Goal: Task Accomplishment & Management: Complete application form

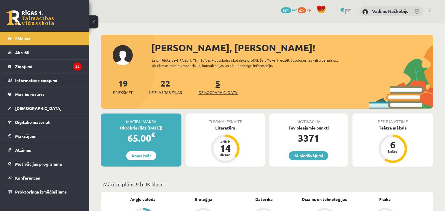
click at [208, 94] on span "[DEMOGRAPHIC_DATA]" at bounding box center [218, 93] width 41 height 6
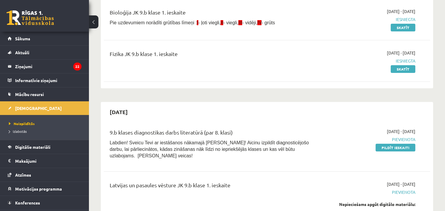
scroll to position [154, 0]
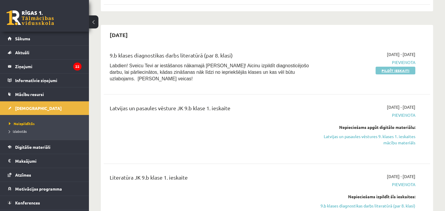
click at [407, 72] on link "Pildīt ieskaiti" at bounding box center [396, 71] width 40 height 8
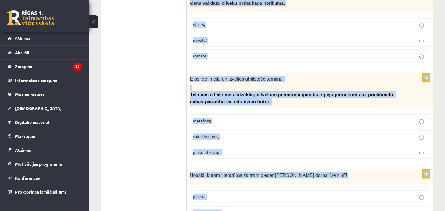
scroll to position [2331, 0]
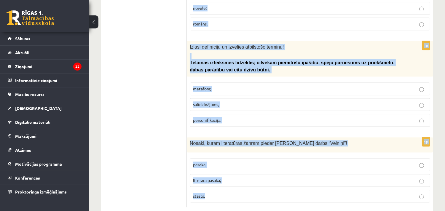
drag, startPoint x: 189, startPoint y: 57, endPoint x: 354, endPoint y: 209, distance: 224.9
copy form "Uz kuru no mūža godiem attiecas pēdu izmīšana? uz krustabām; uz vedībām; uz bed…"
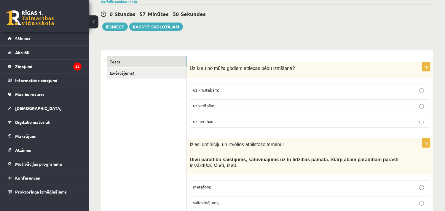
scroll to position [77, 0]
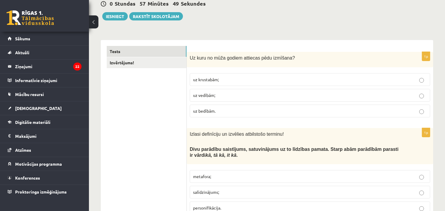
click at [218, 109] on p "uz bedībām." at bounding box center [310, 111] width 234 height 6
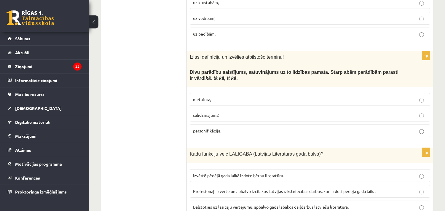
click at [206, 112] on p "salīdzinājums;" at bounding box center [310, 115] width 234 height 6
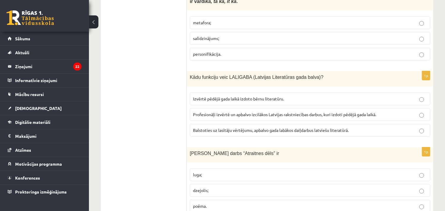
click at [275, 113] on span "Profesionāļi izvērtē un apbalvo izcilākos Latvijas rakstniecības darbus, kuri i…" at bounding box center [284, 114] width 183 height 5
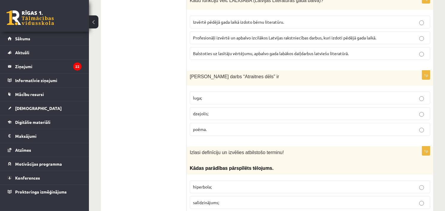
click at [206, 97] on p "luga;" at bounding box center [310, 98] width 234 height 6
click at [215, 133] on p "poēma." at bounding box center [310, 129] width 234 height 6
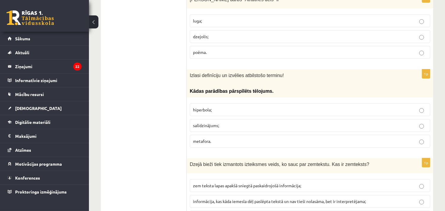
click at [210, 111] on span "hiperbola;" at bounding box center [202, 109] width 19 height 5
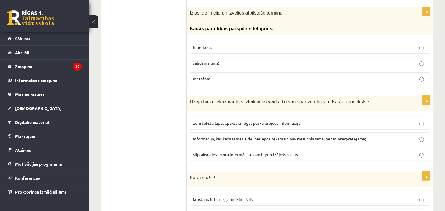
scroll to position [461, 0]
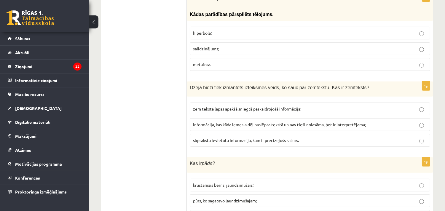
click at [216, 123] on span "informācija, kas kāda iemesla dēļ paslēpta tekstā un nav tieši nolasāma, bet ir…" at bounding box center [279, 124] width 173 height 5
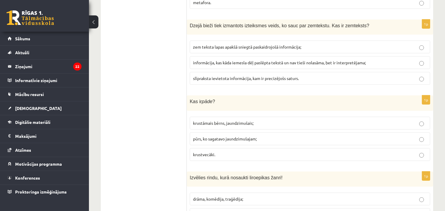
scroll to position [538, 0]
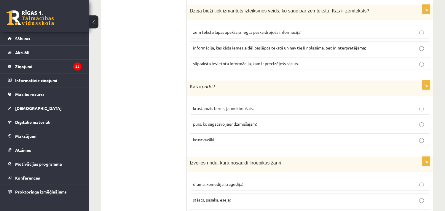
click at [213, 111] on span "krustāmais bērns, jaundzimušais;" at bounding box center [223, 108] width 61 height 5
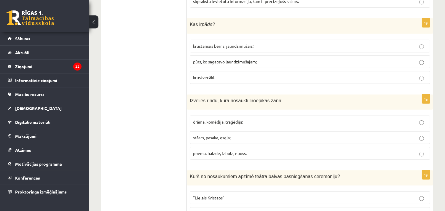
scroll to position [615, 0]
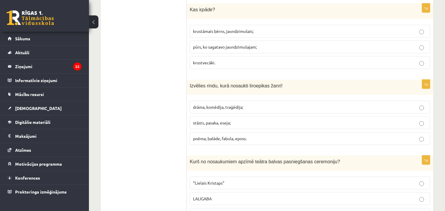
click at [250, 140] on p "poēma, balāde, fabula, eposs." at bounding box center [310, 139] width 234 height 6
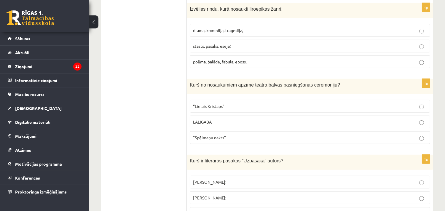
click at [215, 141] on p "“Spēlmaņu nakts”" at bounding box center [310, 138] width 234 height 6
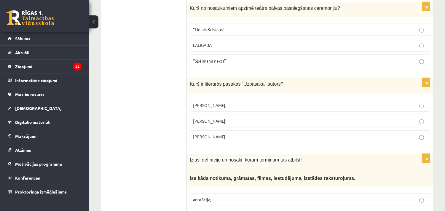
click at [223, 102] on label "Imants Ziedonis;" at bounding box center [310, 105] width 241 height 13
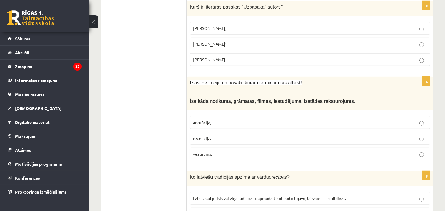
click at [204, 123] on span "anotācija;" at bounding box center [202, 122] width 18 height 5
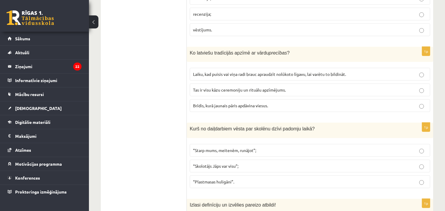
scroll to position [1000, 0]
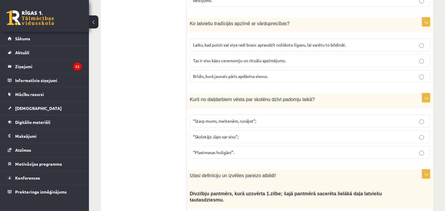
click at [253, 61] on span "Tas ir visu kāzu ceremoniju un rituālu apzīmējums." at bounding box center [239, 60] width 93 height 5
click at [241, 124] on p "“Starp mums, meitenēm, runājot”;" at bounding box center [310, 121] width 234 height 6
click at [232, 153] on span "“Plastmasas huligāni”." at bounding box center [213, 152] width 41 height 5
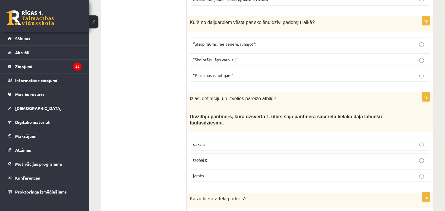
click at [220, 157] on p "trohajs;" at bounding box center [310, 160] width 234 height 6
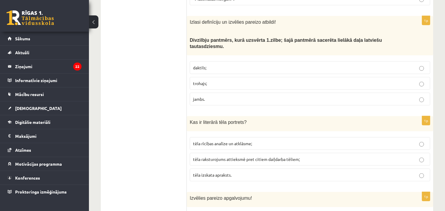
scroll to position [1231, 0]
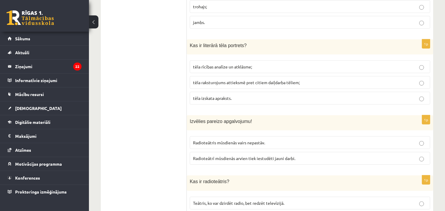
click at [223, 96] on span "tēla izskata apraksts." at bounding box center [212, 98] width 39 height 5
click at [234, 157] on span "Radioteātrī mūsdienās arvien tiek iestudēti jauni darbi." at bounding box center [244, 158] width 102 height 5
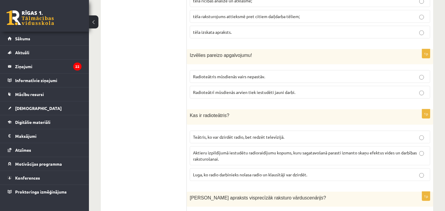
scroll to position [1308, 0]
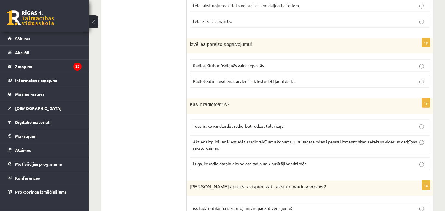
click at [227, 139] on span "Aktieru izpildījumā iestudētu radioraidījumu kopums, kuru sagatavošanā parasti …" at bounding box center [305, 145] width 224 height 12
click at [166, 157] on ul "Tests Izvērtējums!" at bounding box center [147, 23] width 80 height 2416
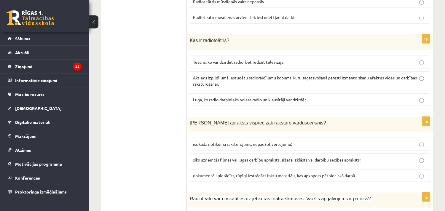
scroll to position [1385, 0]
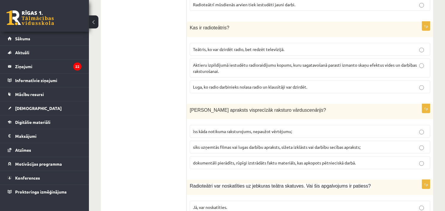
click at [238, 146] on span "sīks uzņemtās filmas vai lugas darbību apraksts, sižeta izklāsts vai darbību se…" at bounding box center [277, 147] width 168 height 5
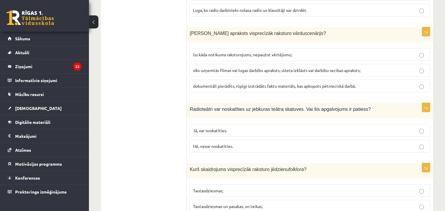
click at [223, 144] on span "Nē, nevar noskatīties." at bounding box center [213, 146] width 40 height 5
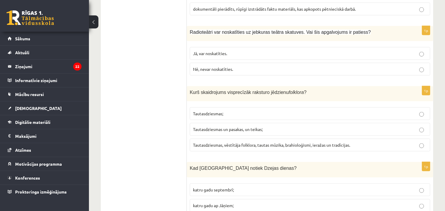
click at [258, 145] on p "Tautasdziesmas, vēstītāja folklora, tautas mūzika, brahioloģismi, ieražas un tr…" at bounding box center [310, 145] width 234 height 6
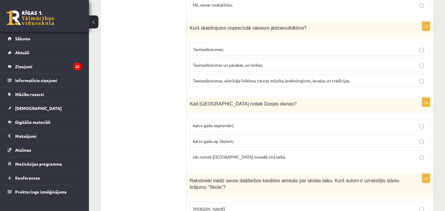
scroll to position [1616, 0]
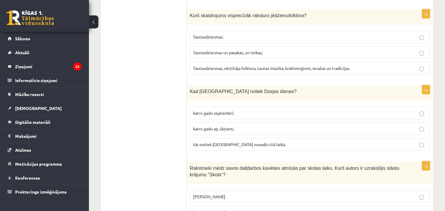
click at [215, 112] on span "katru gadu septembrī;" at bounding box center [213, 112] width 41 height 5
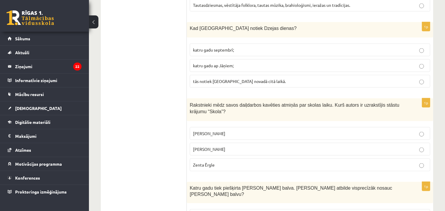
scroll to position [1692, 0]
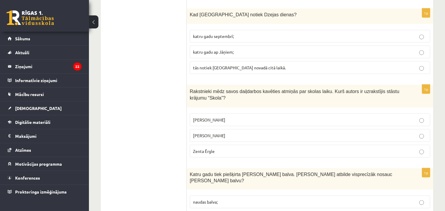
click at [207, 149] on span "Zenta Ērgle" at bounding box center [204, 151] width 22 height 5
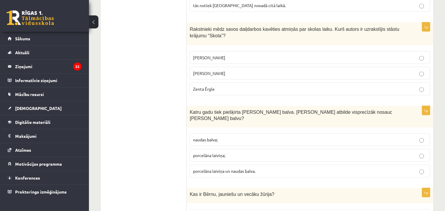
scroll to position [1770, 0]
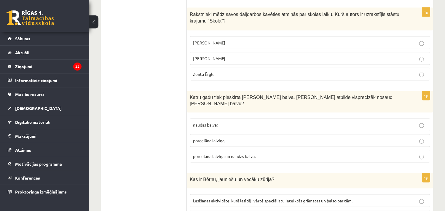
click at [234, 154] on span "porcelāna laiviņa un naudas balva." at bounding box center [224, 156] width 63 height 5
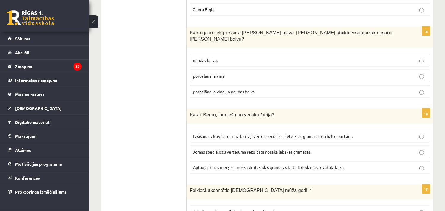
scroll to position [1846, 0]
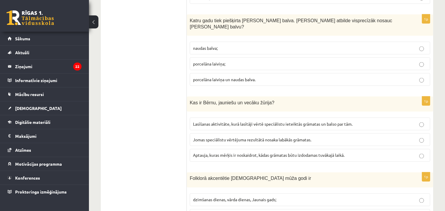
click at [212, 121] on span "Lasīšanas aktivitāte, kurā lasītāji vērtē speciālistu ieteiktās grāmatas un bal…" at bounding box center [273, 123] width 160 height 5
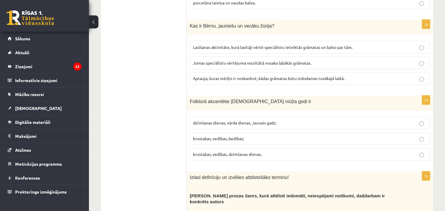
click at [212, 136] on span "krustabas, vedības, bedības;" at bounding box center [218, 138] width 51 height 5
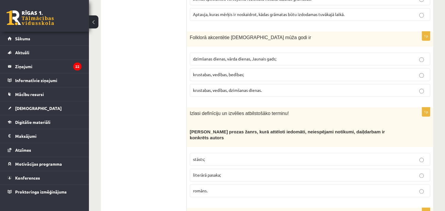
scroll to position [2000, 0]
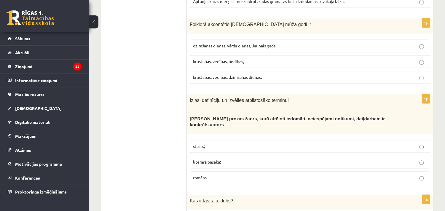
click at [219, 160] on span "literārā pasaka;" at bounding box center [207, 162] width 28 height 5
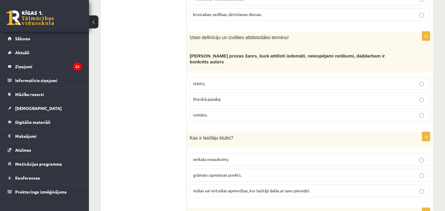
scroll to position [2077, 0]
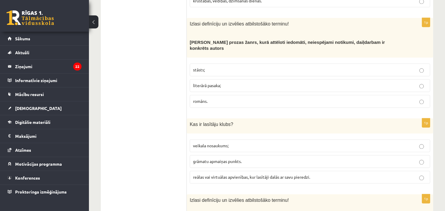
click at [224, 174] on span "reālas vai virtuālas apvienības, kur lasītāji dalās ar savu pieredzi." at bounding box center [251, 176] width 117 height 5
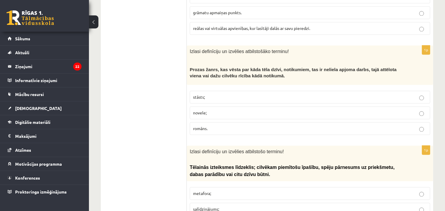
scroll to position [2231, 0]
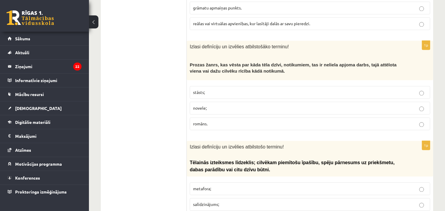
click at [205, 90] on span "stāsts;" at bounding box center [199, 92] width 12 height 5
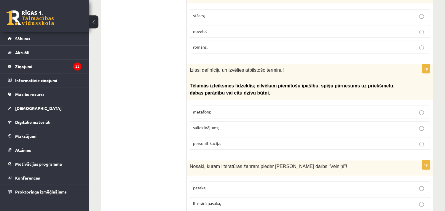
click at [211, 140] on p "personifikācija." at bounding box center [310, 143] width 234 height 6
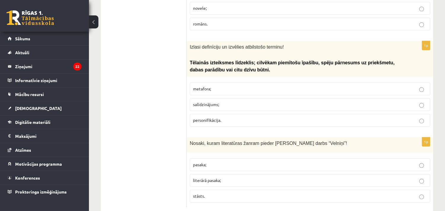
click at [206, 174] on label "literārā pasaka;" at bounding box center [310, 180] width 241 height 13
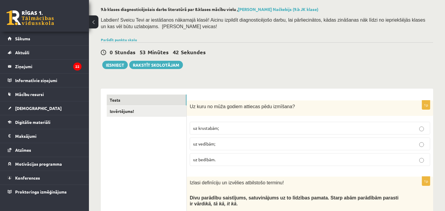
scroll to position [0, 0]
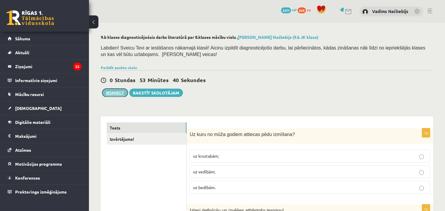
click at [115, 91] on button "Iesniegt" at bounding box center [115, 93] width 26 height 8
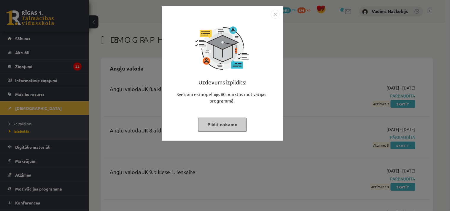
click at [276, 15] on img "Close" at bounding box center [275, 14] width 9 height 9
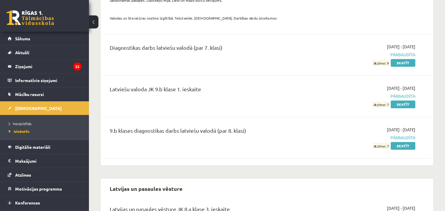
scroll to position [2462, 0]
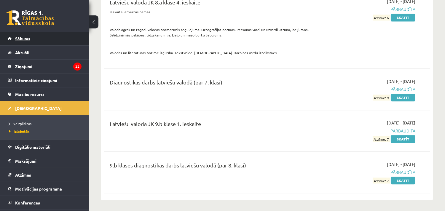
click at [24, 37] on span "Sākums" at bounding box center [22, 38] width 15 height 5
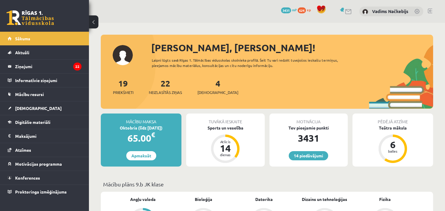
click at [303, 10] on span "624" at bounding box center [302, 10] width 8 height 6
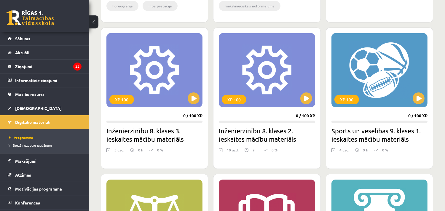
scroll to position [538, 0]
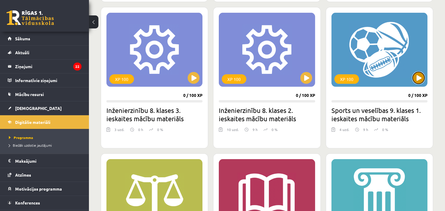
click at [422, 77] on button at bounding box center [419, 78] width 12 height 12
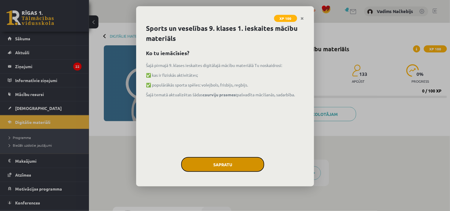
click at [228, 170] on button "Sapratu" at bounding box center [222, 164] width 83 height 15
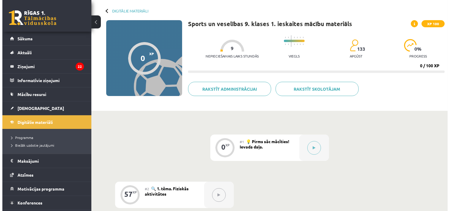
scroll to position [77, 0]
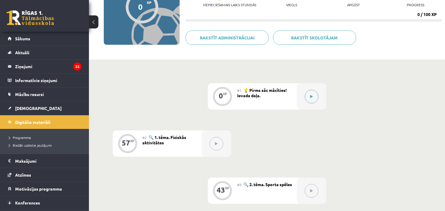
click at [310, 95] on icon at bounding box center [311, 97] width 3 height 4
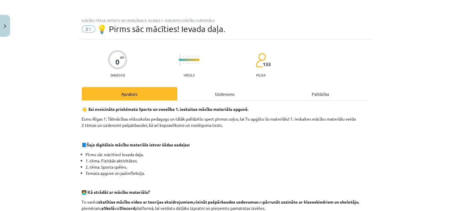
click at [219, 92] on div "Uzdevums" at bounding box center [225, 93] width 96 height 13
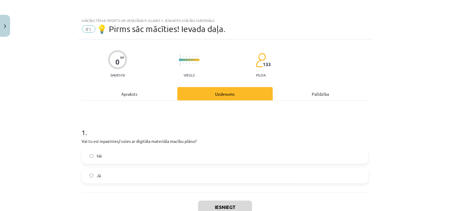
scroll to position [15, 0]
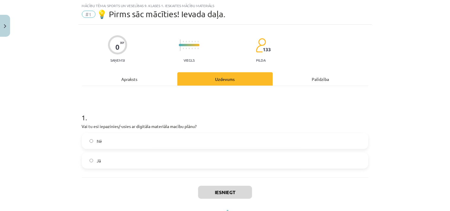
click at [97, 162] on span "Jā" at bounding box center [99, 161] width 4 height 6
click at [223, 191] on button "Iesniegt" at bounding box center [225, 192] width 54 height 13
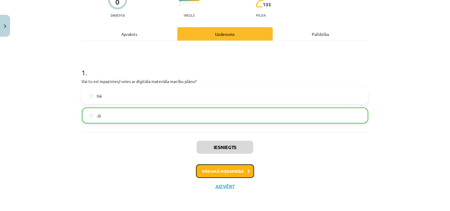
click at [222, 169] on button "Nākamā nodarbība" at bounding box center [225, 172] width 58 height 14
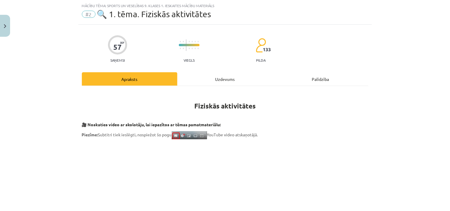
click at [224, 78] on div "Uzdevums" at bounding box center [225, 78] width 96 height 13
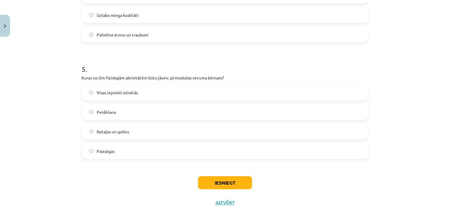
scroll to position [694, 0]
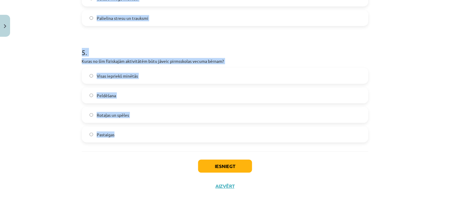
drag, startPoint x: 80, startPoint y: 116, endPoint x: 158, endPoint y: 146, distance: 84.1
copy form "1 . Kuras no šīm aktivitātēm ietilpst kategorijā: “> 3 dienas nedēļā”? (Atzīmē …"
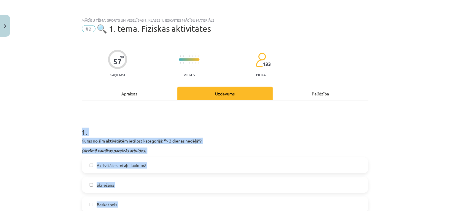
scroll to position [0, 0]
click at [416, 145] on div "Mācību tēma: Sports un veselības 9. klases 1. ieskaites mācību materiāls #2 🔍 1…" at bounding box center [225, 105] width 450 height 211
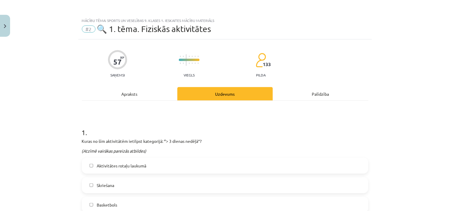
scroll to position [77, 0]
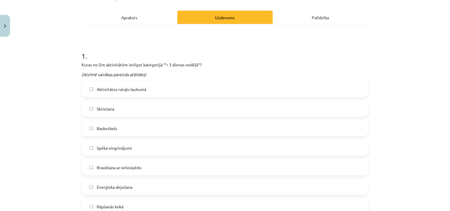
click at [97, 108] on span "Skriešana" at bounding box center [106, 109] width 18 height 6
click at [101, 132] on label "Basketbols" at bounding box center [224, 128] width 285 height 15
click at [104, 148] on span "Spēka vingrinājumi" at bounding box center [114, 148] width 35 height 6
click at [128, 166] on span "Braukšana ar velosipēdu" at bounding box center [119, 168] width 45 height 6
click at [122, 185] on span "Enerģiska dejošana" at bounding box center [115, 187] width 36 height 6
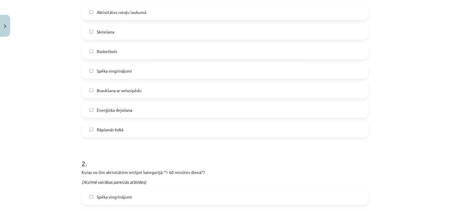
scroll to position [231, 0]
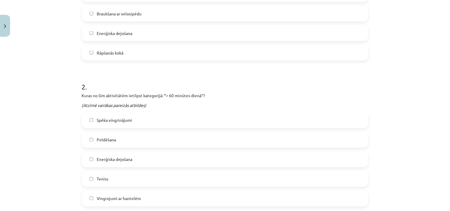
click at [105, 139] on span "Peldēšana" at bounding box center [106, 140] width 19 height 6
click at [112, 161] on span "Enerģiska dejošana" at bounding box center [115, 160] width 36 height 6
click at [100, 179] on span "Teniss" at bounding box center [103, 179] width 12 height 6
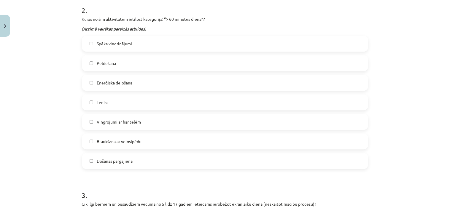
click at [113, 142] on span "Braukšana ar velosipēdu" at bounding box center [119, 142] width 45 height 6
click at [111, 162] on span "Došanās pārgājienā" at bounding box center [115, 161] width 36 height 6
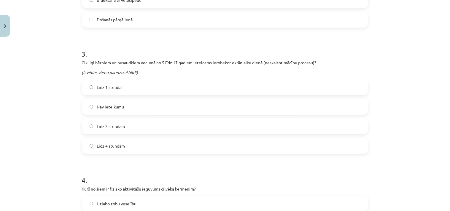
scroll to position [461, 0]
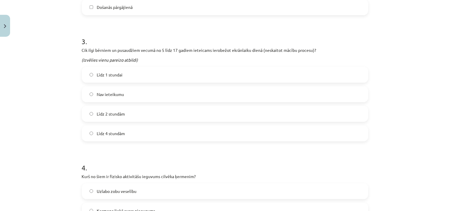
click at [116, 113] on span "Līdz 2 stundām" at bounding box center [111, 114] width 28 height 6
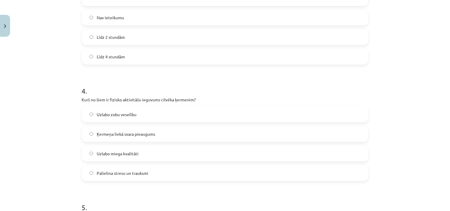
click at [123, 154] on span "Uzlabo miega kvalitāti" at bounding box center [118, 154] width 42 height 6
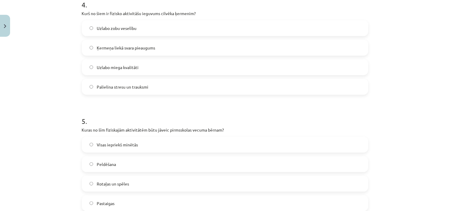
scroll to position [692, 0]
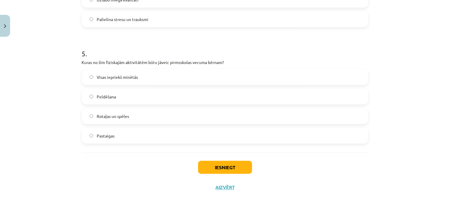
click at [110, 118] on span "Rotaļas un spēles" at bounding box center [113, 116] width 32 height 6
click at [109, 137] on span "Pastaigas" at bounding box center [106, 136] width 18 height 6
click at [106, 115] on span "Rotaļas un spēles" at bounding box center [113, 116] width 32 height 6
click at [119, 75] on span "Visas iepriekš minētās" at bounding box center [117, 77] width 41 height 6
click at [238, 168] on button "Iesniegt" at bounding box center [225, 167] width 54 height 13
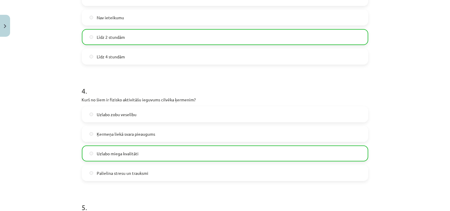
scroll to position [713, 0]
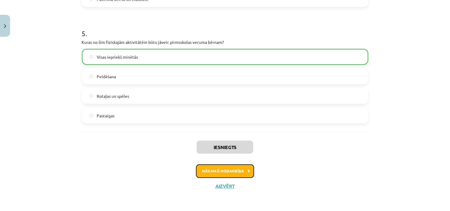
click at [237, 172] on button "Nākamā nodarbība" at bounding box center [225, 172] width 58 height 14
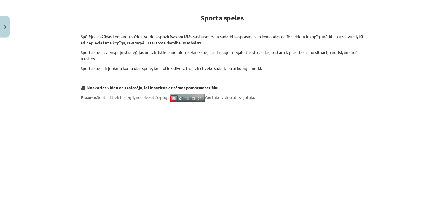
scroll to position [15, 0]
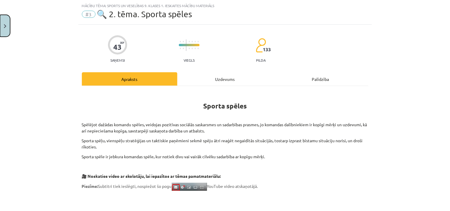
click at [5, 27] on img "Close" at bounding box center [5, 26] width 2 height 4
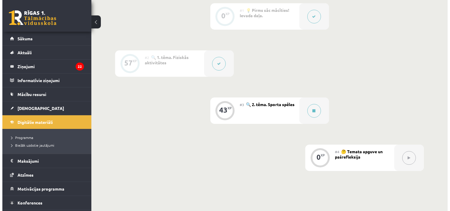
scroll to position [143, 0]
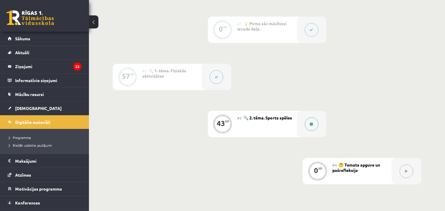
click at [310, 123] on icon at bounding box center [311, 125] width 3 height 4
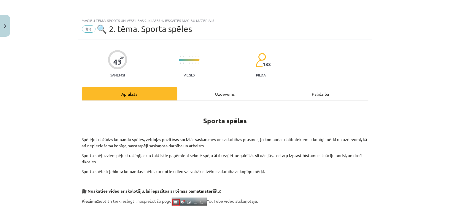
click at [213, 95] on div "Uzdevums" at bounding box center [225, 93] width 96 height 13
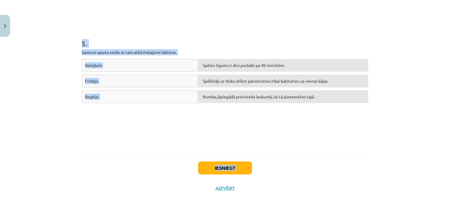
scroll to position [626, 0]
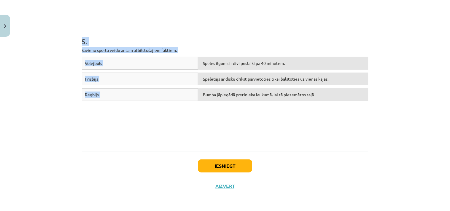
drag, startPoint x: 77, startPoint y: 39, endPoint x: 266, endPoint y: 128, distance: 208.6
copy form "**********"
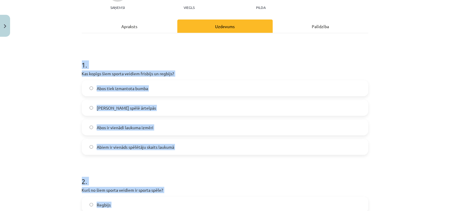
scroll to position [11, 0]
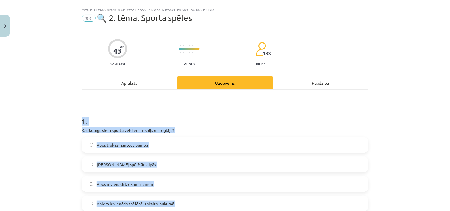
click at [382, 129] on div "**********" at bounding box center [225, 105] width 450 height 211
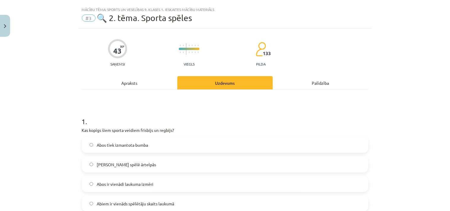
scroll to position [88, 0]
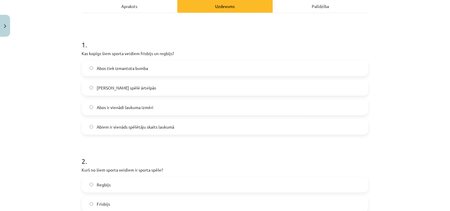
click at [134, 68] on span "Abos tiek izmantota bumba" at bounding box center [122, 68] width 51 height 6
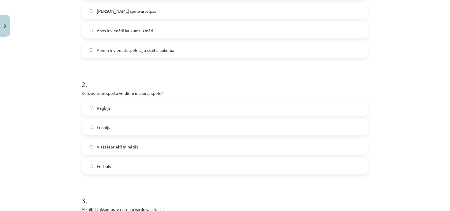
click at [128, 147] on span "Visas iepriekš minētās" at bounding box center [117, 147] width 41 height 6
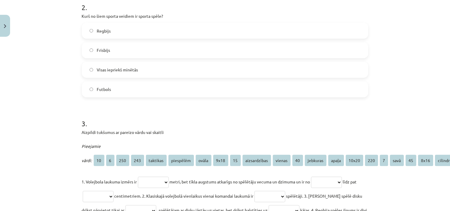
scroll to position [319, 0]
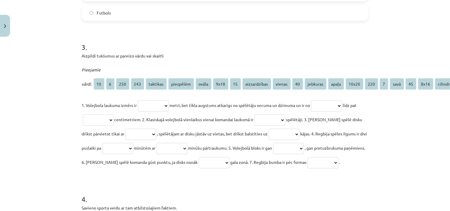
click at [150, 103] on select "**********" at bounding box center [153, 105] width 31 height 11
select select "****"
click at [138, 100] on select "**********" at bounding box center [153, 105] width 31 height 11
click at [340, 106] on select "**********" at bounding box center [326, 105] width 31 height 11
select select "***"
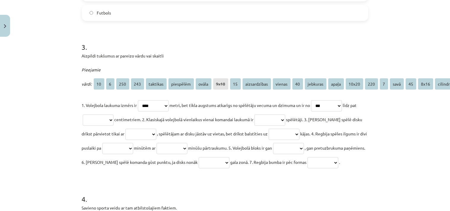
click at [318, 100] on select "**********" at bounding box center [326, 105] width 31 height 11
click at [97, 117] on select "**********" at bounding box center [98, 120] width 31 height 11
select select "***"
click at [87, 115] on select "**********" at bounding box center [98, 120] width 31 height 11
click at [269, 117] on select "**********" at bounding box center [270, 120] width 31 height 11
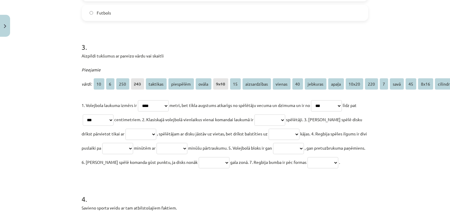
select select "*"
click at [266, 115] on select "**********" at bounding box center [270, 120] width 31 height 11
click at [150, 134] on select "**********" at bounding box center [141, 134] width 31 height 11
select select "*********"
click at [126, 129] on select "**********" at bounding box center [141, 134] width 31 height 11
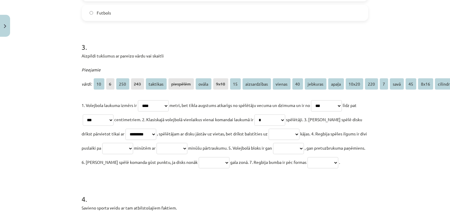
click at [285, 134] on select "**********" at bounding box center [284, 134] width 31 height 11
select select "******"
click at [274, 129] on select "**********" at bounding box center [284, 134] width 31 height 11
click at [133, 147] on select "**********" at bounding box center [117, 148] width 31 height 11
select select "**"
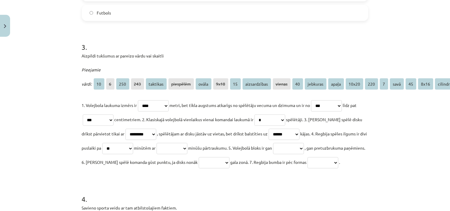
click at [126, 143] on select "**********" at bounding box center [117, 148] width 31 height 11
click at [188, 146] on select "**********" at bounding box center [172, 148] width 31 height 11
select select "**"
click at [186, 143] on select "**********" at bounding box center [172, 148] width 31 height 11
click at [304, 146] on select "**********" at bounding box center [288, 148] width 31 height 11
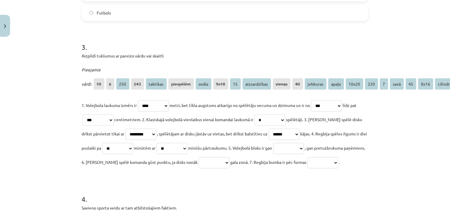
select select "**********"
click at [304, 143] on select "**********" at bounding box center [288, 148] width 31 height 11
click at [230, 164] on select "**********" at bounding box center [214, 162] width 31 height 11
select select "********"
click at [230, 157] on select "**********" at bounding box center [214, 162] width 31 height 11
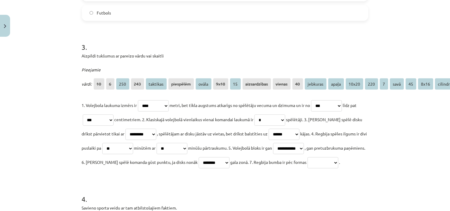
click at [308, 169] on select "**********" at bounding box center [323, 162] width 31 height 11
select select "*****"
click at [308, 169] on select "**********" at bounding box center [323, 162] width 31 height 11
click at [161, 184] on form "**********" at bounding box center [225, 116] width 287 height 635
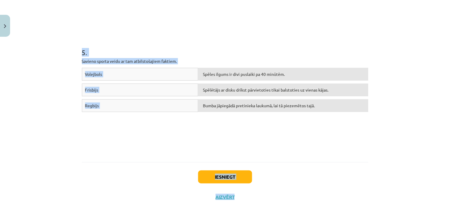
scroll to position [626, 0]
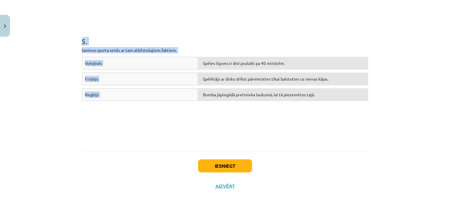
drag, startPoint x: 76, startPoint y: 68, endPoint x: 321, endPoint y: 119, distance: 250.0
click at [320, 134] on div "Volejbols Spēles ilgums ir divi puslaiki pa 40 minūtēm. Frisbijs Spēlētājs ar d…" at bounding box center [225, 101] width 287 height 89
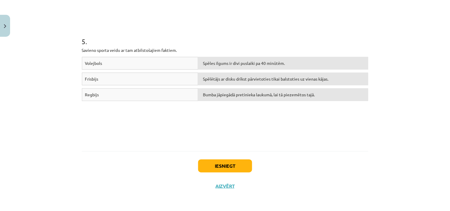
click at [313, 125] on div "Volejbols Spēles ilgums ir divi puslaiki pa 40 minūtēm. Frisbijs Spēlētājs ar d…" at bounding box center [225, 101] width 287 height 89
click at [297, 123] on div "Volejbols Bumba jāpiegādā pretinieka laukumā, lai tā piezemētos tajā. Frisbijs …" at bounding box center [225, 101] width 287 height 89
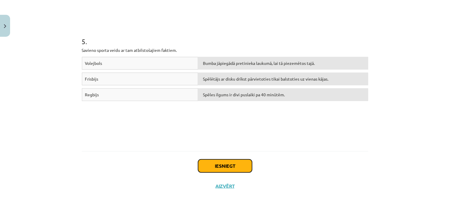
click at [231, 164] on button "Iesniegt" at bounding box center [225, 166] width 54 height 13
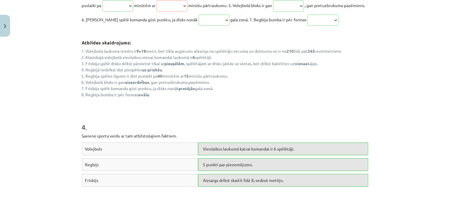
scroll to position [716, 0]
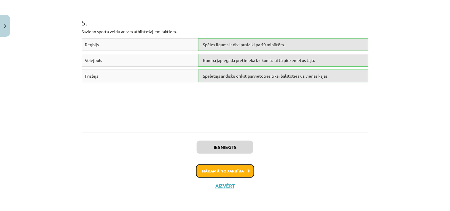
click at [233, 165] on button "Nākamā nodarbība" at bounding box center [225, 172] width 58 height 14
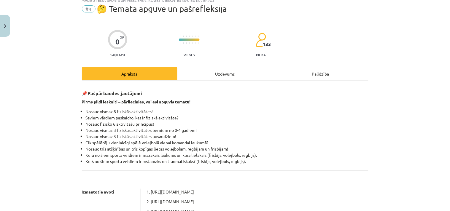
scroll to position [15, 0]
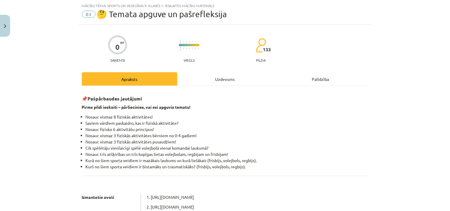
click at [215, 79] on div "Uzdevums" at bounding box center [225, 78] width 96 height 13
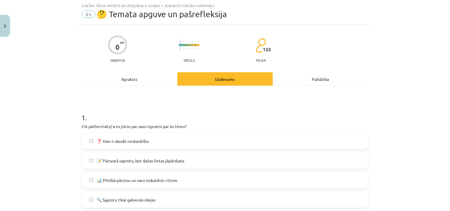
click at [162, 161] on span "📝 Pārsvarā saprotu, bet dažas lietas jāpārskata" at bounding box center [141, 161] width 88 height 6
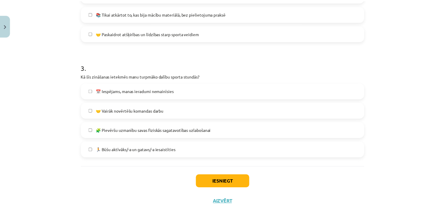
scroll to position [313, 0]
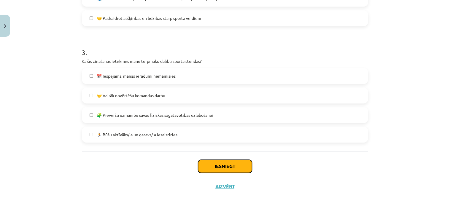
click at [233, 168] on button "Iesniegt" at bounding box center [225, 166] width 54 height 13
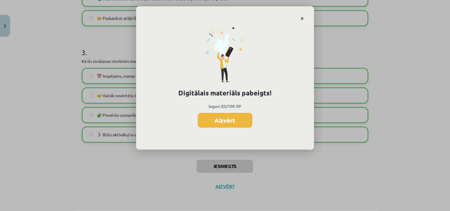
click at [303, 17] on icon "Close" at bounding box center [302, 19] width 3 height 4
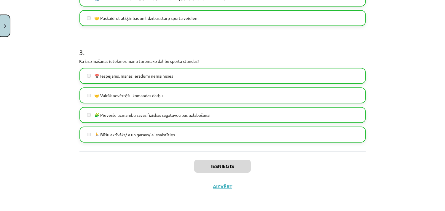
click at [4, 27] on img "Close" at bounding box center [5, 26] width 2 height 4
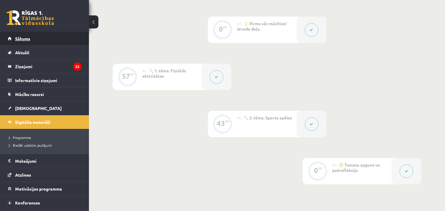
click at [28, 38] on span "Sākums" at bounding box center [22, 38] width 15 height 5
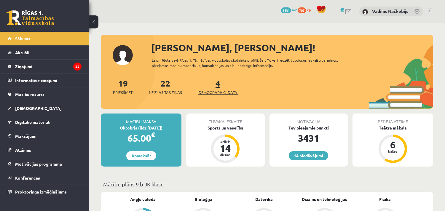
click at [211, 90] on span "[DEMOGRAPHIC_DATA]" at bounding box center [218, 93] width 41 height 6
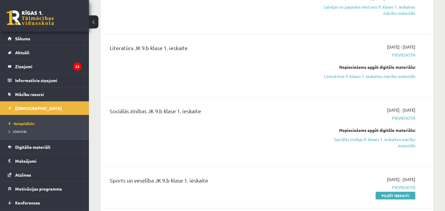
scroll to position [77, 0]
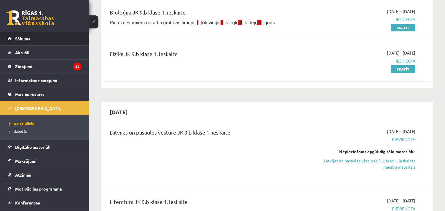
click at [16, 38] on span "Sākums" at bounding box center [22, 38] width 15 height 5
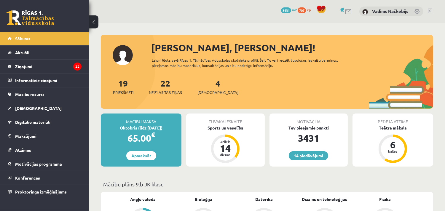
click at [301, 10] on span "707" at bounding box center [302, 10] width 8 height 6
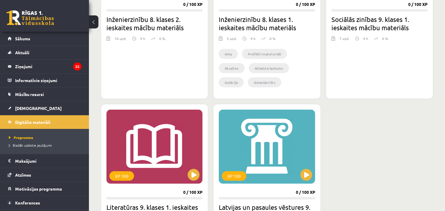
scroll to position [615, 0]
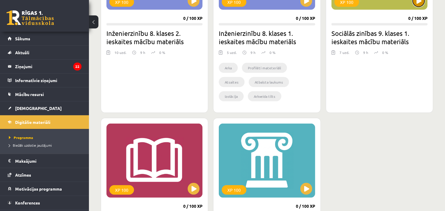
click at [418, 3] on button at bounding box center [419, 1] width 12 height 12
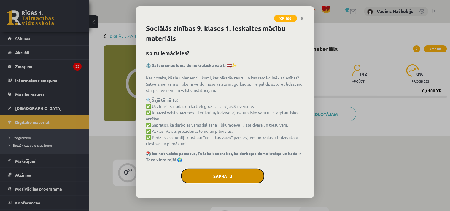
click at [219, 178] on button "Sapratu" at bounding box center [222, 176] width 83 height 15
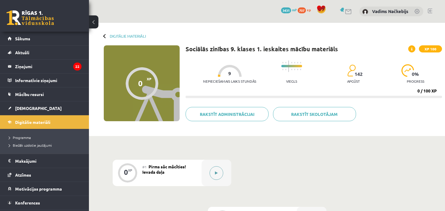
click at [215, 174] on icon at bounding box center [216, 174] width 3 height 4
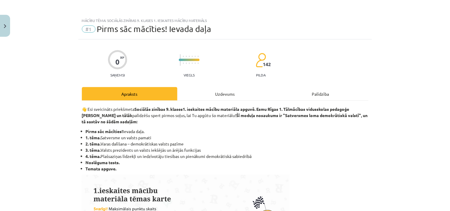
click at [223, 91] on div "Uzdevums" at bounding box center [225, 93] width 96 height 13
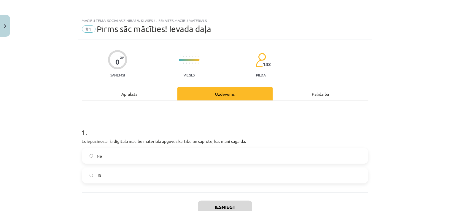
scroll to position [15, 0]
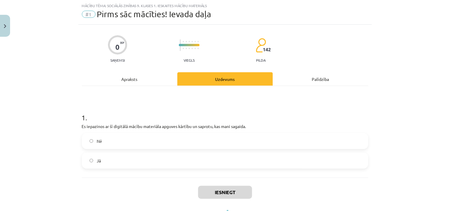
click at [97, 161] on span "Jā" at bounding box center [99, 161] width 4 height 6
click at [241, 195] on button "Iesniegt" at bounding box center [225, 192] width 54 height 13
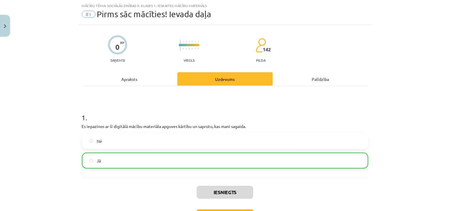
scroll to position [60, 0]
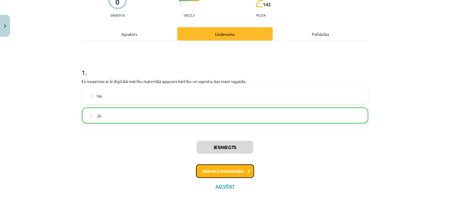
click at [223, 171] on button "Nākamā nodarbība" at bounding box center [225, 172] width 58 height 14
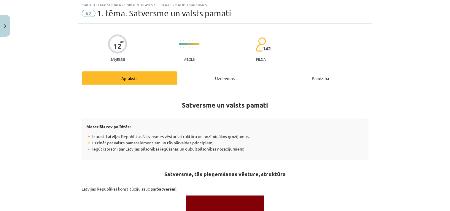
scroll to position [15, 0]
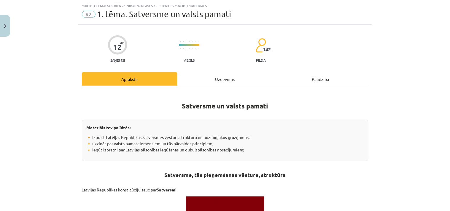
click at [220, 77] on div "Uzdevums" at bounding box center [225, 78] width 96 height 13
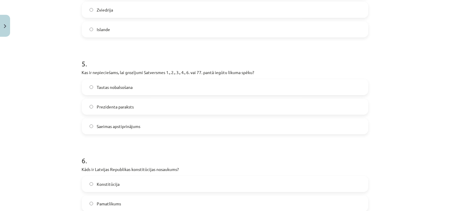
scroll to position [546, 0]
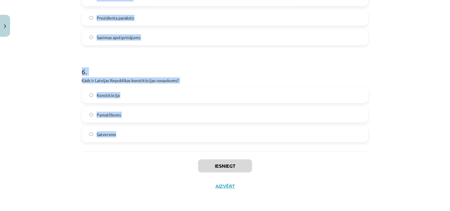
drag, startPoint x: 74, startPoint y: 39, endPoint x: 162, endPoint y: 147, distance: 139.0
click at [162, 147] on div "Mācību tēma: Sociālās zinības 9. klases 1. ieskaites mācību materiāls #2 1. tēm…" at bounding box center [225, 105] width 450 height 211
copy form "1 . Kas ir Latvijas iedzīvotāji saskaņā ar Satversmi? Visi, kas dzīvo Latvijas …"
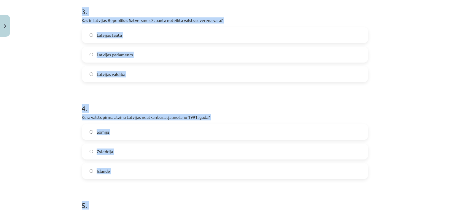
scroll to position [161, 0]
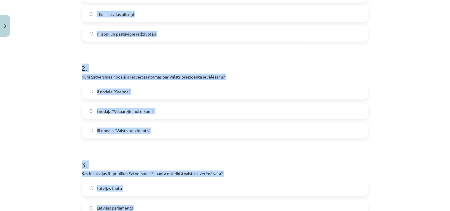
click at [387, 116] on div "Mācību tēma: Sociālās zinības 9. klases 1. ieskaites mācību materiāls #2 1. tēm…" at bounding box center [225, 105] width 450 height 211
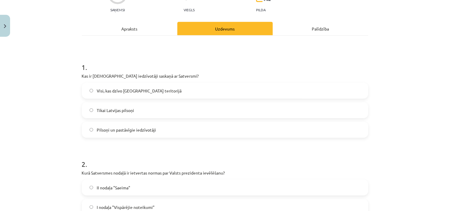
scroll to position [77, 0]
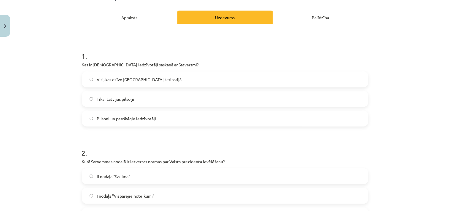
click at [108, 99] on span "Tikai Latvijas pilsoņi" at bounding box center [115, 99] width 37 height 6
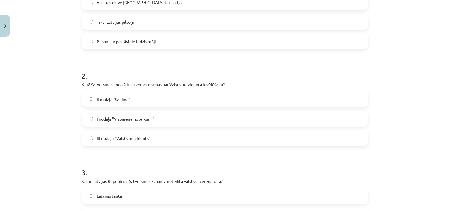
click at [109, 137] on span "III nodaļa "Valsts prezidents"" at bounding box center [124, 139] width 54 height 6
click at [401, 150] on div "Mācību tēma: Sociālās zinības 9. klases 1. ieskaites mācību materiāls #2 1. tēm…" at bounding box center [225, 105] width 450 height 211
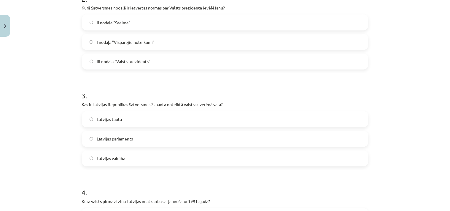
click at [118, 119] on span "Latvijas tauta" at bounding box center [109, 120] width 25 height 6
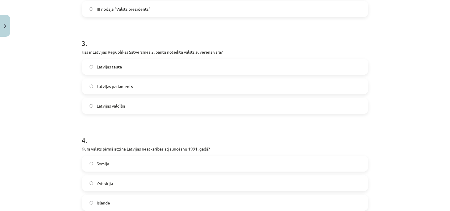
scroll to position [307, 0]
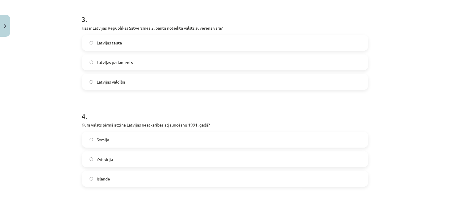
click at [102, 177] on span "Islande" at bounding box center [103, 179] width 13 height 6
click at [54, 189] on div "Mācību tēma: Sociālās zinības 9. klases 1. ieskaites mācību materiāls #2 1. tēm…" at bounding box center [225, 105] width 450 height 211
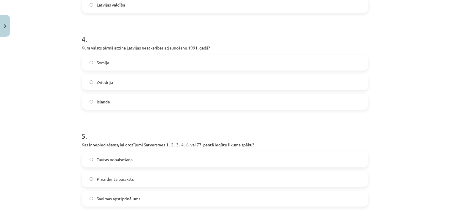
scroll to position [461, 0]
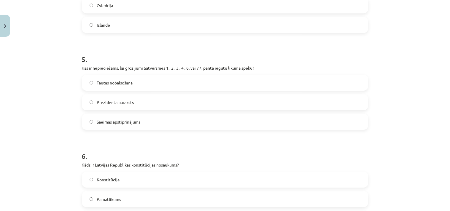
click at [115, 83] on span "Tautas nobalsošana" at bounding box center [115, 83] width 36 height 6
click at [52, 180] on div "Mācību tēma: Sociālās zinības 9. klases 1. ieskaites mācību materiāls #2 1. tēm…" at bounding box center [225, 105] width 450 height 211
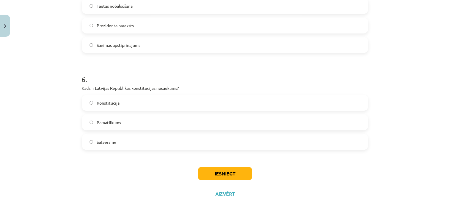
click at [100, 141] on span "Satversme" at bounding box center [107, 142] width 20 height 6
click at [235, 172] on button "Iesniegt" at bounding box center [225, 173] width 54 height 13
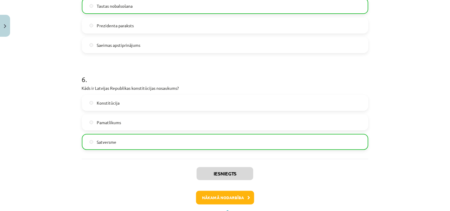
scroll to position [565, 0]
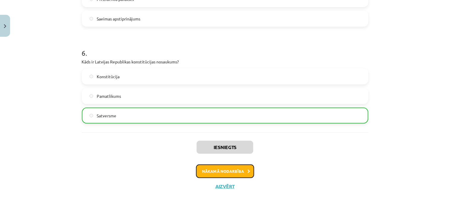
click at [234, 174] on button "Nākamā nodarbība" at bounding box center [225, 172] width 58 height 14
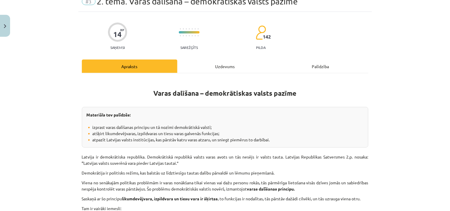
scroll to position [15, 0]
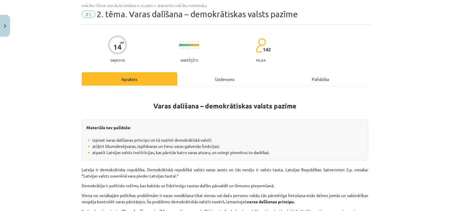
click at [221, 80] on div "Uzdevums" at bounding box center [225, 78] width 96 height 13
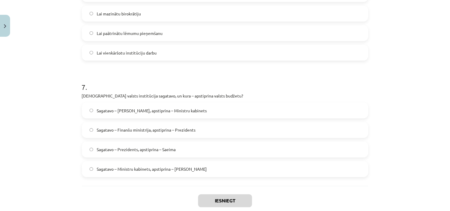
scroll to position [780, 0]
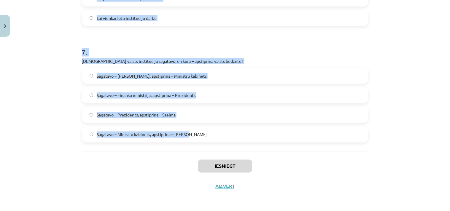
drag, startPoint x: 78, startPoint y: 38, endPoint x: 199, endPoint y: 141, distance: 158.9
copy form "1 . Kā sauc Saeimas deputātu grupas, kas tiek izveidotas atbilstoši partiju pie…"
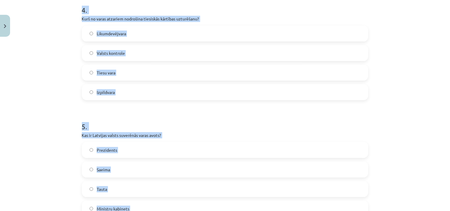
scroll to position [165, 0]
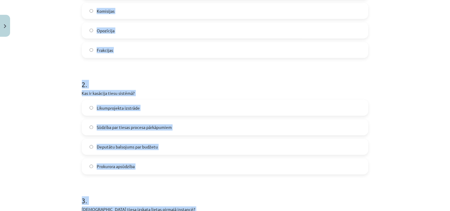
click at [403, 108] on div "Mācību tēma: Sociālās zinības 9. klases 1. ieskaites mācību materiāls #3 2. tēm…" at bounding box center [225, 105] width 450 height 211
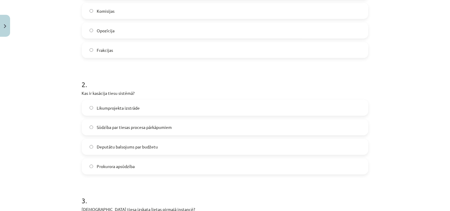
click at [106, 49] on span "Frakcijas" at bounding box center [105, 50] width 16 height 6
click at [117, 127] on span "Sūdzība par tiesas procesa pārkāpumiem" at bounding box center [134, 128] width 75 height 6
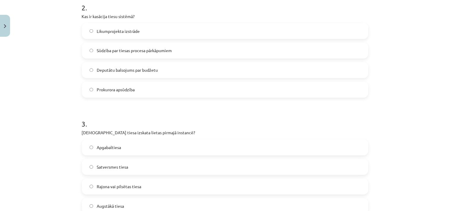
click at [115, 185] on span "Rajona vai pilsētas tiesa" at bounding box center [119, 187] width 45 height 6
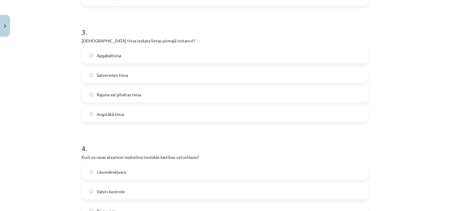
scroll to position [396, 0]
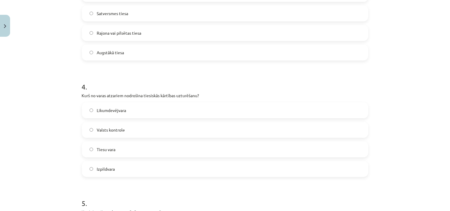
click at [108, 171] on span "Izpildvara" at bounding box center [106, 169] width 18 height 6
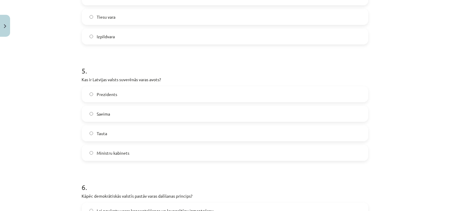
scroll to position [549, 0]
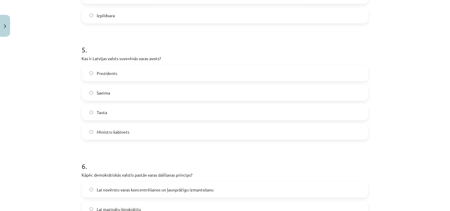
click at [104, 110] on span "Tauta" at bounding box center [102, 113] width 10 height 6
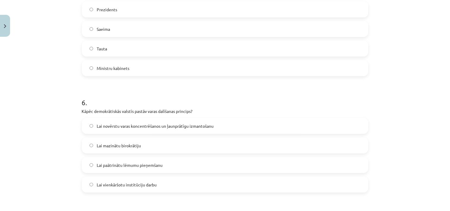
scroll to position [626, 0]
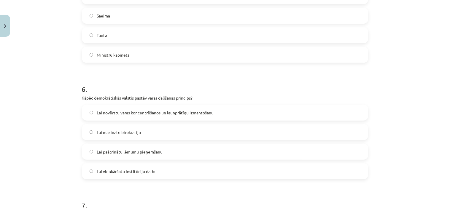
click at [122, 112] on span "Lai novērstu varas koncentrēšanos un ļaunprātīgu izmantošanu" at bounding box center [155, 113] width 117 height 6
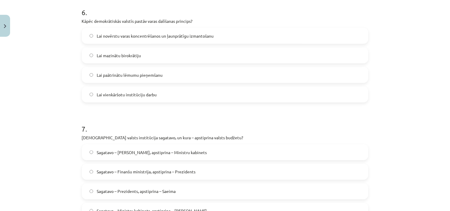
scroll to position [780, 0]
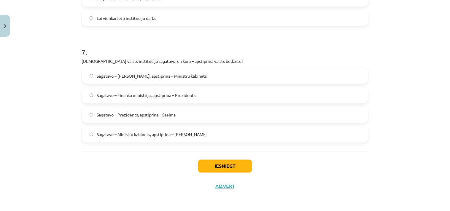
click at [166, 111] on label "Sagatavo – Prezidents, apstiprina – Saeima" at bounding box center [224, 115] width 285 height 15
click at [156, 133] on span "Sagatavo – Ministru kabinets, apstiprina – Saeima" at bounding box center [152, 135] width 110 height 6
click at [225, 166] on button "Iesniegt" at bounding box center [225, 166] width 54 height 13
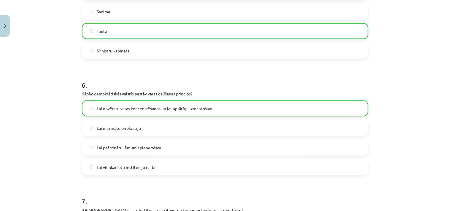
scroll to position [799, 0]
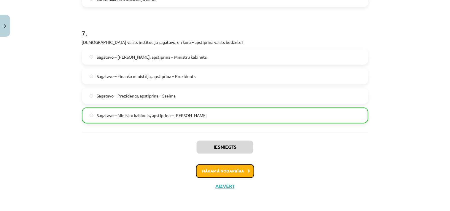
click at [241, 171] on button "Nākamā nodarbība" at bounding box center [225, 172] width 58 height 14
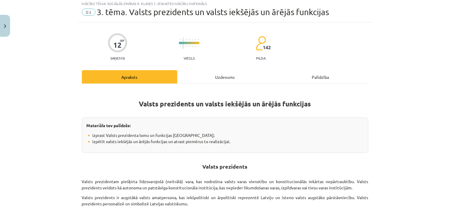
scroll to position [15, 0]
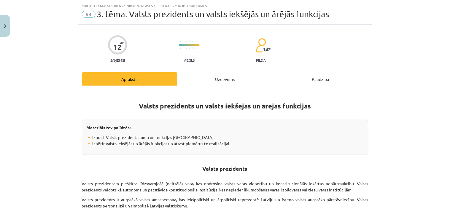
click at [217, 76] on div "Uzdevums" at bounding box center [225, 78] width 96 height 13
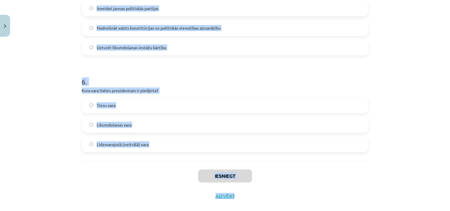
scroll to position [546, 0]
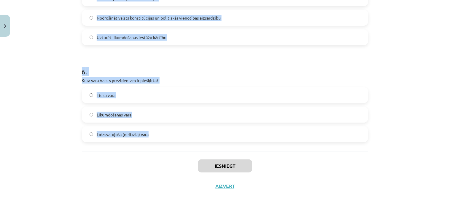
drag, startPoint x: 79, startPoint y: 39, endPoint x: 202, endPoint y: 147, distance: 163.6
copy form "1 . Kas Valsts prezidentam jādara, ja viņš ir Saeimas loceklis un tiek ievēlēts…"
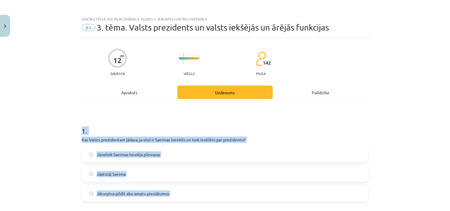
scroll to position [0, 0]
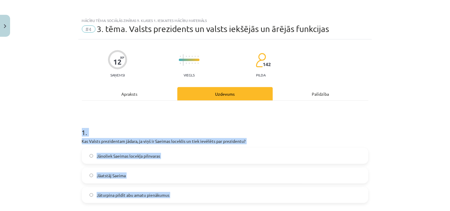
click at [139, 156] on span "Jānoliek Saeimas locekļa pilnvaras" at bounding box center [129, 156] width 64 height 6
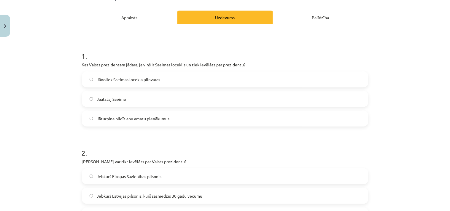
scroll to position [154, 0]
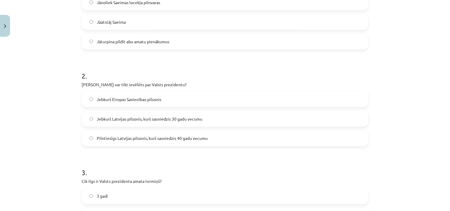
click at [168, 137] on span "Pilntiesīgs Latvijas pilsonis, kurš sasniedzis 40 gadu vecumu" at bounding box center [152, 139] width 111 height 6
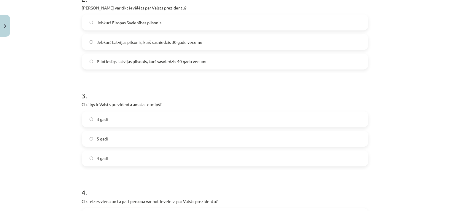
click at [113, 158] on label "4 gadi" at bounding box center [224, 158] width 285 height 15
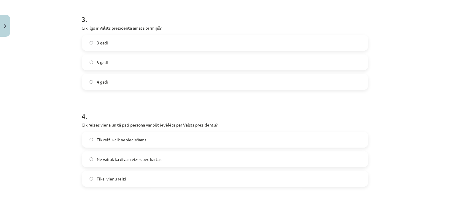
click at [125, 158] on span "Ne vairāk kā divas reizes pēc kārtas" at bounding box center [129, 159] width 65 height 6
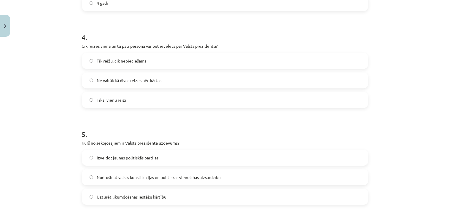
scroll to position [461, 0]
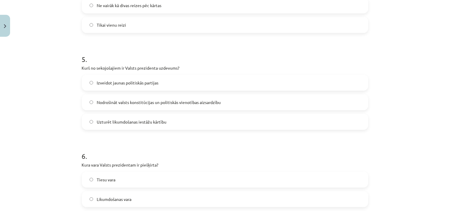
click at [175, 101] on span "Nodrošināt valsts konstitūcijas un politiskās vienotības aizsardzību" at bounding box center [159, 102] width 124 height 6
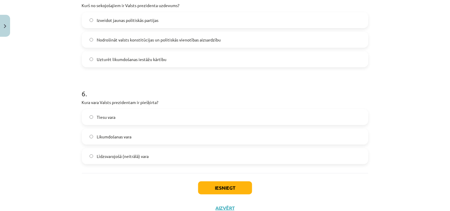
scroll to position [538, 0]
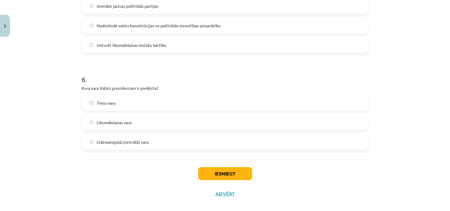
click at [144, 147] on label "Līdzsvarojošā (neitrālā) vara" at bounding box center [224, 142] width 285 height 15
click at [227, 176] on button "Iesniegt" at bounding box center [225, 173] width 54 height 13
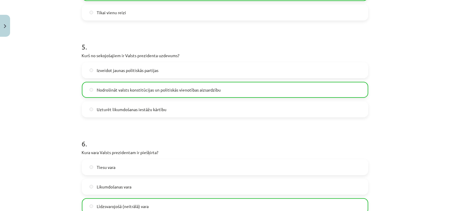
scroll to position [565, 0]
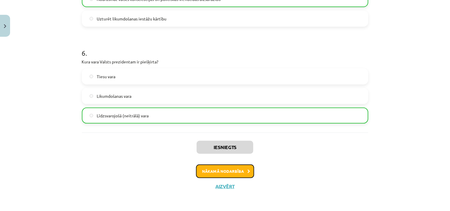
click at [231, 168] on button "Nākamā nodarbība" at bounding box center [225, 172] width 58 height 14
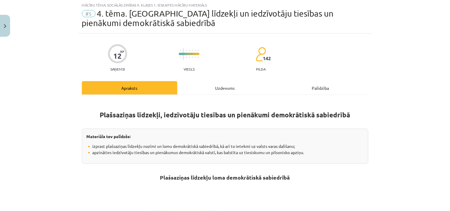
scroll to position [15, 0]
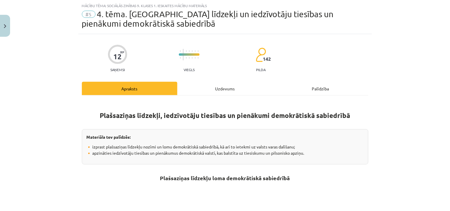
click at [221, 88] on div "Uzdevums" at bounding box center [225, 88] width 96 height 13
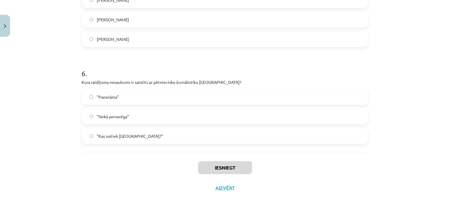
scroll to position [555, 0]
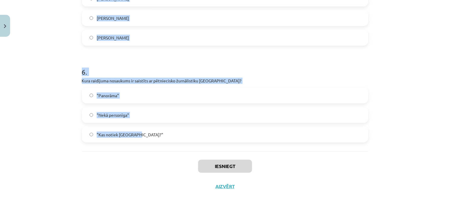
drag, startPoint x: 77, startPoint y: 49, endPoint x: 145, endPoint y: 145, distance: 118.2
copy form "1 . Kas tiek uzskatīts par ceturto varu demokrātiskā sabiedrībā? Tiesu vara Lik…"
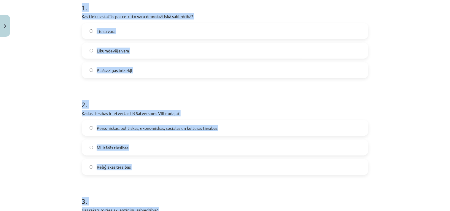
scroll to position [93, 0]
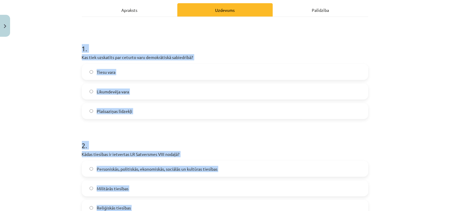
click at [404, 141] on div "Mācību tēma: Sociālās zinības 9. klases 1. ieskaites mācību materiāls #5 4. tēm…" at bounding box center [225, 105] width 450 height 211
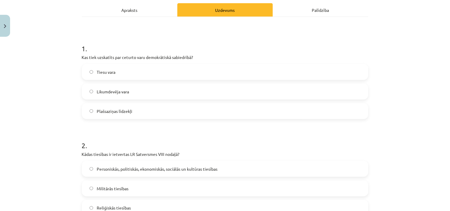
click at [123, 113] on span "Plašsaziņas līdzekļi" at bounding box center [115, 111] width 36 height 6
click at [178, 170] on span "Personiskās, politiskās, ekonomiskās, sociālās un kultūras tiesības" at bounding box center [157, 169] width 121 height 6
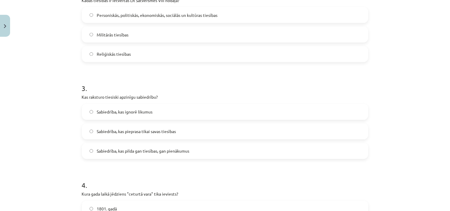
click at [153, 150] on span "Sabiedrība, kas pilda gan tiesības, gan pienākumus" at bounding box center [143, 151] width 93 height 6
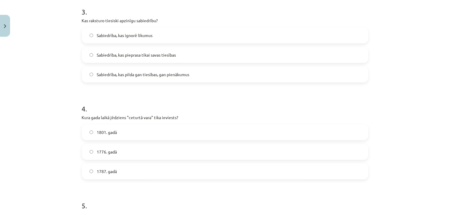
click at [109, 173] on span "1787. gadā" at bounding box center [107, 172] width 20 height 6
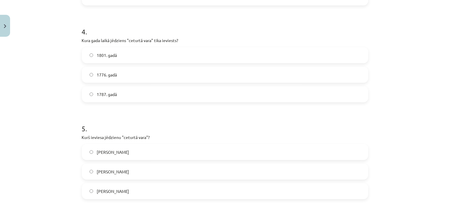
scroll to position [478, 0]
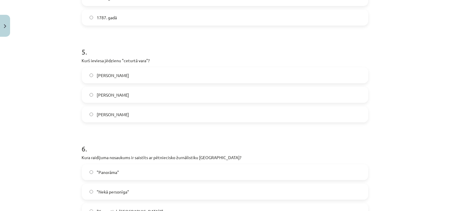
click at [115, 95] on span "Edmunds Bērks" at bounding box center [113, 95] width 32 height 6
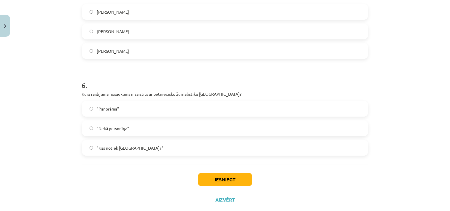
scroll to position [555, 0]
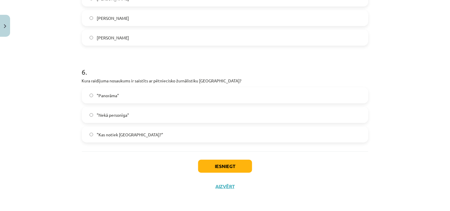
click at [116, 116] on span ""Nekā personīga"" at bounding box center [113, 115] width 32 height 6
click at [212, 169] on button "Iesniegt" at bounding box center [225, 166] width 54 height 13
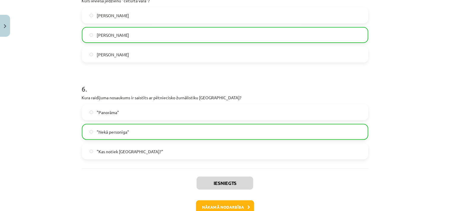
scroll to position [574, 0]
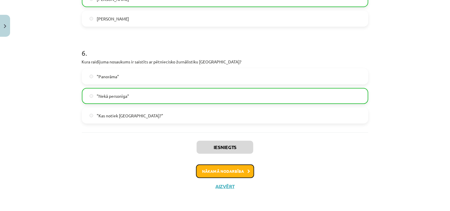
click at [209, 171] on button "Nākamā nodarbība" at bounding box center [225, 172] width 58 height 14
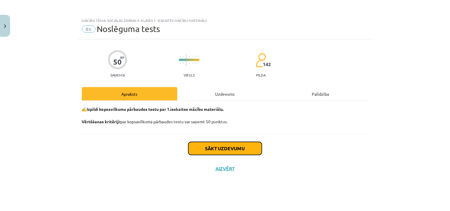
click at [237, 149] on button "Sākt uzdevumu" at bounding box center [225, 148] width 74 height 13
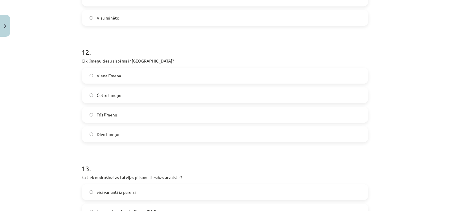
scroll to position [1559, 0]
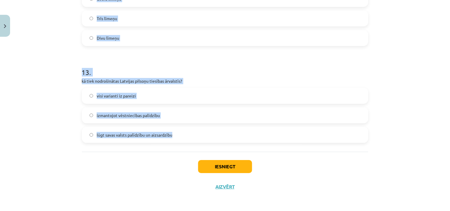
drag, startPoint x: 80, startPoint y: 54, endPoint x: 182, endPoint y: 140, distance: 133.7
copy form "**********"
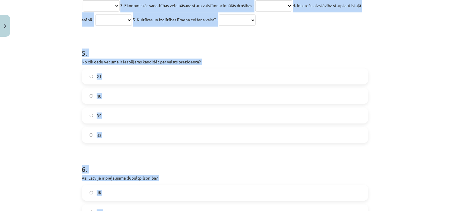
scroll to position [559, 0]
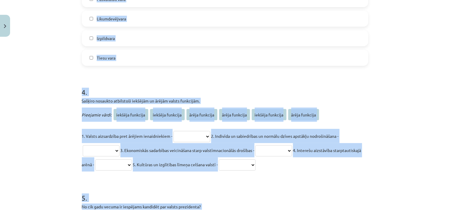
click at [388, 102] on div "Mācību tēma: Sociālās zinības 9. klases 1. ieskaites mācību materiāls #6 Noslēg…" at bounding box center [225, 105] width 450 height 211
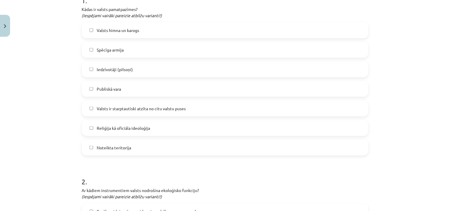
scroll to position [98, 0]
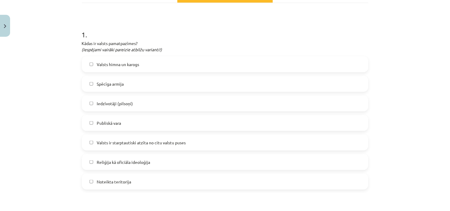
click at [120, 101] on span "Iedzīvotāji (pilsoņi)" at bounding box center [115, 104] width 36 height 6
click at [109, 121] on span "Publiskā vara" at bounding box center [109, 123] width 24 height 6
click at [110, 177] on label "Noteikta teritorija" at bounding box center [224, 181] width 285 height 15
click at [138, 140] on span "Valsts ir starptautiski atzīta no citu valstu puses" at bounding box center [141, 143] width 89 height 6
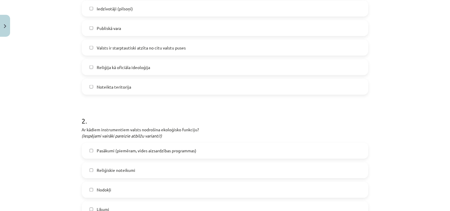
scroll to position [252, 0]
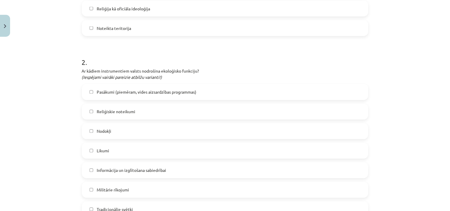
click at [109, 91] on span "Pasākumi (piemēram, vides aizsardzības programmas)" at bounding box center [147, 92] width 100 height 6
click at [104, 131] on span "Nodokļi" at bounding box center [104, 131] width 15 height 6
click at [105, 153] on span "Likumi" at bounding box center [103, 151] width 12 height 6
click at [122, 169] on span "Informācija un izglītošana sabiedrībai" at bounding box center [131, 171] width 69 height 6
click at [50, 155] on div "Mācību tēma: Sociālās zinības 9. klases 1. ieskaites mācību materiāls #6 Noslēg…" at bounding box center [225, 105] width 450 height 211
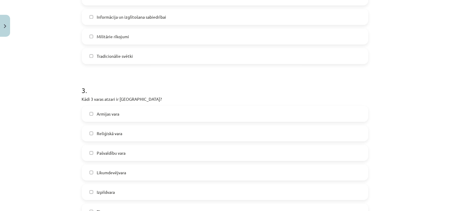
scroll to position [483, 0]
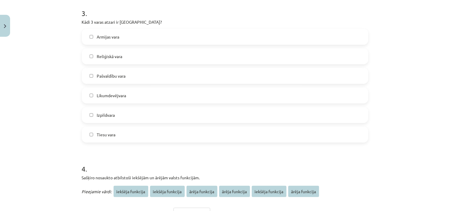
click at [108, 95] on span "Likumdevējvara" at bounding box center [111, 96] width 29 height 6
click at [108, 116] on span "Izpildvara" at bounding box center [106, 115] width 18 height 6
click at [103, 136] on span "Tiesu vara" at bounding box center [106, 135] width 19 height 6
click at [69, 133] on div "Mācību tēma: Sociālās zinības 9. klases 1. ieskaites mācību materiāls #6 Noslēg…" at bounding box center [225, 105] width 450 height 211
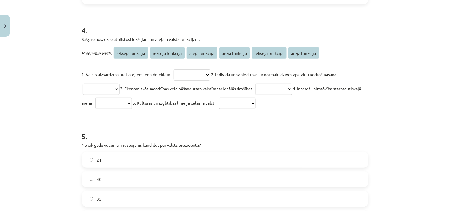
scroll to position [636, 0]
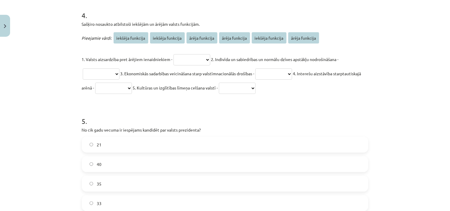
click at [189, 57] on select "**********" at bounding box center [192, 59] width 37 height 11
select select "**********"
click at [174, 54] on select "**********" at bounding box center [192, 59] width 37 height 11
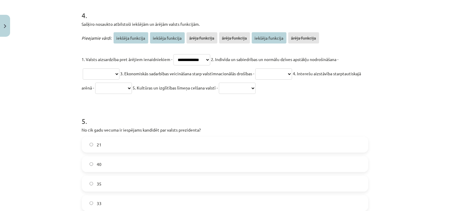
click at [101, 70] on select "**********" at bounding box center [101, 74] width 37 height 11
select select "**********"
click at [83, 69] on select "**********" at bounding box center [101, 74] width 37 height 11
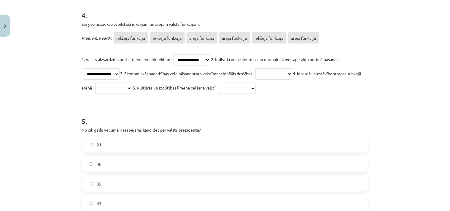
click at [271, 72] on select "**********" at bounding box center [274, 74] width 37 height 11
select select "**********"
click at [261, 69] on select "**********" at bounding box center [274, 74] width 37 height 11
click at [132, 85] on select "**********" at bounding box center [113, 88] width 37 height 11
select select "**********"
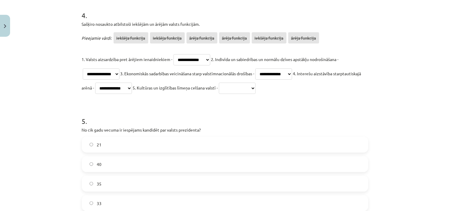
click at [123, 83] on select "**********" at bounding box center [113, 88] width 37 height 11
click at [256, 87] on select "**********" at bounding box center [237, 88] width 37 height 11
select select "**********"
click at [253, 83] on select "**********" at bounding box center [237, 88] width 37 height 11
click at [254, 123] on h1 "5 ." at bounding box center [225, 116] width 287 height 18
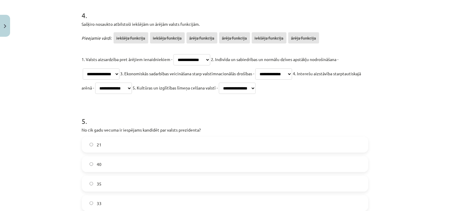
scroll to position [713, 0]
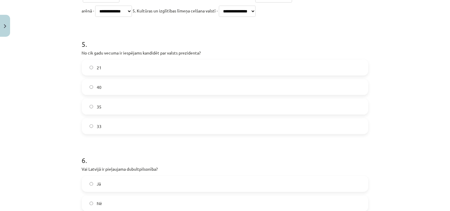
click at [111, 88] on label "40" at bounding box center [224, 87] width 285 height 15
click at [276, 52] on p "No cik gadu vecuma ir iespējams kandidēt par valsts prezidenta?" at bounding box center [225, 53] width 287 height 6
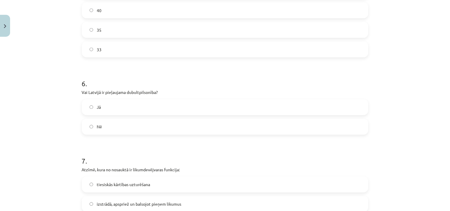
click at [105, 105] on label "Jā" at bounding box center [224, 107] width 285 height 15
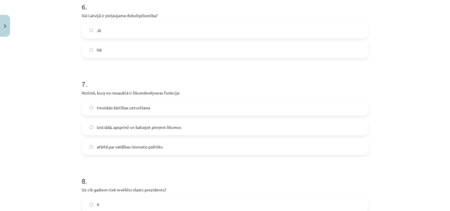
click at [120, 125] on span "izstrādā, apspriež un balsojot pieņem likumus" at bounding box center [139, 128] width 85 height 6
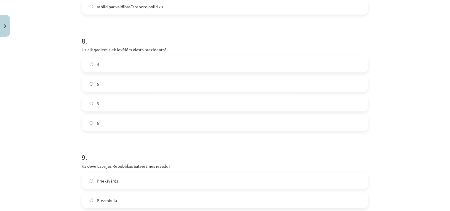
scroll to position [1021, 0]
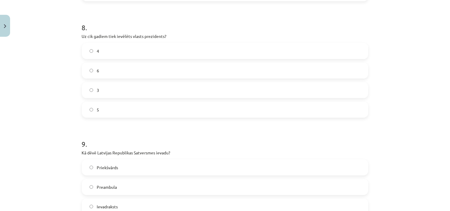
click at [105, 46] on label "4" at bounding box center [224, 51] width 285 height 15
click at [211, 144] on h1 "9 ." at bounding box center [225, 139] width 287 height 18
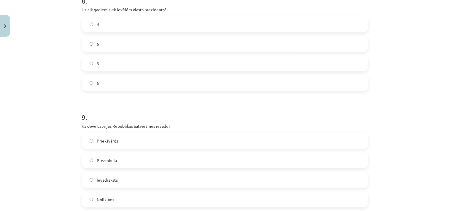
scroll to position [1098, 0]
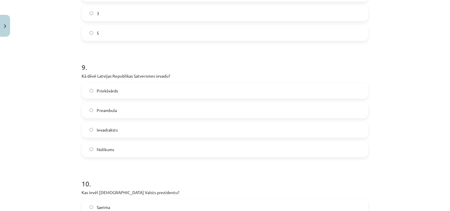
click at [123, 111] on label "Preambula" at bounding box center [224, 110] width 285 height 15
drag, startPoint x: 219, startPoint y: 192, endPoint x: 158, endPoint y: 141, distance: 79.2
click at [218, 192] on p "Kas ievēl Latvijas Valsts prezidentu?" at bounding box center [225, 193] width 287 height 6
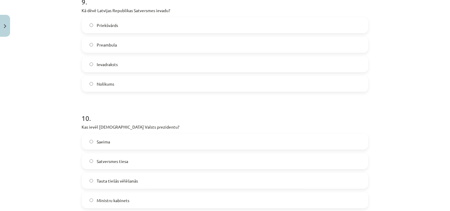
scroll to position [1175, 0]
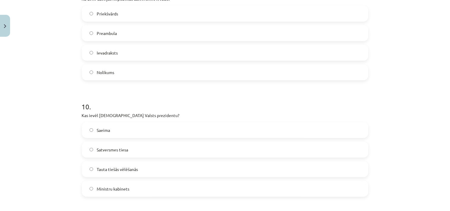
click at [93, 130] on label "Saeima" at bounding box center [224, 130] width 285 height 15
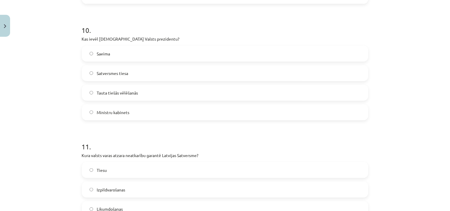
scroll to position [1329, 0]
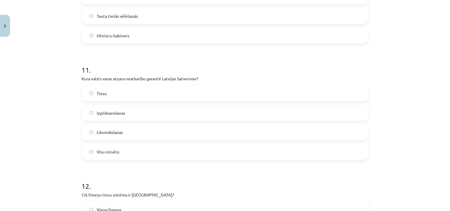
click at [100, 93] on span "Tiesu" at bounding box center [102, 94] width 10 height 6
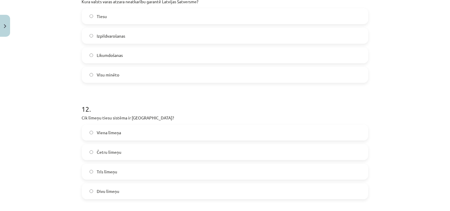
scroll to position [1483, 0]
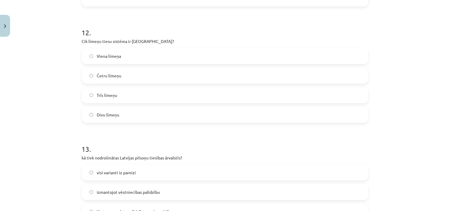
click at [111, 93] on span "Trīs līmeņu" at bounding box center [107, 95] width 20 height 6
click at [251, 163] on div "13 . kā tiek nodrošinātas Latvijas pilsoņu tiesības ārvalstīs? visi varianti iz…" at bounding box center [225, 177] width 287 height 85
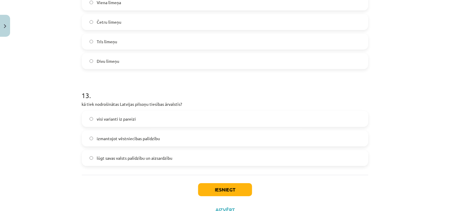
scroll to position [1559, 0]
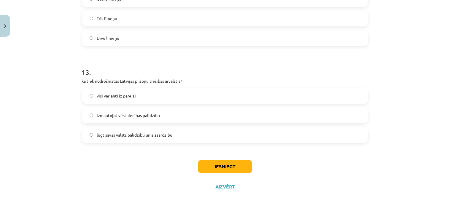
click at [116, 93] on span "visi varianti iz pareizi" at bounding box center [116, 96] width 39 height 6
click at [213, 167] on button "Iesniegt" at bounding box center [225, 166] width 54 height 13
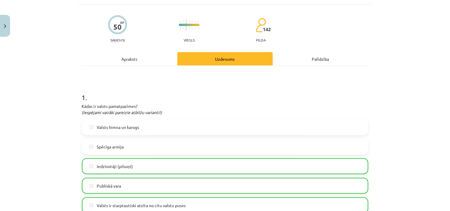
scroll to position [0, 0]
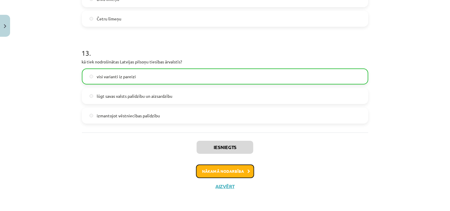
click at [232, 172] on button "Nākamā nodarbība" at bounding box center [225, 172] width 58 height 14
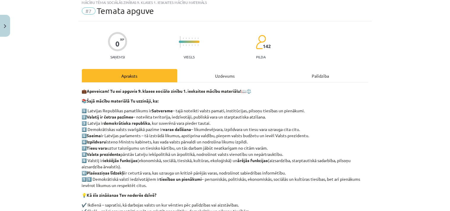
scroll to position [15, 0]
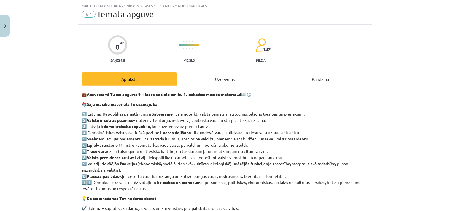
click at [215, 78] on div "Uzdevums" at bounding box center [225, 78] width 96 height 13
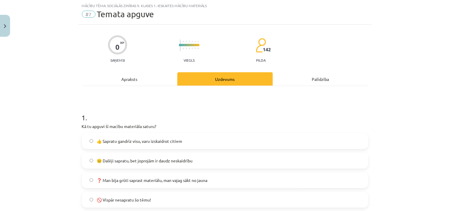
click at [126, 158] on span "😐 Dalēji sapratu, bet joprojām ir daudz neskaidrību" at bounding box center [145, 161] width 96 height 6
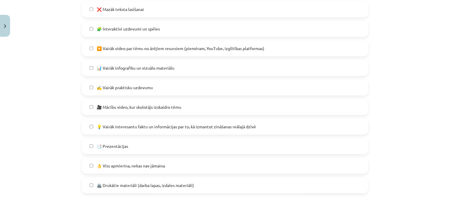
scroll to position [478, 0]
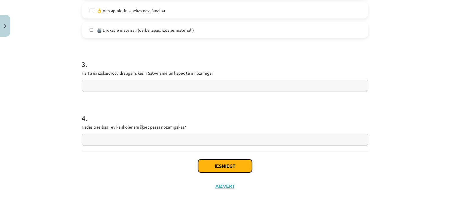
click at [215, 164] on button "Iesniegt" at bounding box center [225, 166] width 54 height 13
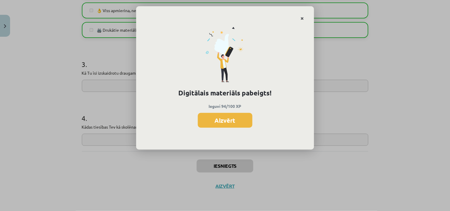
click at [302, 17] on icon "Close" at bounding box center [302, 19] width 3 height 4
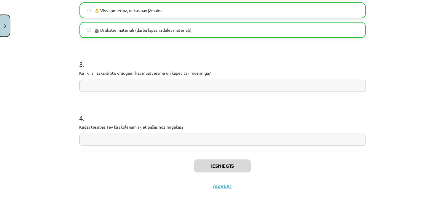
click at [5, 23] on button "Close" at bounding box center [5, 26] width 10 height 22
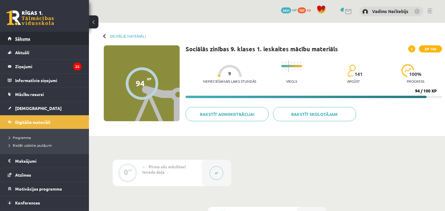
click at [22, 37] on span "Sākums" at bounding box center [22, 38] width 15 height 5
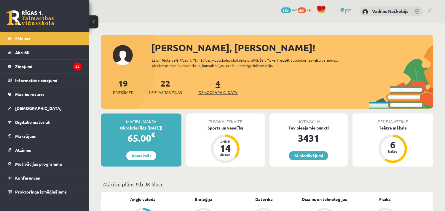
click at [204, 91] on span "[DEMOGRAPHIC_DATA]" at bounding box center [218, 93] width 41 height 6
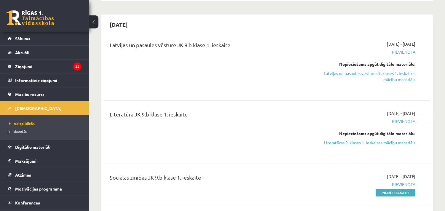
scroll to position [154, 0]
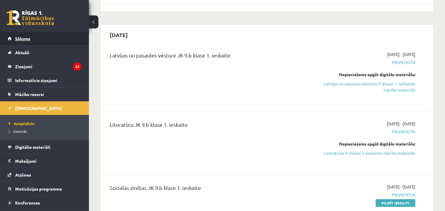
click at [29, 37] on span "Sākums" at bounding box center [22, 38] width 15 height 5
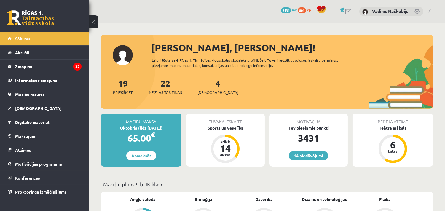
click at [301, 9] on span "801" at bounding box center [302, 10] width 8 height 6
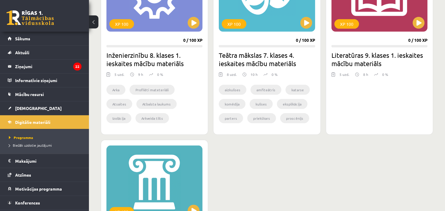
scroll to position [538, 0]
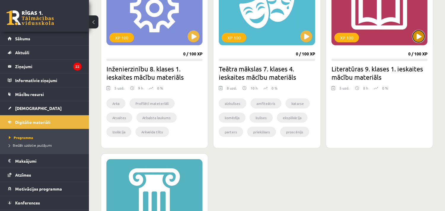
click at [416, 35] on button at bounding box center [419, 37] width 12 height 12
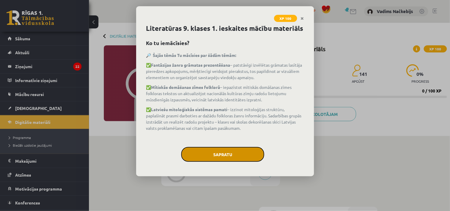
click at [223, 154] on button "Sapratu" at bounding box center [222, 154] width 83 height 15
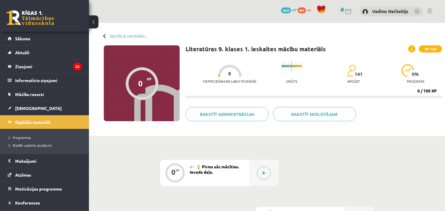
click at [260, 174] on button at bounding box center [264, 173] width 14 height 14
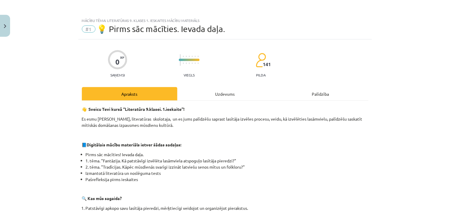
click at [225, 89] on div "Uzdevums" at bounding box center [225, 93] width 96 height 13
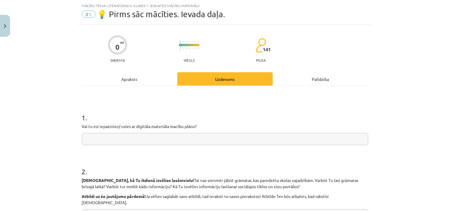
click at [143, 137] on input "text" at bounding box center [225, 139] width 287 height 12
type input "*"
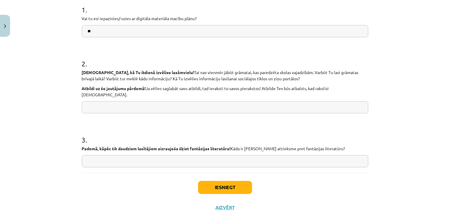
scroll to position [138, 0]
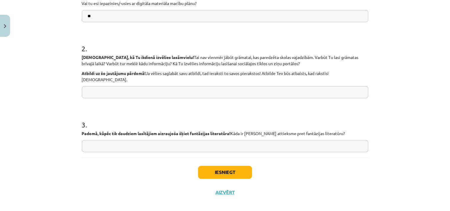
type input "**"
click at [220, 169] on button "Iesniegt" at bounding box center [225, 172] width 54 height 13
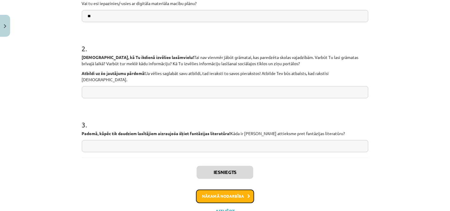
click at [228, 191] on button "Nākamā nodarbība" at bounding box center [225, 197] width 58 height 14
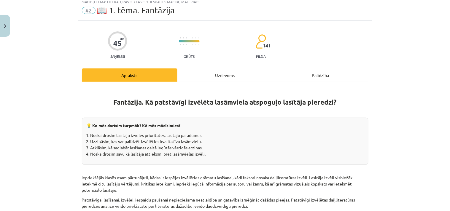
scroll to position [15, 0]
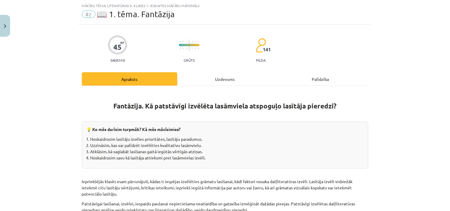
click at [229, 75] on div "Uzdevums" at bounding box center [225, 78] width 96 height 13
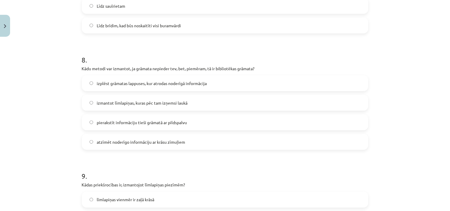
scroll to position [837, 0]
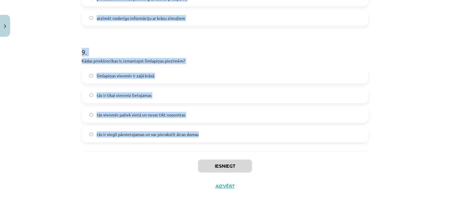
drag, startPoint x: 78, startPoint y: 39, endPoint x: 213, endPoint y: 144, distance: 170.9
copy form "1 . Kāpēc ir svarīgi atzīmēt lappusi, kur atrodama informācija? lai zinātu, kur…"
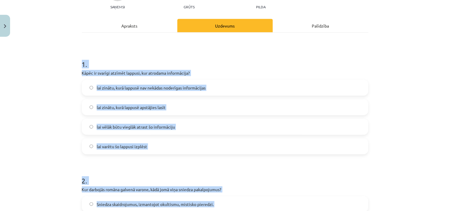
scroll to position [67, 0]
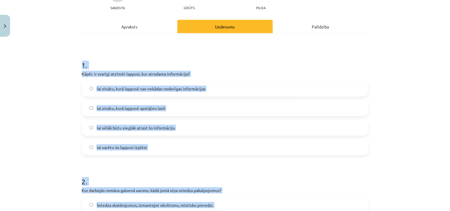
click at [403, 140] on div "Mācību tēma: Literatūras 9. klases 1. ieskaites mācību materiāls #2 📖 1. tēma. …" at bounding box center [225, 105] width 450 height 211
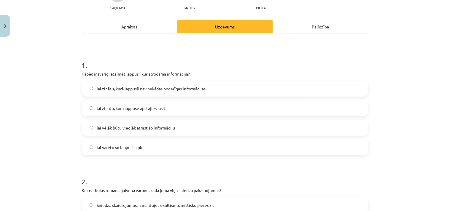
click at [143, 128] on span "lai vēlāk būtu vieglāk atrast šo informāciju" at bounding box center [136, 128] width 78 height 6
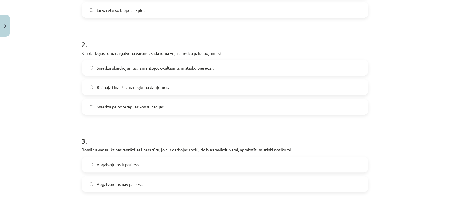
scroll to position [221, 0]
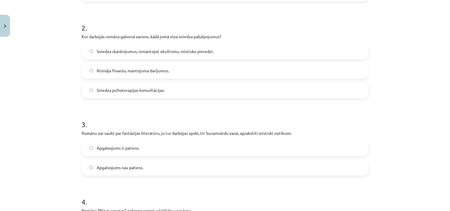
click at [142, 85] on label "Sniedza psihoterapijas konsultācijas." at bounding box center [224, 90] width 285 height 15
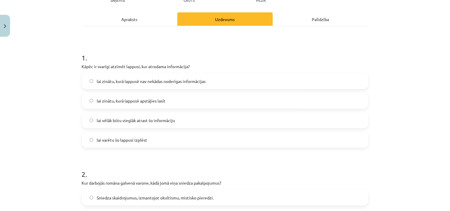
scroll to position [67, 0]
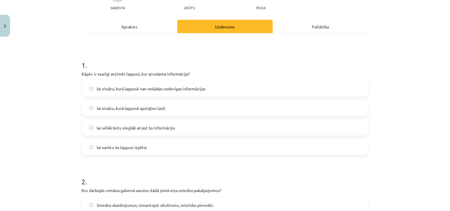
click at [126, 23] on div "Apraksts" at bounding box center [130, 26] width 96 height 13
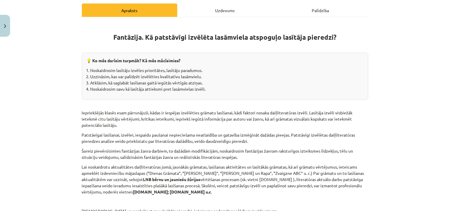
scroll to position [15, 0]
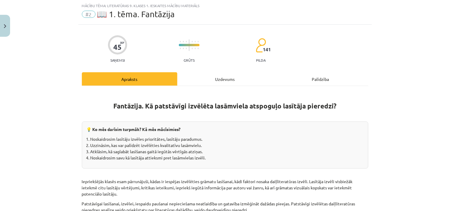
click at [217, 79] on div "Uzdevums" at bounding box center [225, 78] width 96 height 13
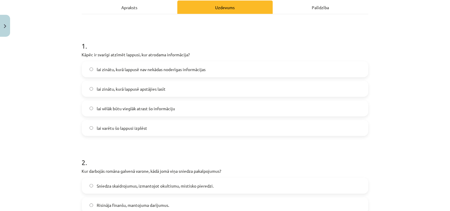
scroll to position [169, 0]
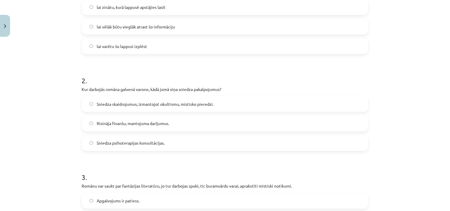
click at [128, 103] on span "Sniedza skaidrojumus, izmantojot okultismu, mistisko pieredzi." at bounding box center [155, 104] width 117 height 6
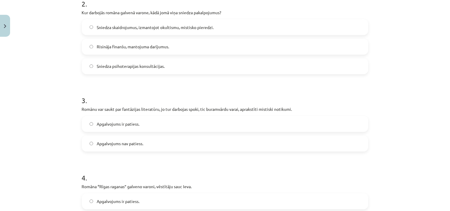
click at [120, 124] on span "Apgalvojums ir patiess." at bounding box center [118, 124] width 43 height 6
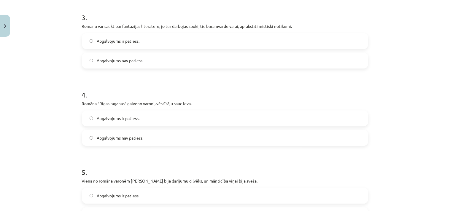
scroll to position [399, 0]
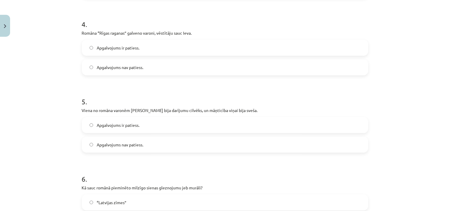
click at [124, 48] on span "Apgalvojums ir patiess." at bounding box center [118, 48] width 43 height 6
click at [132, 146] on span "Apgalvojums nav patiess." at bounding box center [120, 145] width 47 height 6
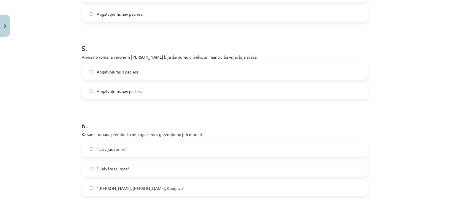
scroll to position [476, 0]
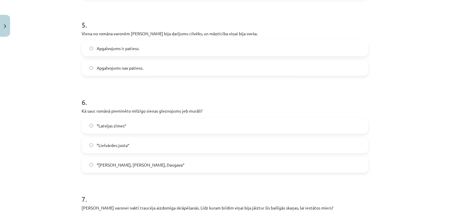
click at [127, 166] on span "“Saule, Pērkons, Daugava”" at bounding box center [141, 165] width 88 height 6
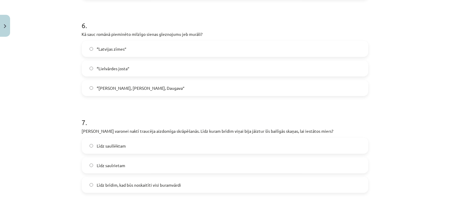
scroll to position [630, 0]
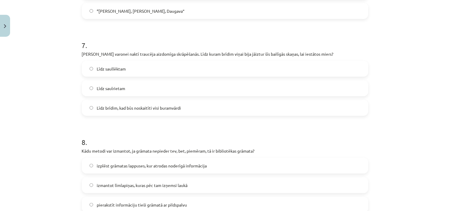
click at [120, 89] on span "Līdz saulrietam" at bounding box center [111, 88] width 28 height 6
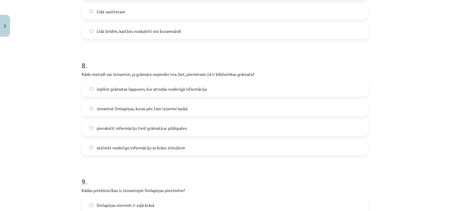
click at [128, 104] on label "izmantot līmlapiņas, kuras pēc tam izņemsi laukā" at bounding box center [224, 108] width 285 height 15
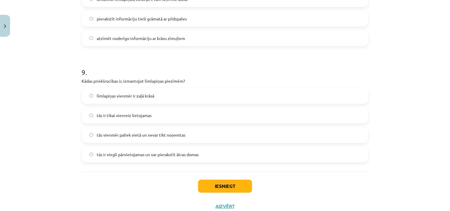
scroll to position [837, 0]
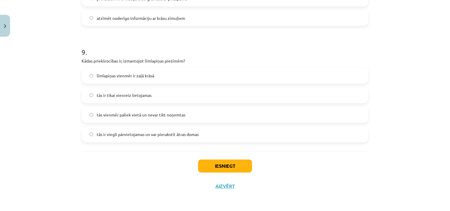
click at [139, 134] on span "tās ir viegli pārvietojamas un var pierakstīt ātras domas" at bounding box center [148, 135] width 102 height 6
click at [236, 166] on button "Iesniegt" at bounding box center [225, 166] width 54 height 13
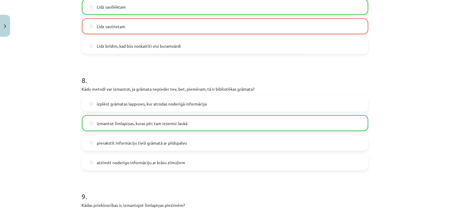
scroll to position [856, 0]
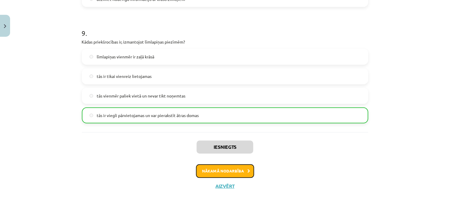
click at [240, 173] on button "Nākamā nodarbība" at bounding box center [225, 172] width 58 height 14
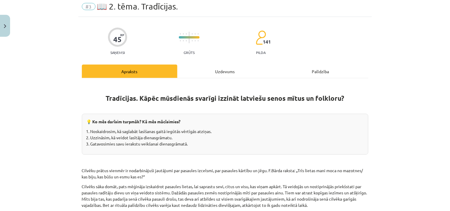
scroll to position [15, 0]
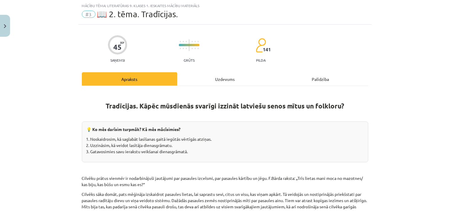
click at [223, 76] on div "Uzdevums" at bounding box center [225, 78] width 96 height 13
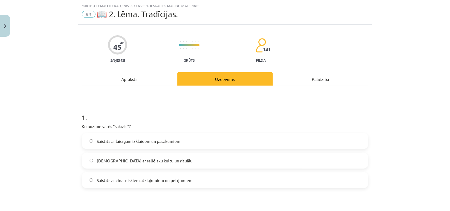
scroll to position [91, 0]
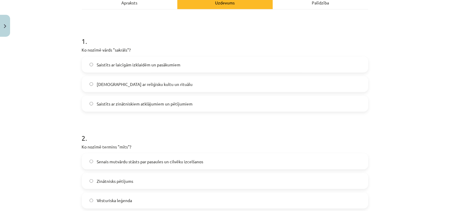
click at [150, 82] on span "Saistīts ar reliģisku kultu un rituālu" at bounding box center [145, 84] width 96 height 6
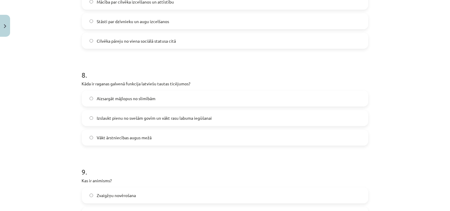
scroll to position [915, 0]
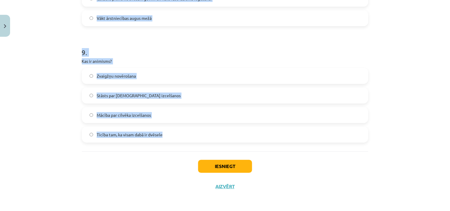
drag, startPoint x: 74, startPoint y: 39, endPoint x: 171, endPoint y: 146, distance: 144.5
click at [171, 146] on div "Mācību tēma: Literatūras 9. klases 1. ieskaites mācību materiāls #3 📖 2. tēma. …" at bounding box center [225, 105] width 450 height 211
copy form "1 . Ko nozīmē vārds "sakrāls"? Saistīts ar laicīgām izklaidēm un pasākumiem Sai…"
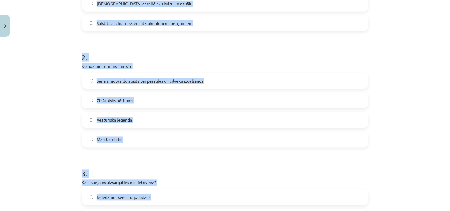
scroll to position [146, 0]
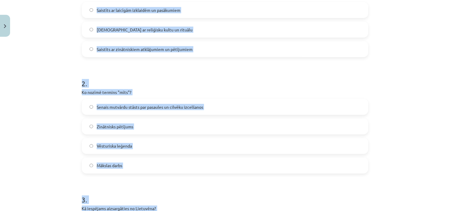
click at [111, 105] on span "Senais mutvārdu stāsts par pasaules un cilvēku izcelšanos" at bounding box center [150, 107] width 107 height 6
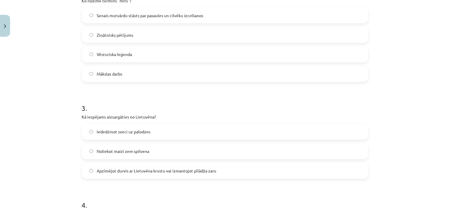
scroll to position [300, 0]
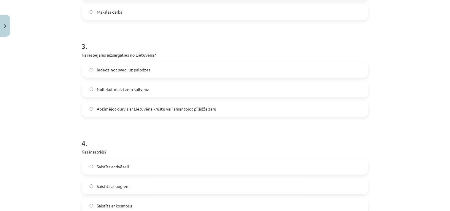
click at [136, 109] on span "Apzīmējot durvis ar Lietuvēna krustu vai izmantojot pīlādža zaru" at bounding box center [157, 109] width 120 height 6
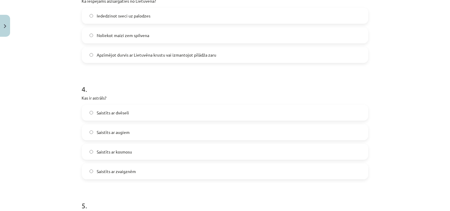
scroll to position [377, 0]
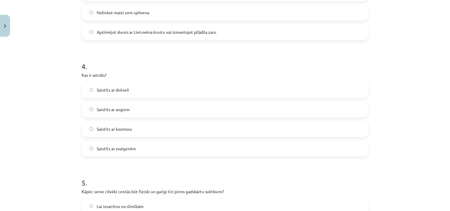
click at [123, 149] on span "Saistīts ar zvaigznēm" at bounding box center [116, 149] width 39 height 6
click at [58, 147] on div "Mācību tēma: Literatūras 9. klases 1. ieskaites mācību materiāls #3 📖 2. tēma. …" at bounding box center [225, 105] width 450 height 211
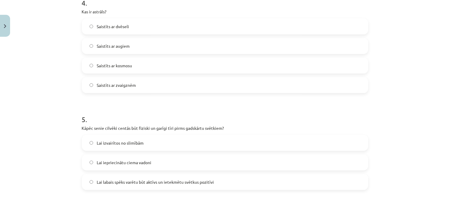
scroll to position [453, 0]
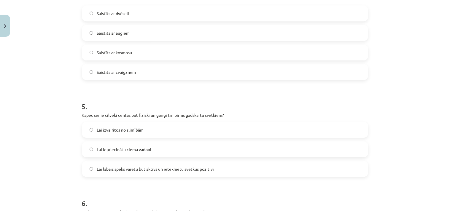
click at [199, 167] on span "Lai labais spēks varētu būt aktīvs un ietekmētu svētkus pozitīvi" at bounding box center [155, 169] width 117 height 6
click at [55, 166] on div "Mācību tēma: Literatūras 9. klases 1. ieskaites mācību materiāls #3 📖 2. tēma. …" at bounding box center [225, 105] width 450 height 211
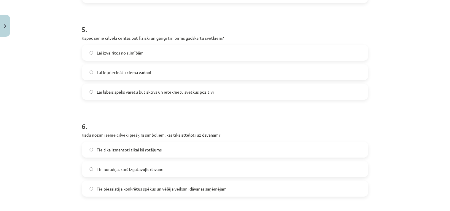
scroll to position [607, 0]
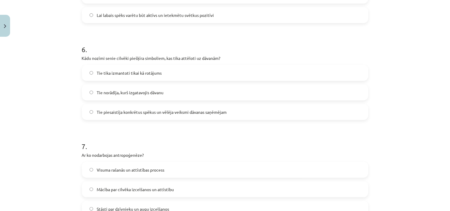
click at [123, 112] on span "Tie piesaistīja konkrētus spēkus un vēlēja veiksmi dāvanas saņēmējam" at bounding box center [162, 112] width 130 height 6
click at [49, 122] on div "Mācību tēma: Literatūras 9. klases 1. ieskaites mācību materiāls #3 📖 2. tēma. …" at bounding box center [225, 105] width 450 height 211
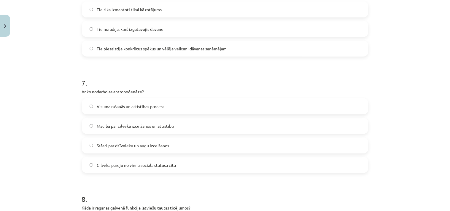
scroll to position [684, 0]
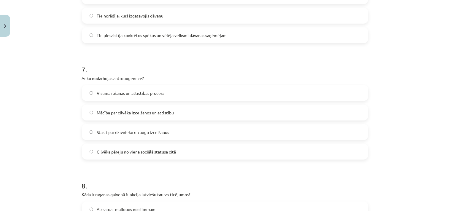
click at [148, 114] on span "Mācība par cilvēka izcelšanos un attīstību" at bounding box center [135, 113] width 77 height 6
click at [49, 180] on div "Mācību tēma: Literatūras 9. klases 1. ieskaites mācību materiāls #3 📖 2. tēma. …" at bounding box center [225, 105] width 450 height 211
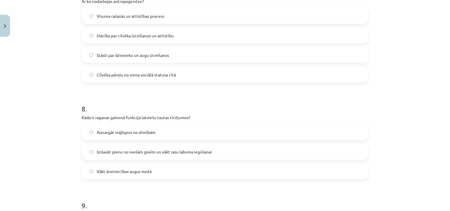
click at [117, 131] on span "Aizsargāt mājlopus no slimībām" at bounding box center [126, 133] width 59 height 6
click at [126, 153] on span "Izslaukt pienu no svešām govīm un vākt rasu labuma iegūšanai" at bounding box center [154, 152] width 115 height 6
click at [67, 168] on div "Mācību tēma: Literatūras 9. klases 1. ieskaites mācību materiāls #3 📖 2. tēma. …" at bounding box center [225, 105] width 450 height 211
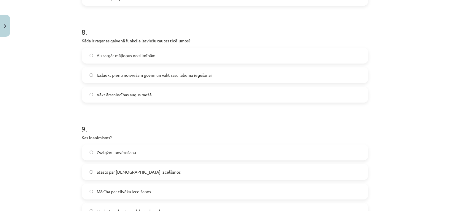
scroll to position [915, 0]
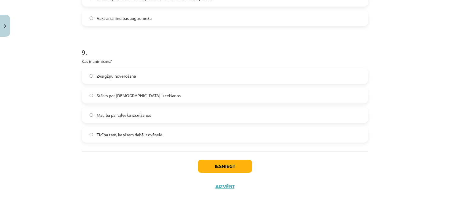
click at [149, 135] on span "Ticība tam, ka visam dabā ir dvēsele" at bounding box center [130, 135] width 66 height 6
click at [238, 168] on button "Iesniegt" at bounding box center [225, 166] width 54 height 13
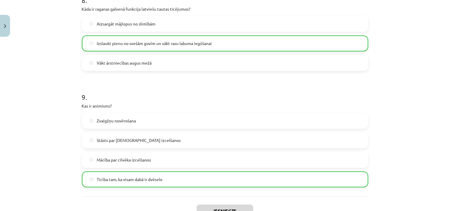
scroll to position [934, 0]
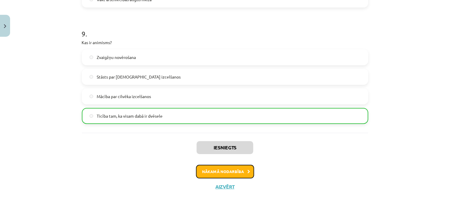
click at [220, 168] on button "Nākamā nodarbība" at bounding box center [225, 172] width 58 height 14
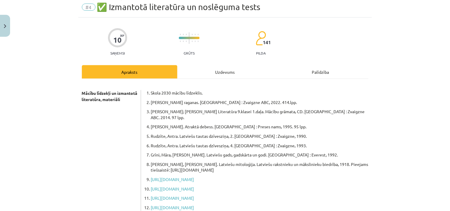
scroll to position [15, 0]
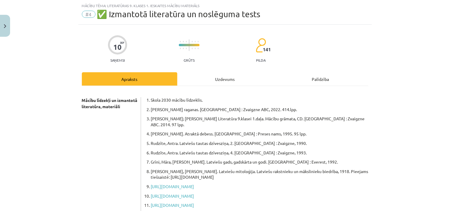
click at [215, 76] on div "Uzdevums" at bounding box center [225, 78] width 96 height 13
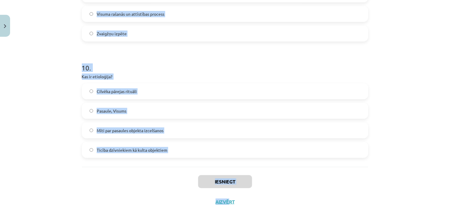
scroll to position [1130, 0]
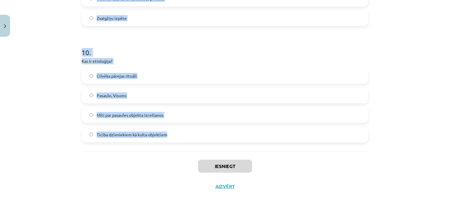
drag, startPoint x: 76, startPoint y: 41, endPoint x: 192, endPoint y: 144, distance: 155.3
copy form "1 . Kas latviešu mitoloģijā simbolizē pasaules koku? Priedes Liepa Bērzs Ozols …"
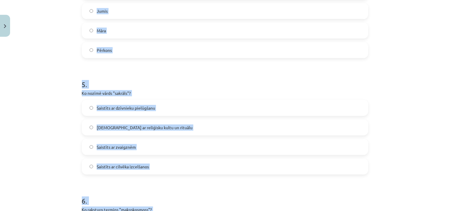
scroll to position [284, 0]
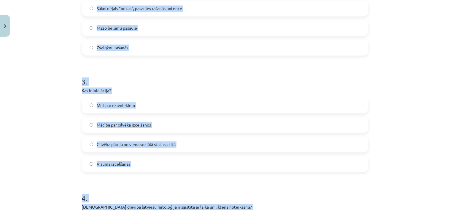
click at [385, 88] on div "Mācību tēma: Literatūras 9. klases 1. ieskaites mācību materiāls #4 ✅ Izmantotā…" at bounding box center [225, 105] width 450 height 211
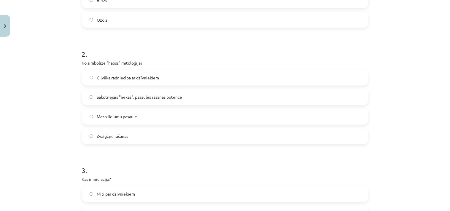
scroll to position [53, 0]
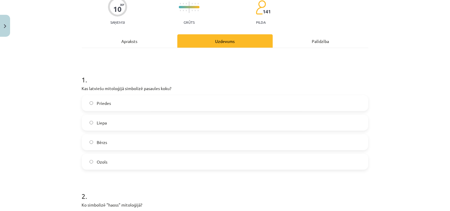
click at [101, 160] on span "Ozols" at bounding box center [102, 162] width 11 height 6
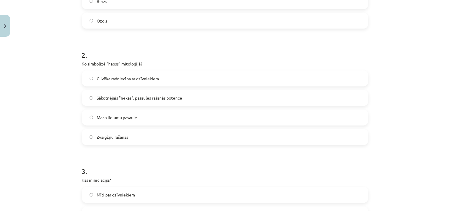
scroll to position [207, 0]
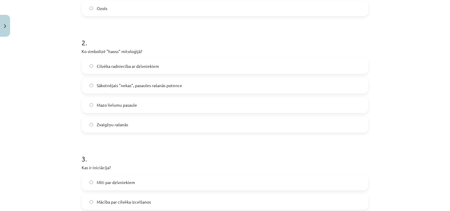
click at [130, 83] on span "Sākotnējais "nekas", pasaules rašanās potence" at bounding box center [139, 86] width 85 height 6
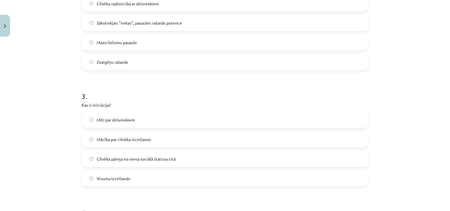
scroll to position [284, 0]
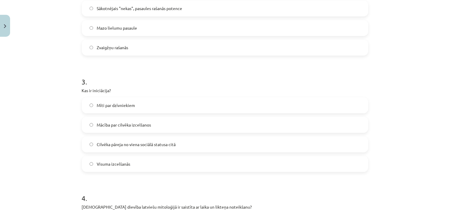
click at [161, 144] on span "Cilvēka pāreja no viena sociālā statusa citā" at bounding box center [136, 145] width 79 height 6
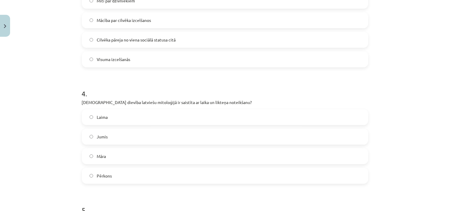
scroll to position [437, 0]
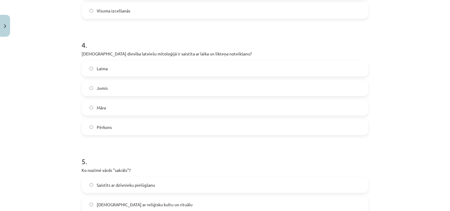
click at [107, 69] on label "Laima" at bounding box center [224, 68] width 285 height 15
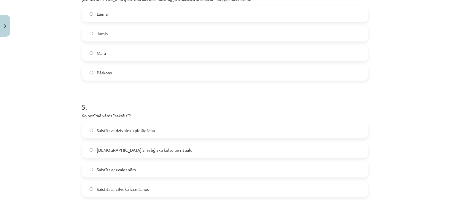
scroll to position [515, 0]
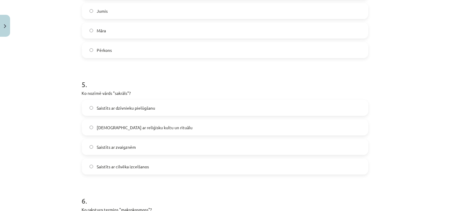
click at [149, 123] on label "Saistīts ar reliģisku kultu un rituālu" at bounding box center [224, 127] width 285 height 15
click at [65, 173] on div "Mācību tēma: Literatūras 9. klases 1. ieskaites mācību materiāls #4 ✅ Izmantotā…" at bounding box center [225, 105] width 450 height 211
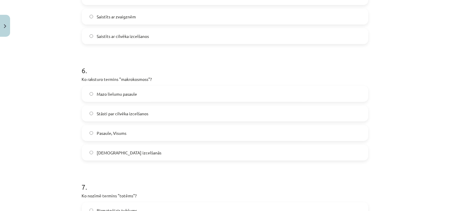
scroll to position [668, 0]
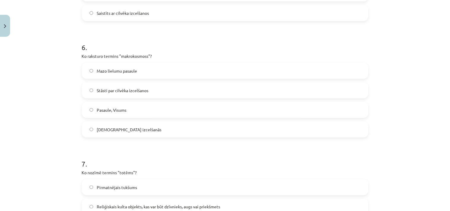
click at [124, 107] on span "Pasaule, Visums" at bounding box center [112, 110] width 30 height 6
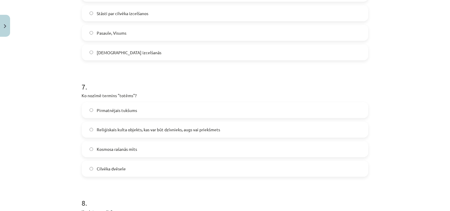
click at [119, 127] on span "Reliģiskais kulta objekts, kas var būt dzīvnieks, augs vai priekšmets" at bounding box center [158, 130] width 123 height 6
click at [57, 150] on div "Mācību tēma: Literatūras 9. klases 1. ieskaites mācību materiāls #4 ✅ Izmantotā…" at bounding box center [225, 105] width 450 height 211
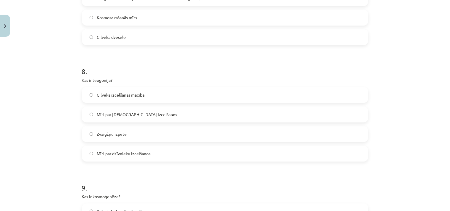
scroll to position [899, 0]
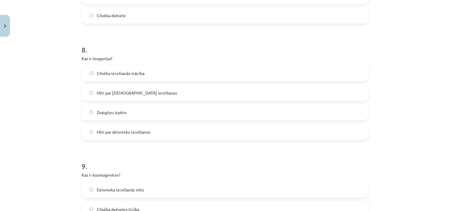
click at [120, 90] on span "Mīti par dievu izcelšanos" at bounding box center [137, 93] width 80 height 6
click at [64, 133] on div "Mācību tēma: Literatūras 9. klases 1. ieskaites mācību materiāls #4 ✅ Izmantotā…" at bounding box center [225, 105] width 450 height 211
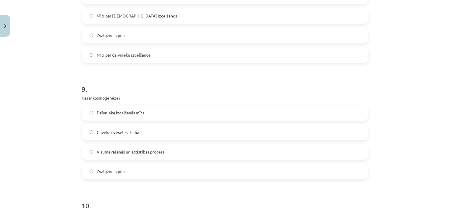
click at [122, 150] on span "Visuma rašanās un attīstības process" at bounding box center [131, 152] width 68 height 6
click at [69, 163] on div "Mācību tēma: Literatūras 9. klases 1. ieskaites mācību materiāls #4 ✅ Izmantotā…" at bounding box center [225, 105] width 450 height 211
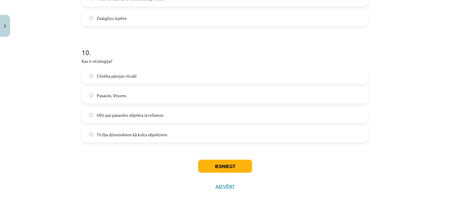
click at [117, 118] on label "Mīti par pasaules objekta izcelšanos" at bounding box center [224, 115] width 285 height 15
click at [232, 169] on button "Iesniegt" at bounding box center [225, 166] width 54 height 13
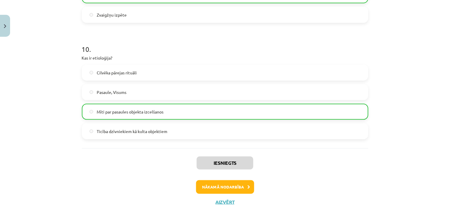
scroll to position [1149, 0]
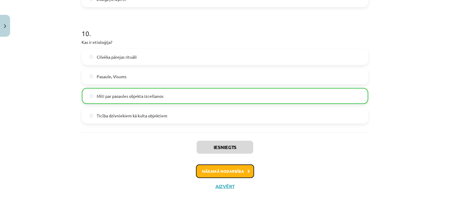
click at [219, 169] on button "Nākamā nodarbība" at bounding box center [225, 172] width 58 height 14
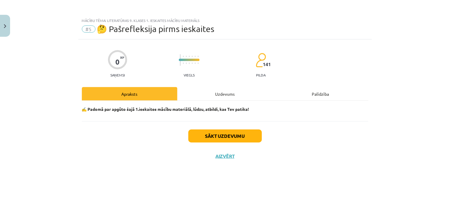
scroll to position [0, 0]
click at [230, 138] on button "Sākt uzdevumu" at bounding box center [225, 136] width 74 height 13
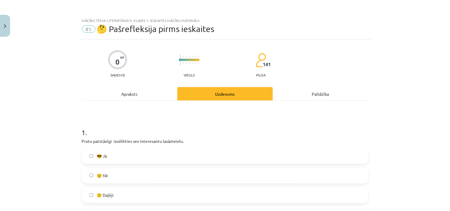
click at [107, 157] on label "😎 Jā" at bounding box center [224, 156] width 285 height 15
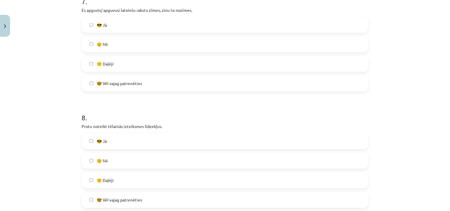
scroll to position [896, 0]
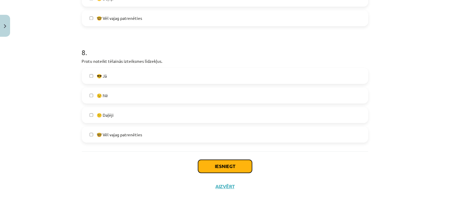
click at [219, 163] on button "Iesniegt" at bounding box center [225, 166] width 54 height 13
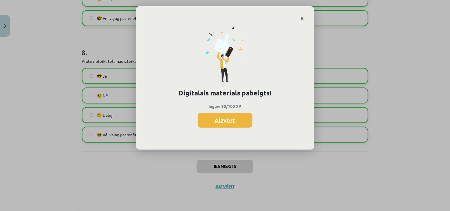
click at [301, 18] on icon "Close" at bounding box center [302, 19] width 3 height 4
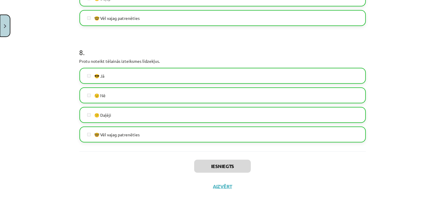
click at [9, 28] on button "Close" at bounding box center [5, 26] width 10 height 22
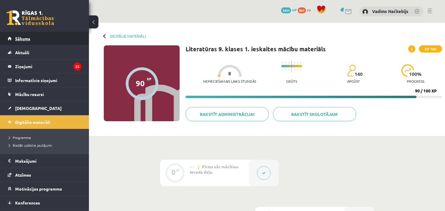
click at [30, 37] on span "Sākums" at bounding box center [22, 38] width 15 height 5
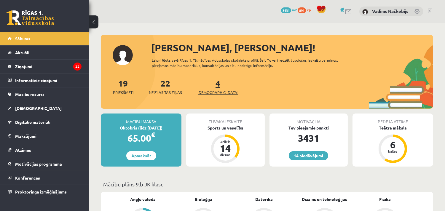
click at [213, 91] on span "[DEMOGRAPHIC_DATA]" at bounding box center [218, 93] width 41 height 6
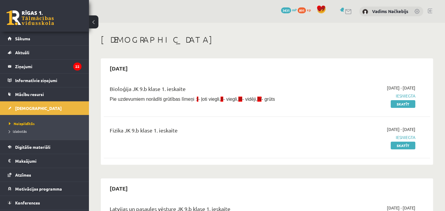
click at [302, 7] on span "891" at bounding box center [302, 10] width 8 height 6
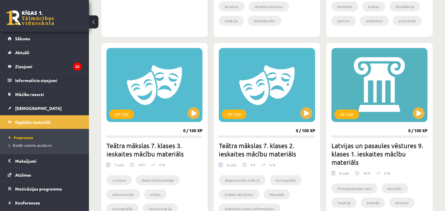
scroll to position [538, 0]
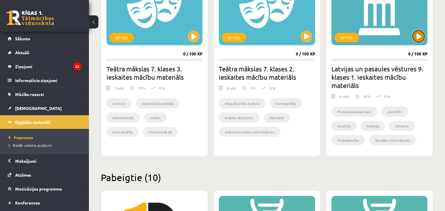
click at [419, 37] on button at bounding box center [419, 37] width 12 height 12
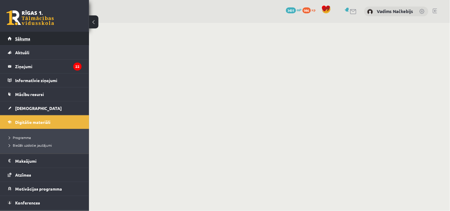
click at [22, 39] on span "Sākums" at bounding box center [22, 38] width 15 height 5
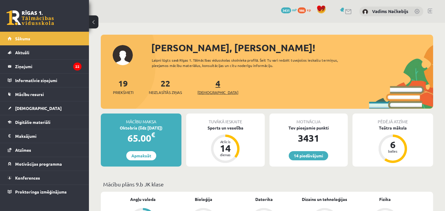
click at [207, 91] on span "[DEMOGRAPHIC_DATA]" at bounding box center [218, 93] width 41 height 6
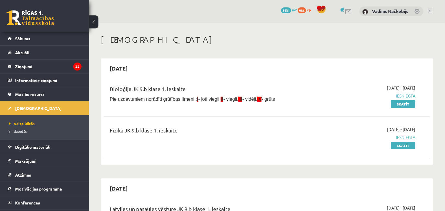
click at [301, 9] on span "986" at bounding box center [302, 10] width 8 height 6
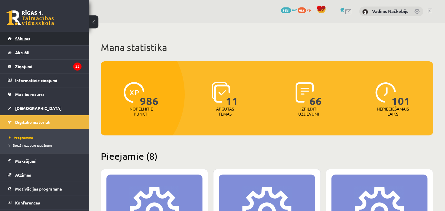
click at [21, 37] on span "Sākums" at bounding box center [22, 38] width 15 height 5
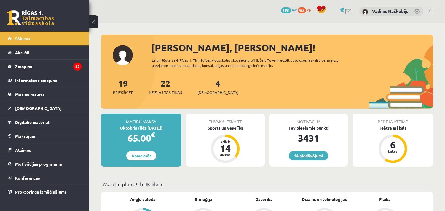
click at [429, 9] on link at bounding box center [430, 11] width 4 height 5
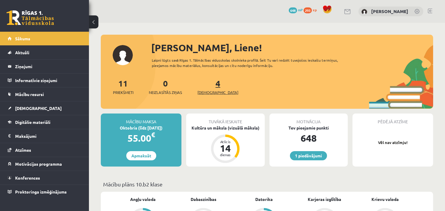
click at [212, 91] on span "[DEMOGRAPHIC_DATA]" at bounding box center [218, 93] width 41 height 6
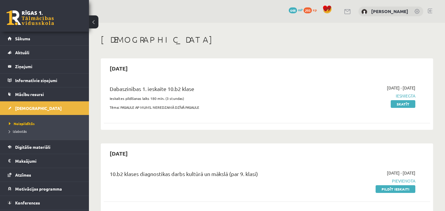
scroll to position [77, 0]
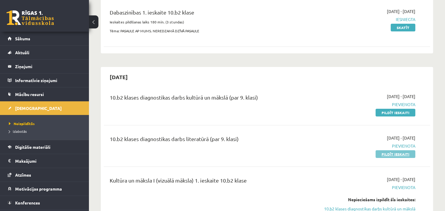
click at [387, 152] on link "Pildīt ieskaiti" at bounding box center [396, 154] width 40 height 8
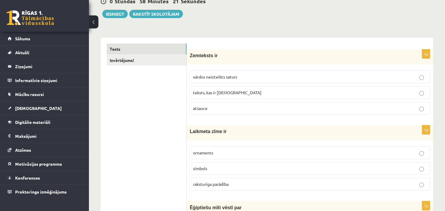
scroll to position [77, 0]
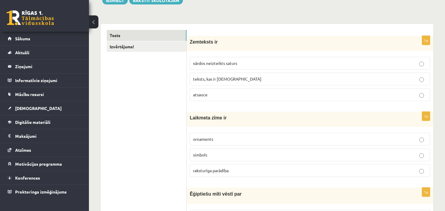
click at [230, 80] on span "teksts, kas ir [DEMOGRAPHIC_DATA]" at bounding box center [227, 78] width 69 height 5
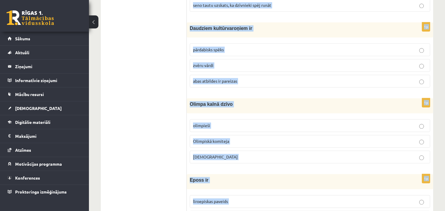
scroll to position [2360, 0]
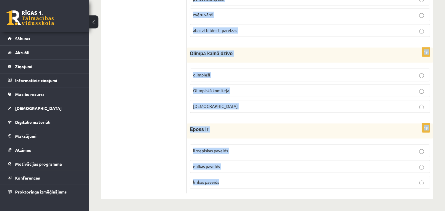
drag, startPoint x: 190, startPoint y: 42, endPoint x: 297, endPoint y: 217, distance: 205.2
copy form "Zemteksts ir vārdos neizteikts saturs teksts, kas ir iekavās atsauce 1p Laikmet…"
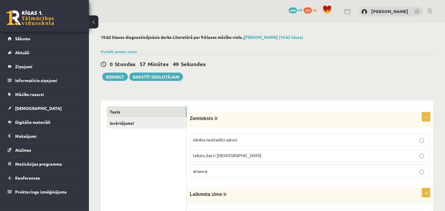
scroll to position [77, 0]
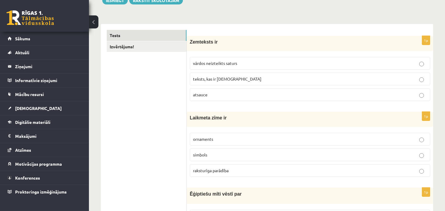
click at [209, 167] on label "raksturīga parādība" at bounding box center [310, 170] width 241 height 13
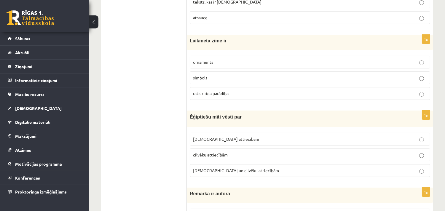
scroll to position [231, 0]
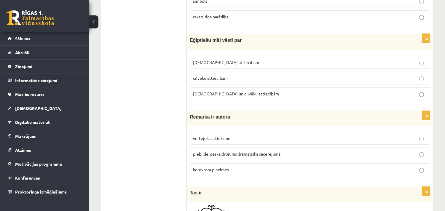
click at [221, 94] on span "Dievu un cilvēku attiecībām" at bounding box center [236, 93] width 86 height 5
click at [231, 152] on span "piebilde, paskaidrojums dramatiskā sacerējumā" at bounding box center [237, 153] width 88 height 5
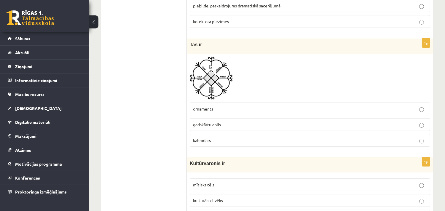
scroll to position [385, 0]
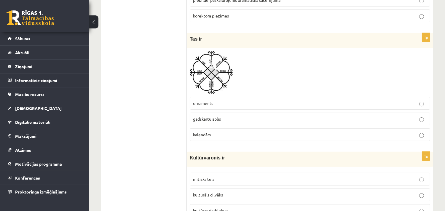
click at [227, 118] on p "gadskārtu aplis" at bounding box center [310, 119] width 234 height 6
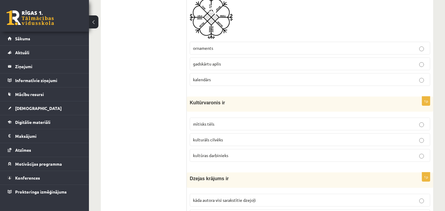
scroll to position [461, 0]
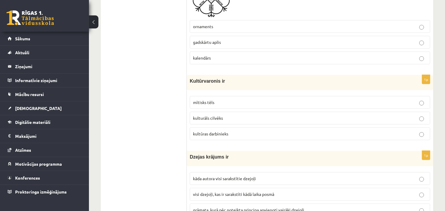
click at [218, 102] on p "mītisks tēls" at bounding box center [310, 102] width 234 height 6
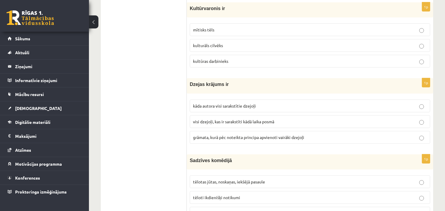
scroll to position [538, 0]
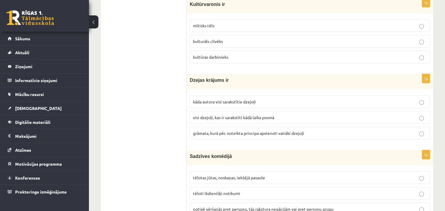
click at [212, 131] on label "grāmata, kurā pēc noteikta principa apvienoti vairāki dzejoļi" at bounding box center [310, 133] width 241 height 13
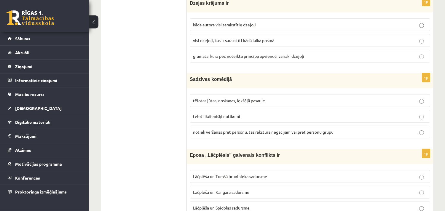
click at [231, 116] on span "tēloti ikdienišķi notikumi" at bounding box center [216, 116] width 47 height 5
click at [216, 177] on span "Lāčplēša un Tumšā bruņinieka sadursme" at bounding box center [230, 176] width 74 height 5
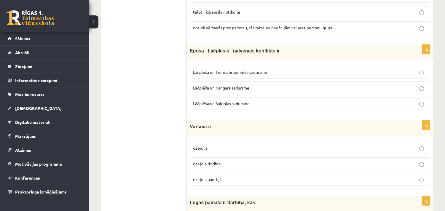
scroll to position [769, 0]
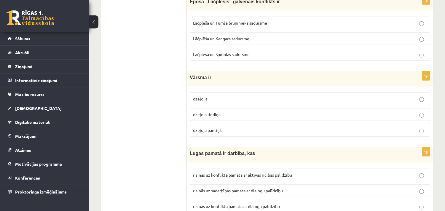
click at [224, 117] on p "dzejoļa rindiņa" at bounding box center [310, 115] width 234 height 6
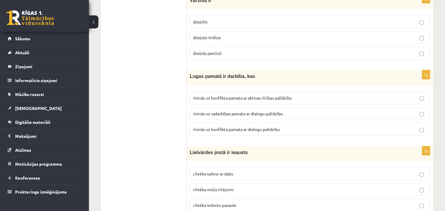
click at [265, 130] on span "risinās uz konflikta pamata ar dialogu palīdzību" at bounding box center [236, 129] width 87 height 5
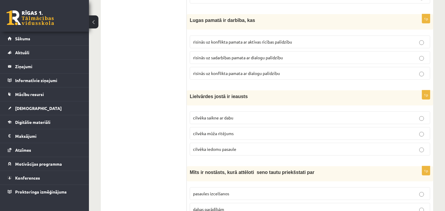
scroll to position [923, 0]
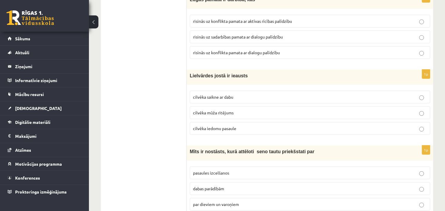
click at [228, 115] on span "cilvēka mūža ritējums" at bounding box center [213, 112] width 41 height 5
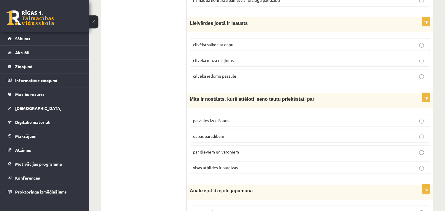
scroll to position [1000, 0]
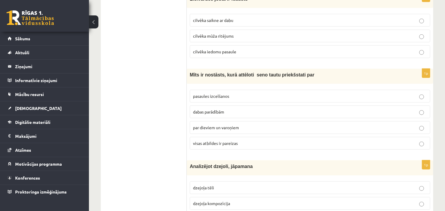
click at [215, 143] on p "visas atbildes ir pareizas" at bounding box center [310, 143] width 234 height 6
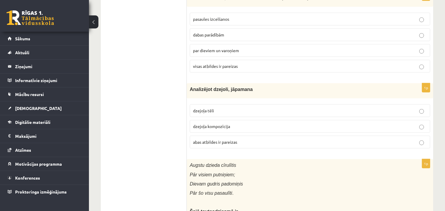
scroll to position [1154, 0]
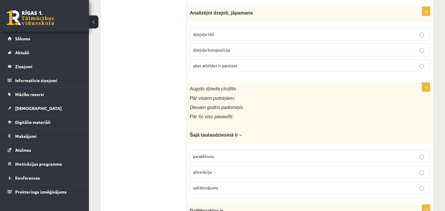
click at [225, 66] on span "abas atbildes ir pareizas" at bounding box center [215, 65] width 44 height 5
click at [224, 154] on label "paralēlisms" at bounding box center [310, 156] width 241 height 13
click at [129, 142] on ul "Tests Izvērtējums!" at bounding box center [147, 173] width 80 height 2440
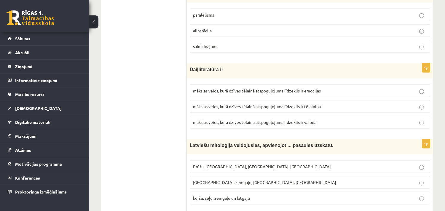
scroll to position [1308, 0]
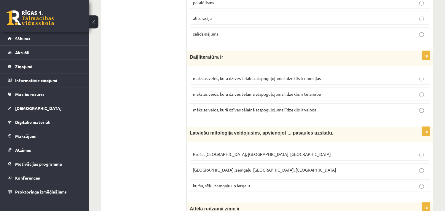
click at [264, 112] on span "mākslas veids, kurā dzīves tēlainā atspoguļojuma līdzeklis ir valoda" at bounding box center [254, 109] width 123 height 5
click at [137, 133] on ul "Tests Izvērtējums!" at bounding box center [147, 19] width 80 height 2440
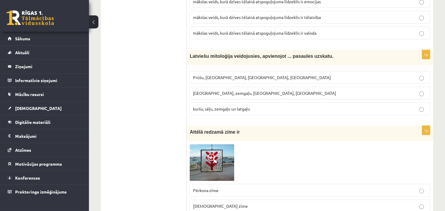
click at [252, 112] on p "kuršu, sēļu, zemgaļu un latgaļu" at bounding box center [310, 109] width 234 height 6
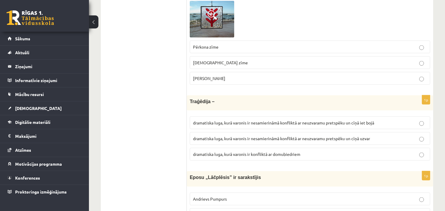
scroll to position [1539, 0]
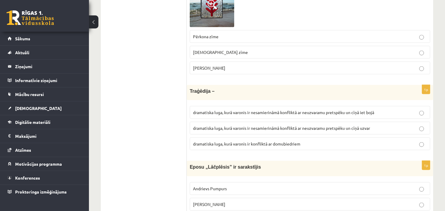
click at [307, 113] on p "dramatiska luga, kurā varonis ir nesamierināmā konfliktā ar neuzvaramu pretspēk…" at bounding box center [310, 113] width 234 height 6
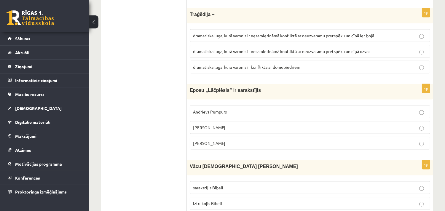
click at [225, 130] on span "Andrejs Pumpurs" at bounding box center [209, 127] width 32 height 5
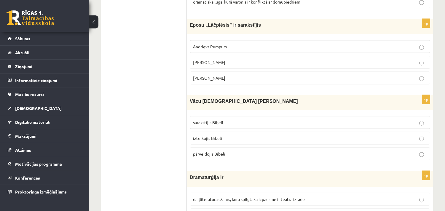
scroll to position [1692, 0]
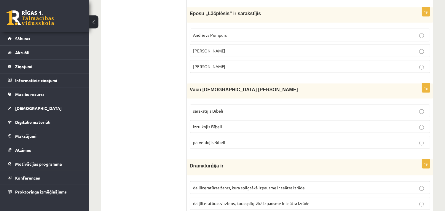
click at [209, 128] on label "iztulkojis Bībeli" at bounding box center [310, 126] width 241 height 13
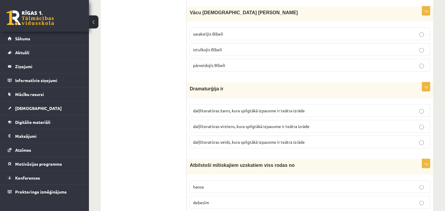
click at [214, 145] on span "daiļliteratūras veids, kura spilgtākā izpausme ir teātra izrāde" at bounding box center [249, 141] width 112 height 5
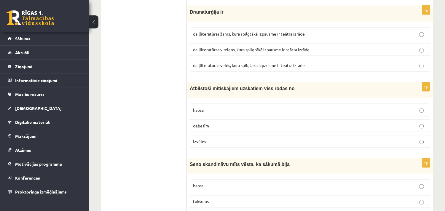
click at [226, 112] on p "haosa" at bounding box center [310, 110] width 234 height 6
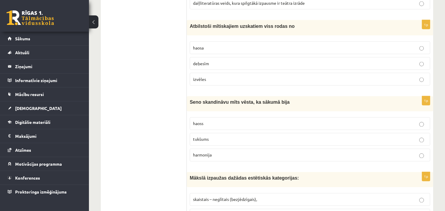
scroll to position [1923, 0]
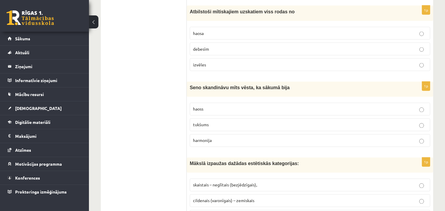
click at [195, 128] on span "tukšums" at bounding box center [201, 124] width 16 height 5
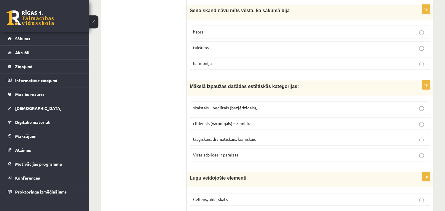
click at [222, 162] on label "Visas atbildes ir pareizas" at bounding box center [310, 155] width 241 height 13
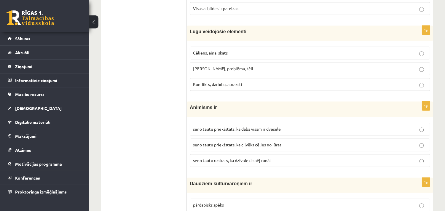
scroll to position [2154, 0]
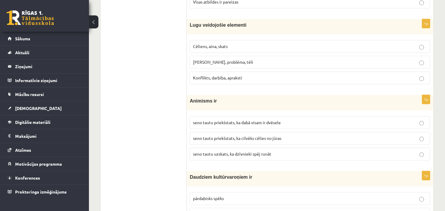
click at [233, 48] on label "Cēliens, aina, skats" at bounding box center [310, 46] width 241 height 13
click at [251, 125] on span "seno tautu priekšstats, ka dabā visam ir dvēsele" at bounding box center [237, 122] width 88 height 5
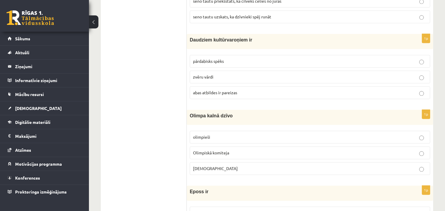
scroll to position [2308, 0]
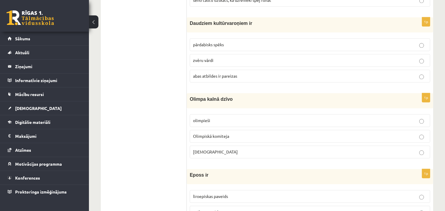
click at [206, 47] on span "pārdabisks spēks" at bounding box center [208, 44] width 31 height 5
click at [217, 155] on p "Dievi" at bounding box center [310, 152] width 234 height 6
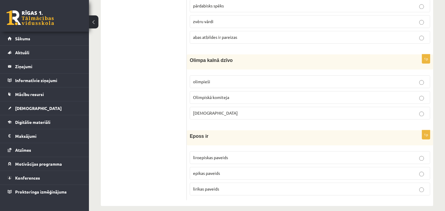
scroll to position [2360, 0]
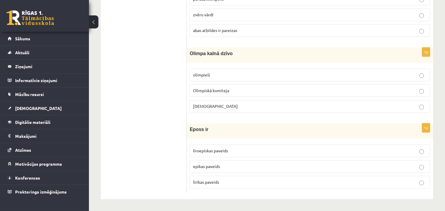
click at [217, 167] on span "epikas paveids" at bounding box center [206, 166] width 27 height 5
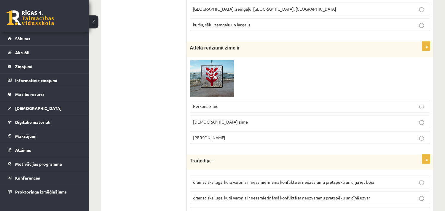
scroll to position [1437, 0]
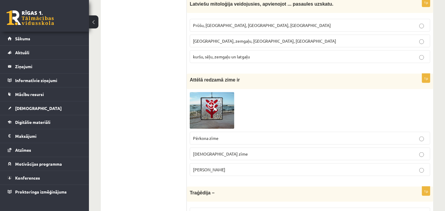
click at [211, 109] on span at bounding box center [212, 106] width 9 height 9
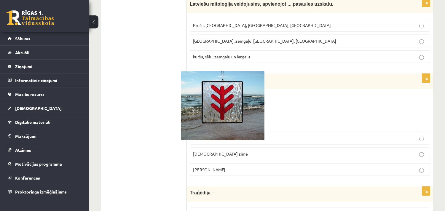
click at [299, 116] on div at bounding box center [222, 105] width 445 height 211
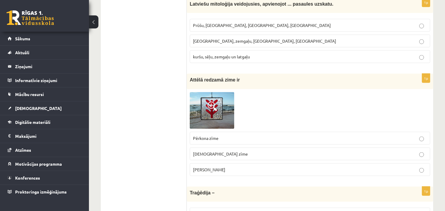
click at [221, 172] on p "Laimas slotiņa" at bounding box center [310, 170] width 234 height 6
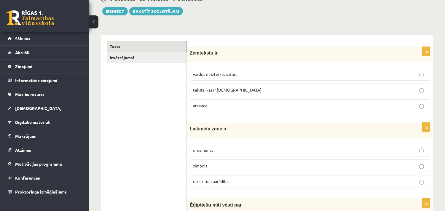
scroll to position [0, 0]
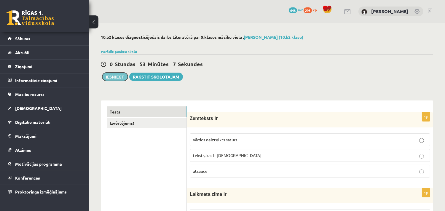
click at [111, 73] on button "Iesniegt" at bounding box center [115, 77] width 26 height 8
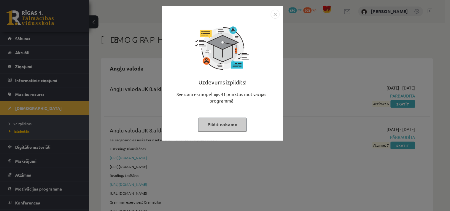
click at [272, 13] on img "Close" at bounding box center [275, 14] width 9 height 9
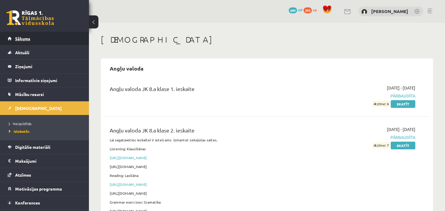
click at [22, 34] on link "Sākums" at bounding box center [45, 39] width 74 height 14
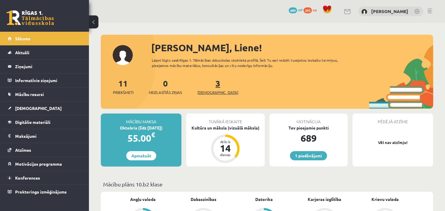
click at [210, 92] on span "[DEMOGRAPHIC_DATA]" at bounding box center [218, 93] width 41 height 6
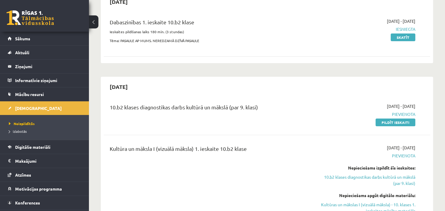
scroll to position [77, 0]
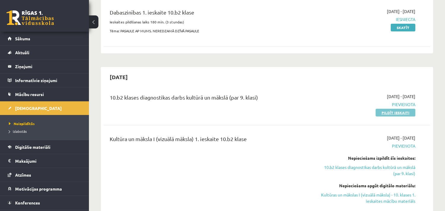
click at [394, 109] on link "Pildīt ieskaiti" at bounding box center [396, 113] width 40 height 8
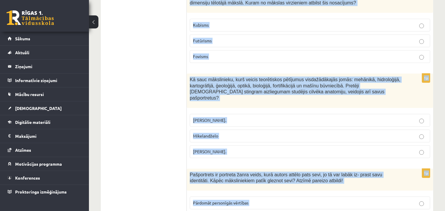
scroll to position [2710, 0]
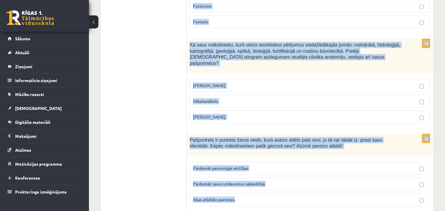
drag, startPoint x: 189, startPoint y: 118, endPoint x: 293, endPoint y: 224, distance: 147.9
copy form "Loremip dolorsi! Ametcons adipisc elitse! Doeius, temporinc, utlabore Etdolor, …"
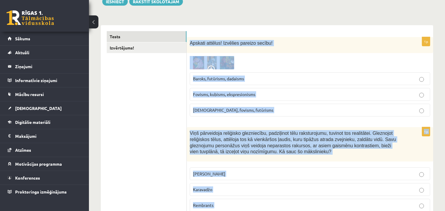
scroll to position [0, 0]
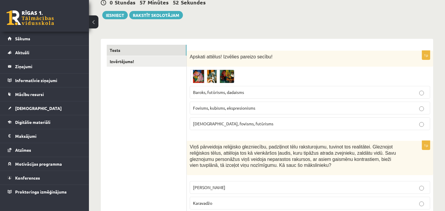
scroll to position [77, 0]
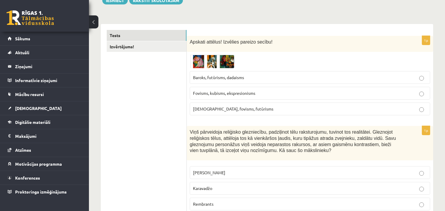
click at [217, 65] on span at bounding box center [212, 68] width 9 height 9
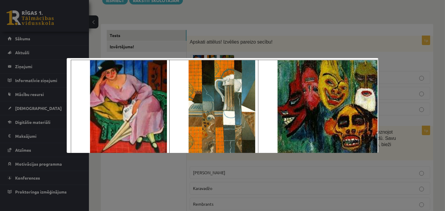
click at [438, 79] on div at bounding box center [222, 105] width 445 height 211
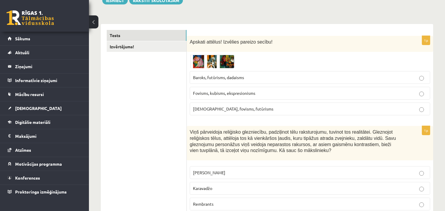
click at [214, 64] on span at bounding box center [212, 68] width 9 height 9
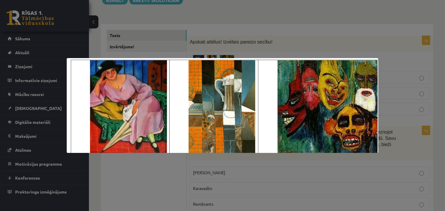
click at [437, 66] on div at bounding box center [222, 105] width 445 height 211
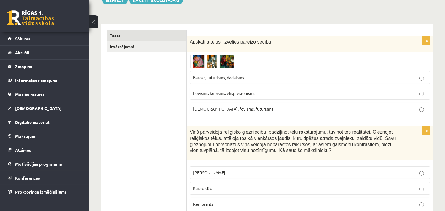
click at [212, 91] on span "Fovisms, kubisms, ekspresionisms" at bounding box center [224, 93] width 62 height 5
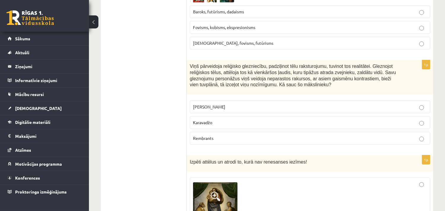
scroll to position [154, 0]
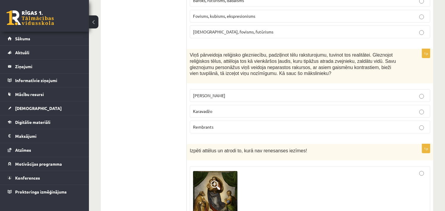
click at [211, 110] on span "Karavadžo" at bounding box center [202, 111] width 19 height 5
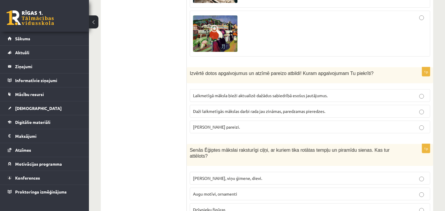
scroll to position [447, 0]
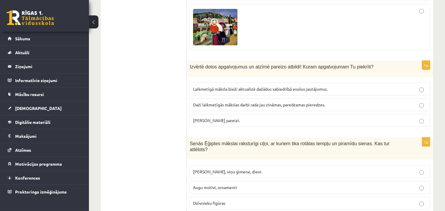
click at [209, 118] on p "Abi apgalvojumi pareizi." at bounding box center [310, 121] width 234 height 6
click at [247, 169] on p "Faraoni, viņu ģimene, dievi." at bounding box center [310, 172] width 234 height 6
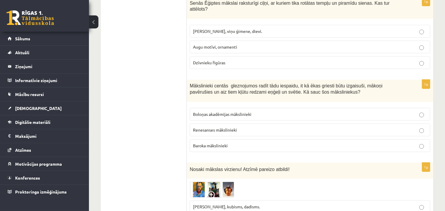
scroll to position [601, 0]
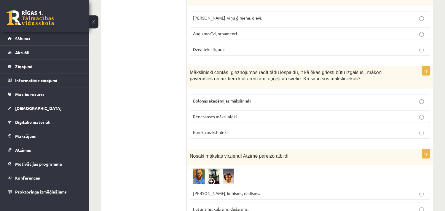
click at [211, 130] on span "Baroka mākslinieki" at bounding box center [210, 132] width 35 height 5
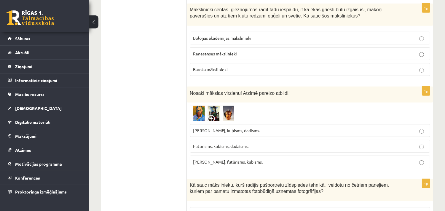
scroll to position [678, 0]
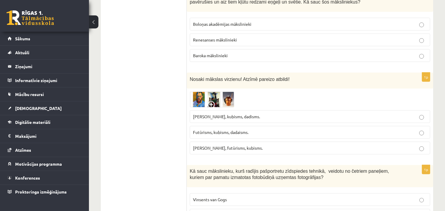
click at [209, 101] on span at bounding box center [212, 105] width 9 height 9
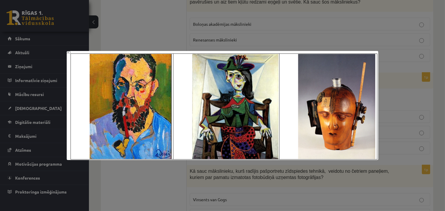
click at [438, 106] on div at bounding box center [222, 105] width 445 height 211
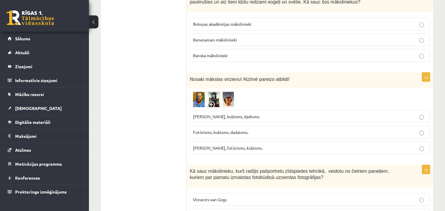
click at [222, 114] on span "Fovisms, kubisms, dadisms." at bounding box center [226, 116] width 67 height 5
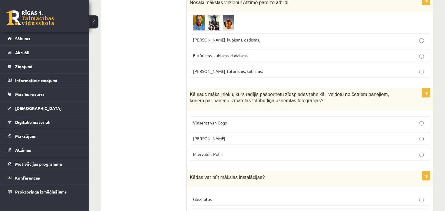
click at [216, 136] on span "Endijs Vorhols" at bounding box center [209, 138] width 32 height 5
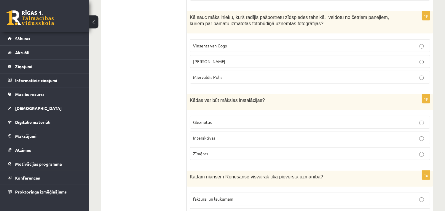
click at [204, 135] on span "Interaktīvas" at bounding box center [204, 137] width 22 height 5
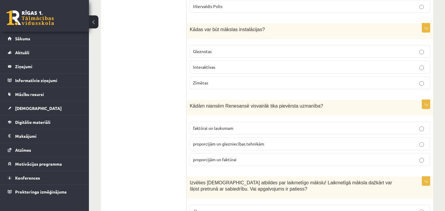
scroll to position [909, 0]
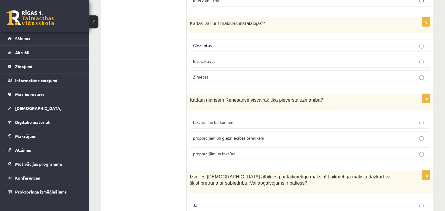
click at [228, 135] on span "proporcijām un glezniecības tehnikām" at bounding box center [228, 137] width 71 height 5
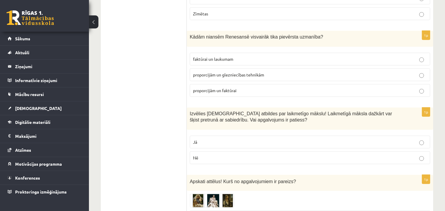
scroll to position [986, 0]
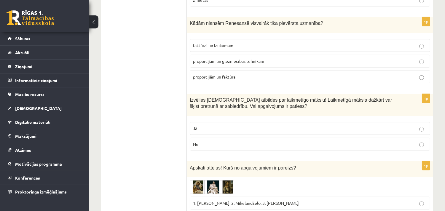
click at [196, 126] on span "Jā" at bounding box center [195, 128] width 4 height 5
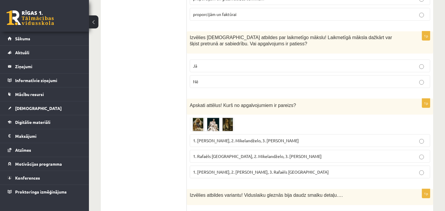
scroll to position [1063, 0]
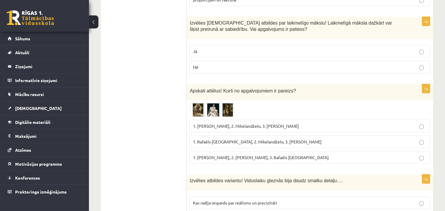
click at [210, 113] on span at bounding box center [212, 117] width 9 height 9
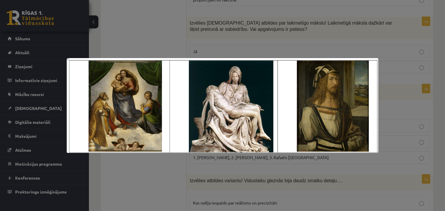
click at [437, 122] on div at bounding box center [222, 105] width 445 height 211
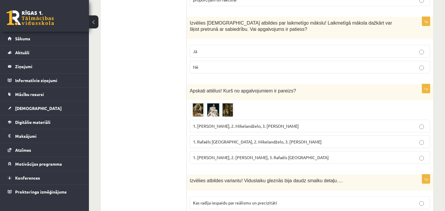
click at [258, 139] on span "1. Rafaēls Sancio da Urbīno, 2. Mikelandželo, 3. Albrehts Dīrers" at bounding box center [257, 141] width 129 height 5
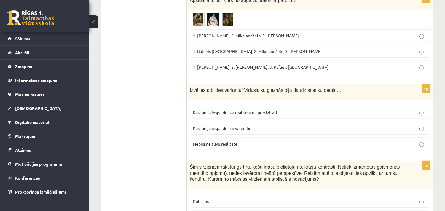
scroll to position [1140, 0]
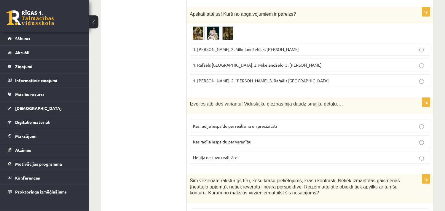
click at [277, 123] on span "Kas radīja iespaidu par reālismu un precizitāti" at bounding box center [235, 125] width 84 height 5
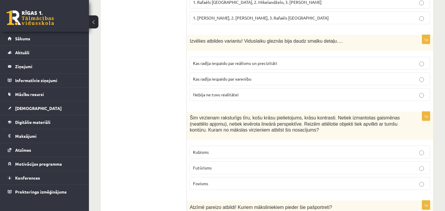
scroll to position [1217, 0]
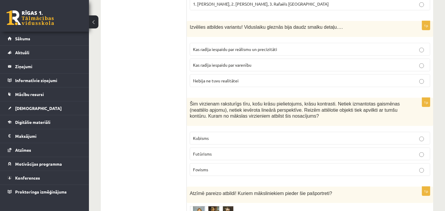
click at [205, 167] on span "Fovisms" at bounding box center [200, 169] width 15 height 5
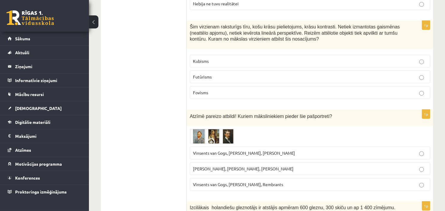
click at [209, 139] on span at bounding box center [212, 143] width 9 height 9
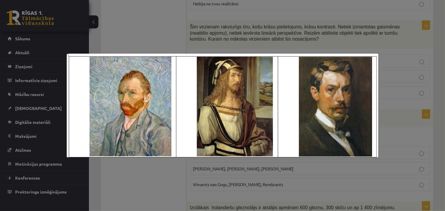
click at [437, 135] on div at bounding box center [222, 105] width 445 height 211
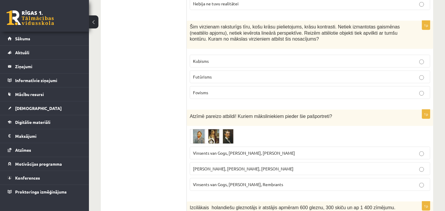
click at [223, 150] on span "Vinsents van Gogs, Albrehts Dīrers, Janis Rozentāls" at bounding box center [244, 152] width 102 height 5
click at [441, 159] on div "10.b2 klases diagnosticējošais darbs Kultūrā un mākslā par 9.klases mācību viel…" at bounding box center [267, 187] width 356 height 2916
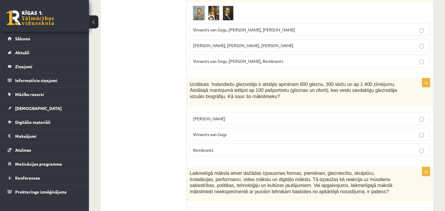
scroll to position [1447, 0]
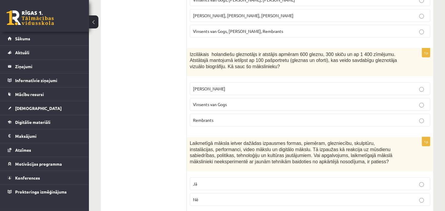
click at [221, 114] on label "Rembrants" at bounding box center [310, 120] width 241 height 13
click at [143, 142] on ul "Tests Izvērtējums!" at bounding box center [147, 66] width 80 height 2814
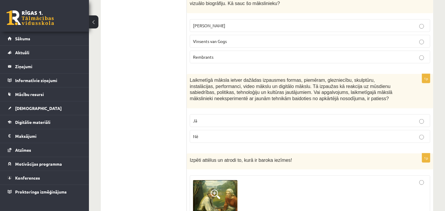
scroll to position [1524, 0]
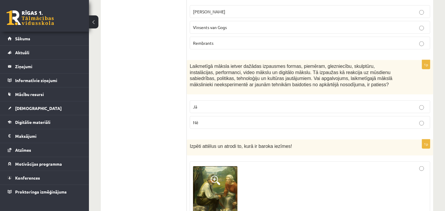
click at [212, 120] on p "Nē" at bounding box center [310, 123] width 234 height 6
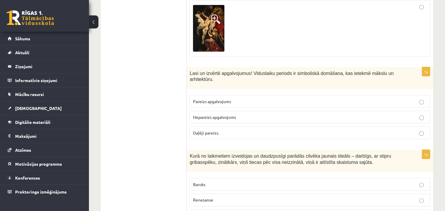
scroll to position [1818, 0]
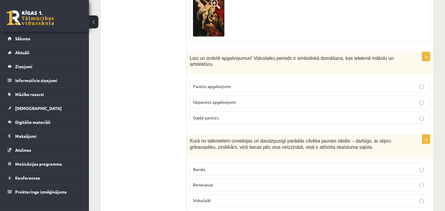
click at [227, 83] on p "Pareizs apgalvojums" at bounding box center [310, 86] width 234 height 6
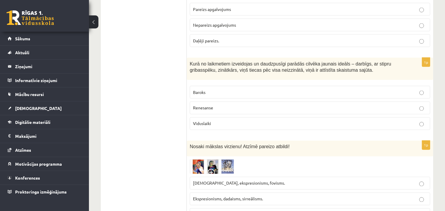
click at [207, 105] on span "Renesanse" at bounding box center [203, 107] width 20 height 5
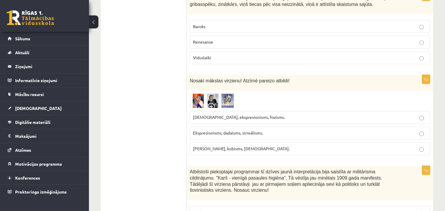
scroll to position [1972, 0]
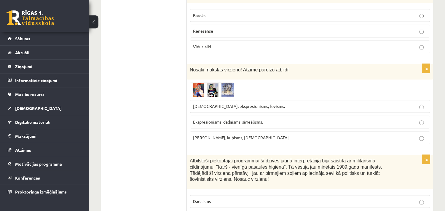
click at [213, 92] on span at bounding box center [212, 96] width 9 height 9
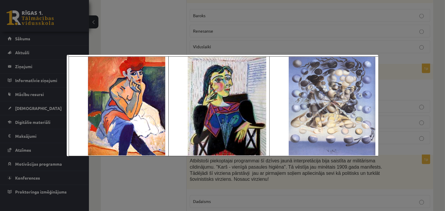
click at [435, 120] on div at bounding box center [222, 105] width 445 height 211
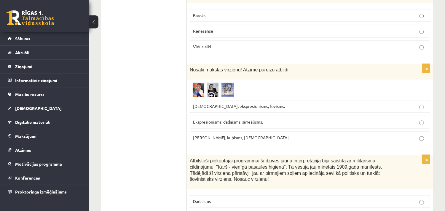
click at [226, 135] on span "Fovisms, kubisms, sirreālisms." at bounding box center [241, 137] width 97 height 5
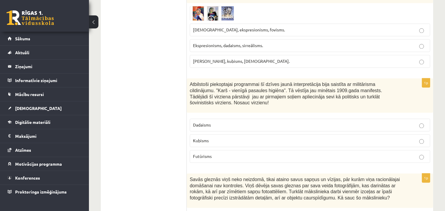
click at [208, 154] on span "Futūrisms" at bounding box center [202, 156] width 19 height 5
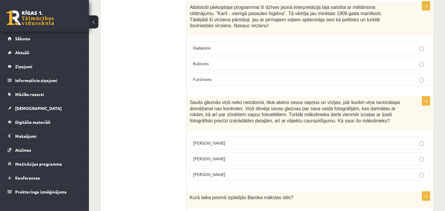
click at [231, 156] on p "Salvadors Dalī" at bounding box center [310, 159] width 234 height 6
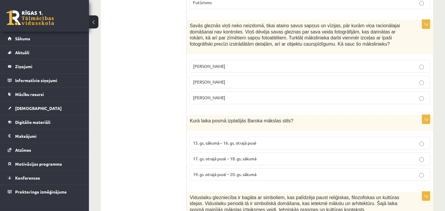
click at [229, 153] on label "17. gs. otrajā pusē – 18. gs. sākumā" at bounding box center [310, 159] width 241 height 13
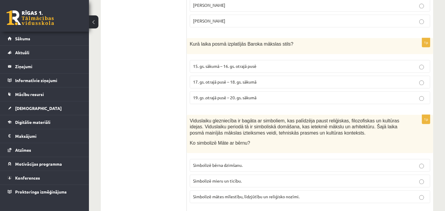
scroll to position [2357, 0]
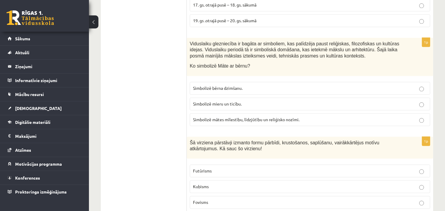
click at [219, 117] on span "Simbolizē mātes mīlestību, līdzjūtību un reliģisko nozīmi." at bounding box center [246, 119] width 107 height 5
click at [203, 184] on span "Kubisms" at bounding box center [201, 186] width 16 height 5
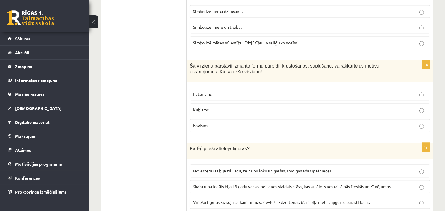
scroll to position [2511, 0]
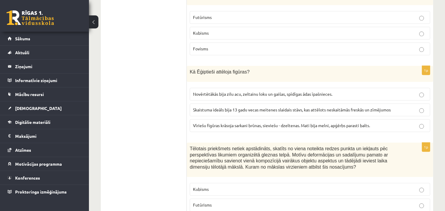
click at [222, 123] on span "Vīriešu figūras krāsoja sarkani brūnas, sieviešu - dzeltenas. Mati bija melni, …" at bounding box center [281, 125] width 177 height 5
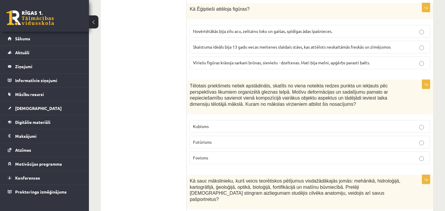
scroll to position [2588, 0]
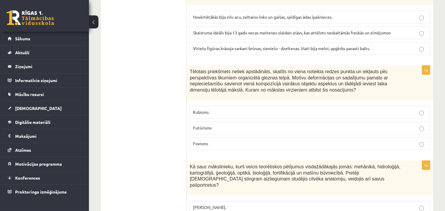
click at [206, 110] on span "Kubisms" at bounding box center [201, 112] width 16 height 5
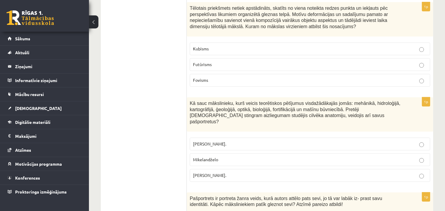
scroll to position [2664, 0]
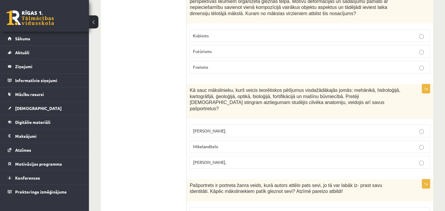
click at [215, 160] on span "Leonardo da Vinči." at bounding box center [209, 162] width 33 height 5
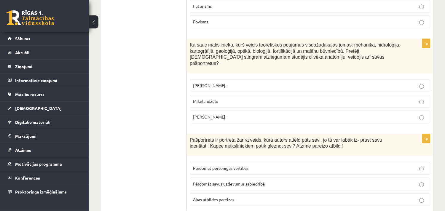
click at [218, 197] on span "Abas atbildes pareizas." at bounding box center [214, 199] width 42 height 5
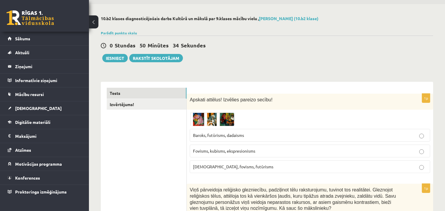
scroll to position [0, 0]
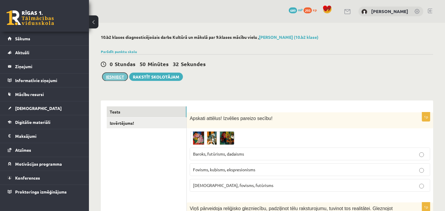
click at [108, 73] on button "Iesniegt" at bounding box center [115, 77] width 26 height 8
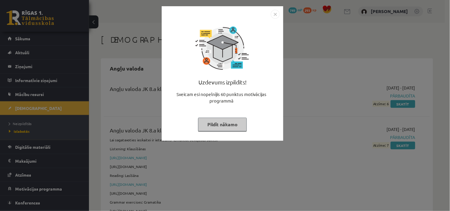
click at [273, 15] on img "Close" at bounding box center [275, 14] width 9 height 9
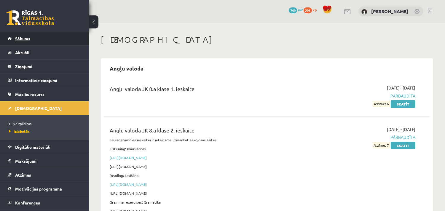
click at [19, 36] on link "Sākums" at bounding box center [45, 39] width 74 height 14
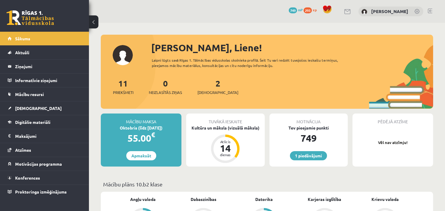
click at [315, 7] on div "293 xp" at bounding box center [312, 10] width 16 height 7
click at [312, 9] on span "293" at bounding box center [308, 10] width 8 height 6
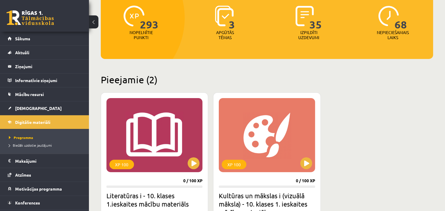
scroll to position [154, 0]
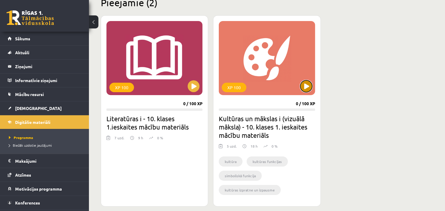
click at [309, 86] on button at bounding box center [307, 86] width 12 height 12
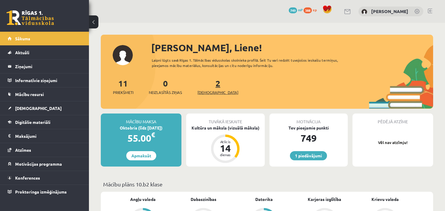
click at [206, 92] on span "[DEMOGRAPHIC_DATA]" at bounding box center [218, 93] width 41 height 6
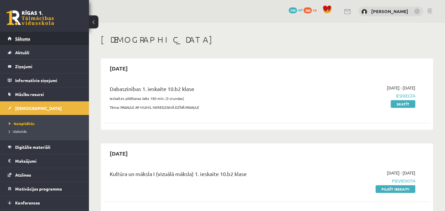
click at [31, 39] on link "Sākums" at bounding box center [45, 39] width 74 height 14
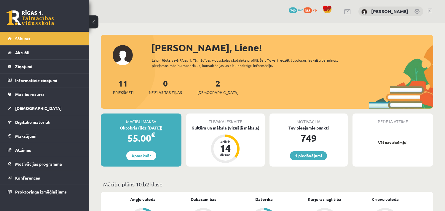
click at [312, 11] on span "388" at bounding box center [308, 10] width 8 height 6
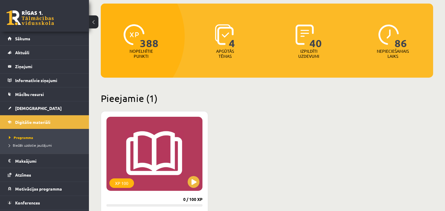
scroll to position [154, 0]
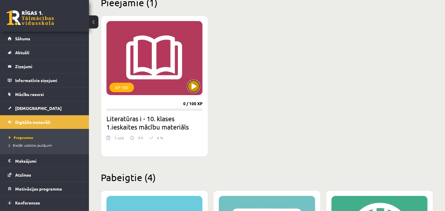
click at [194, 82] on button at bounding box center [194, 86] width 12 height 12
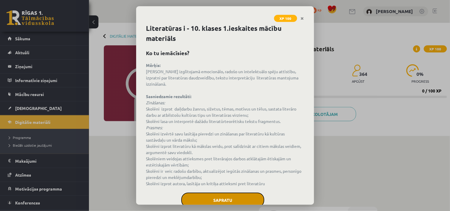
click at [229, 199] on button "Sapratu" at bounding box center [222, 200] width 83 height 15
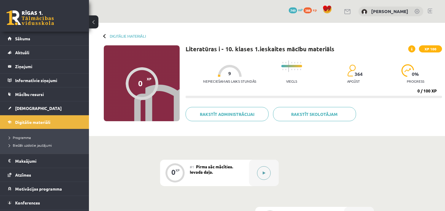
click at [265, 177] on button at bounding box center [264, 173] width 14 height 14
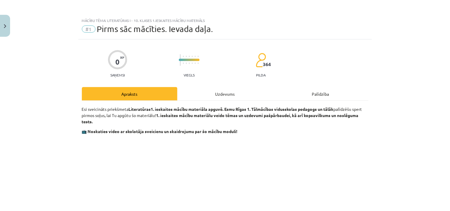
click at [221, 93] on div "Uzdevums" at bounding box center [225, 93] width 96 height 13
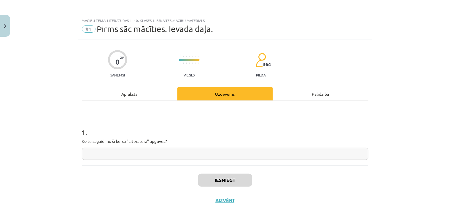
scroll to position [14, 0]
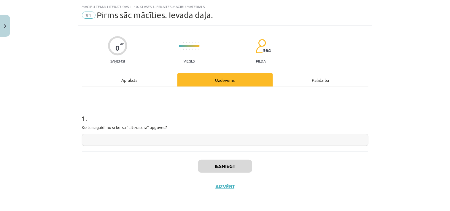
click at [144, 141] on input "text" at bounding box center [225, 140] width 287 height 12
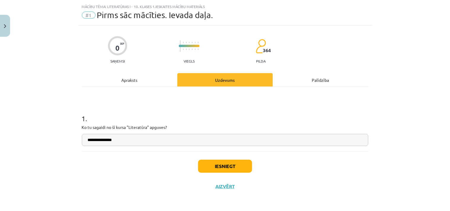
type input "**********"
click at [225, 165] on button "Iesniegt" at bounding box center [225, 166] width 54 height 13
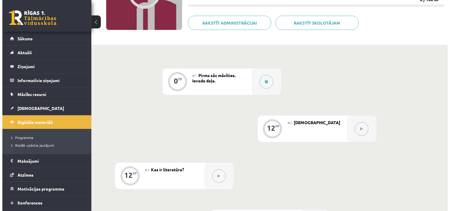
scroll to position [77, 0]
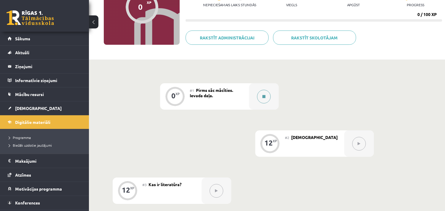
click at [266, 96] on icon at bounding box center [264, 97] width 3 height 4
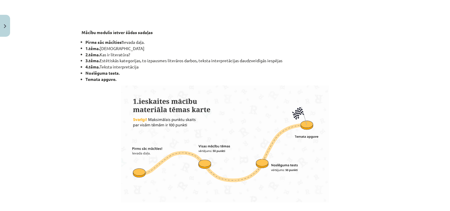
scroll to position [0, 0]
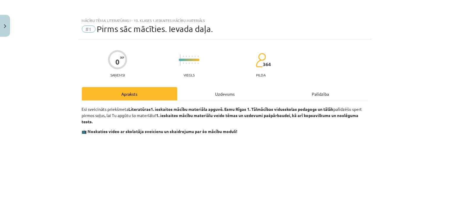
click at [221, 91] on div "Uzdevums" at bounding box center [225, 93] width 96 height 13
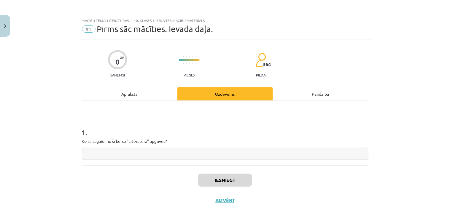
scroll to position [14, 0]
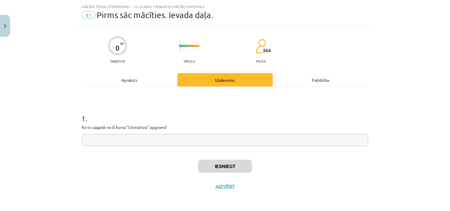
click at [138, 141] on input "text" at bounding box center [225, 140] width 287 height 12
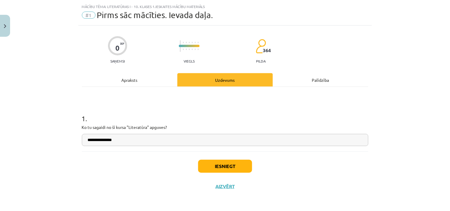
type input "**********"
click at [225, 166] on button "Iesniegt" at bounding box center [225, 166] width 54 height 13
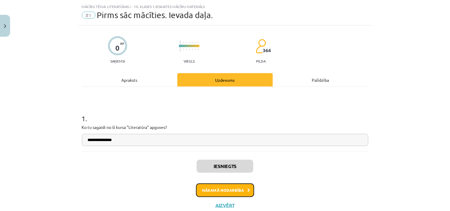
click at [224, 188] on button "Nākamā nodarbība" at bounding box center [225, 191] width 58 height 14
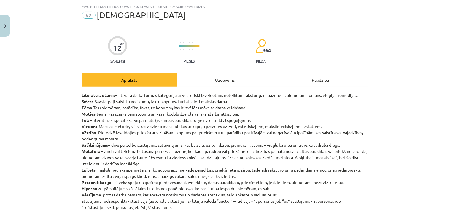
scroll to position [15, 0]
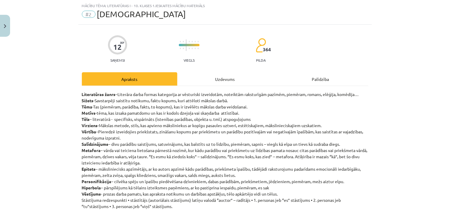
click at [222, 81] on div "Uzdevums" at bounding box center [225, 78] width 96 height 13
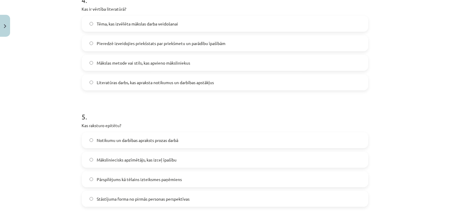
scroll to position [547, 0]
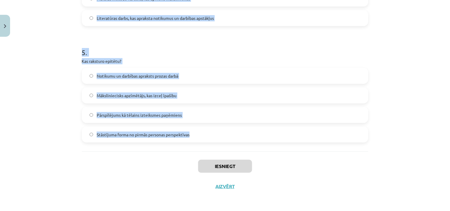
drag, startPoint x: 78, startPoint y: 39, endPoint x: 202, endPoint y: 142, distance: 161.2
copy form "2 . Lor ip dolors? Amet, con adipis elitseddo eiusmod Temporincidi ut laboree d…"
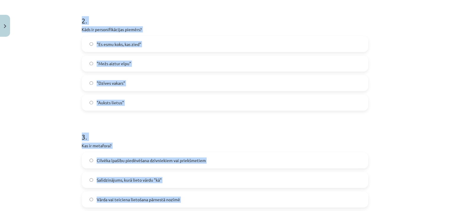
scroll to position [85, 0]
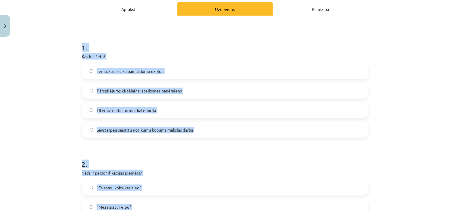
click at [399, 123] on div "Mācību tēma: Literatūras i - 10. klases 1.ieskaites mācību materiāls #2 Jēdzien…" at bounding box center [225, 105] width 450 height 211
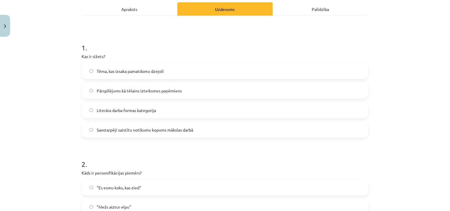
click at [118, 126] on label "Savstarpēji saistītu notikumu kopums mākslas darbā" at bounding box center [224, 130] width 285 height 15
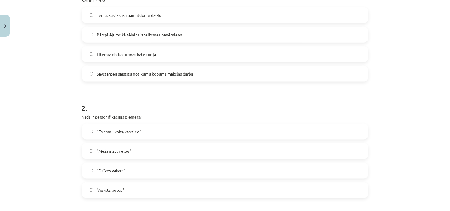
scroll to position [162, 0]
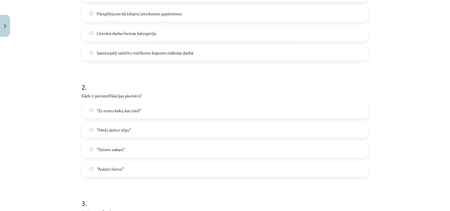
click at [107, 126] on label ""Mežs aiztur elpu"" at bounding box center [224, 130] width 285 height 15
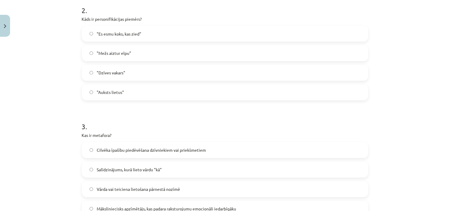
scroll to position [316, 0]
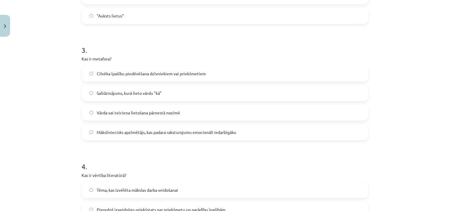
click at [158, 111] on span "Vārda vai teiciena lietošana pārnestā nozīmē" at bounding box center [138, 113] width 83 height 6
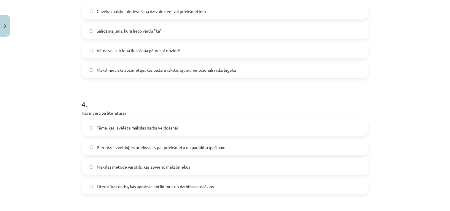
scroll to position [393, 0]
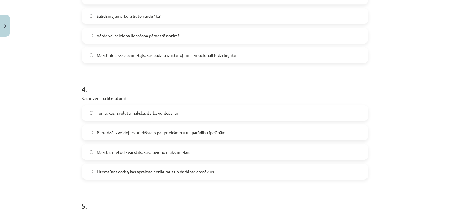
click at [191, 137] on label "Pieredzē izveidojies priekšstats par priekšmetu un parādību īpašībām" at bounding box center [224, 132] width 285 height 15
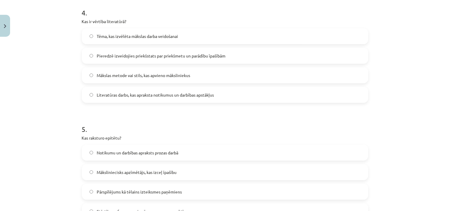
scroll to position [547, 0]
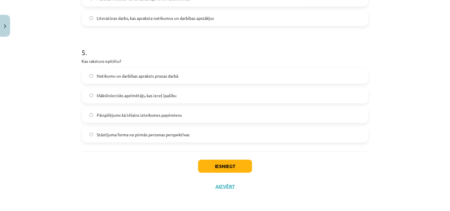
click at [149, 94] on span "Māksliniecisks apzīmētājs, kas izceļ īpašību" at bounding box center [137, 96] width 80 height 6
click at [235, 168] on button "Iesniegt" at bounding box center [225, 166] width 54 height 13
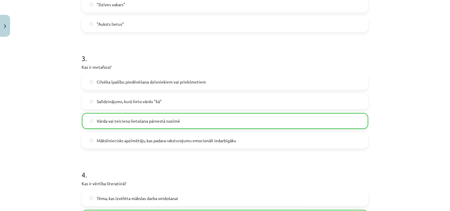
scroll to position [566, 0]
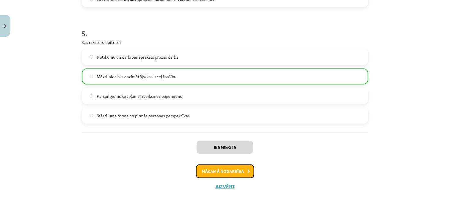
click at [236, 174] on button "Nākamā nodarbība" at bounding box center [225, 172] width 58 height 14
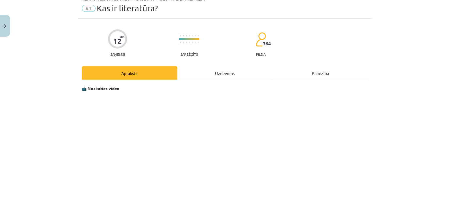
scroll to position [15, 0]
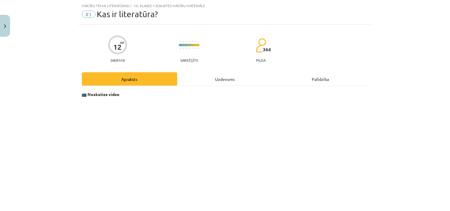
click at [221, 80] on div "Uzdevums" at bounding box center [225, 78] width 96 height 13
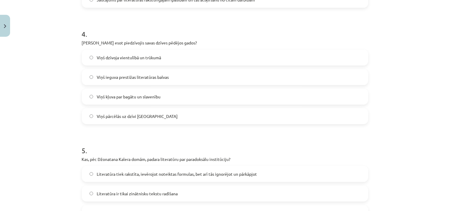
scroll to position [547, 0]
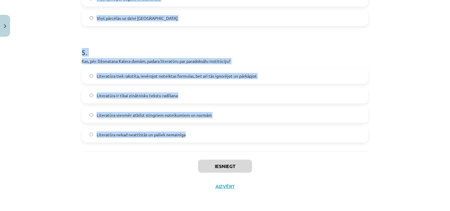
drag, startPoint x: 76, startPoint y: 39, endPoint x: 273, endPoint y: 146, distance: 224.8
copy form "5 . Lor, ips Dolors Ametcons adipi, el seddo ei temporincid utlaboree doloremag…"
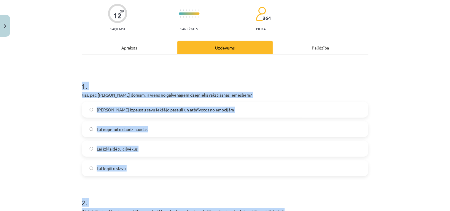
scroll to position [0, 0]
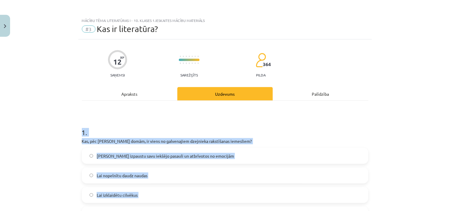
click at [396, 142] on div "Mācību tēma: Literatūras i - 10. klases 1.ieskaites mācību materiāls #3 Kas ir …" at bounding box center [225, 105] width 450 height 211
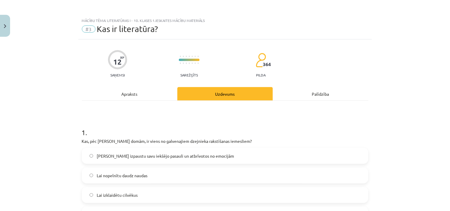
scroll to position [77, 0]
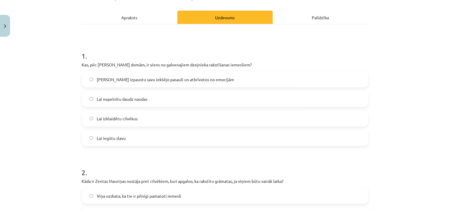
click at [186, 77] on span "[PERSON_NAME] izpaustu savu iekšējo pasauli un atbrīvotos no emocijām" at bounding box center [165, 80] width 137 height 6
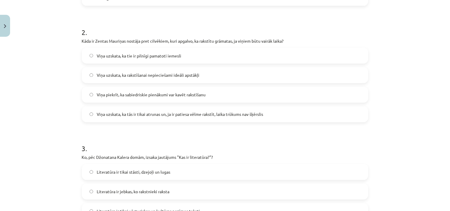
scroll to position [231, 0]
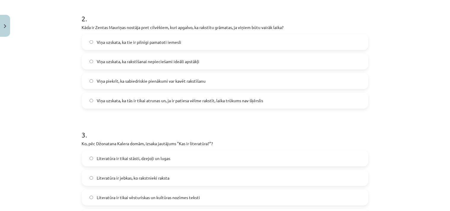
click at [256, 99] on span "Viņa uzskata, ka tās ir tikai atrunas un, ja ir patiesa vēlme rakstīt, laika tr…" at bounding box center [180, 101] width 166 height 6
click at [385, 135] on div "Mācību tēma: Literatūras i - 10. klases 1.ieskaites mācību materiāls #3 Kas ir …" at bounding box center [225, 105] width 450 height 211
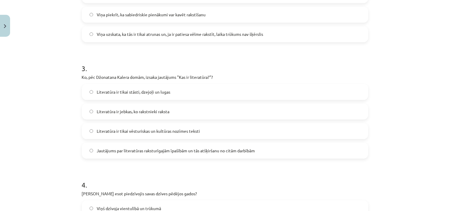
scroll to position [307, 0]
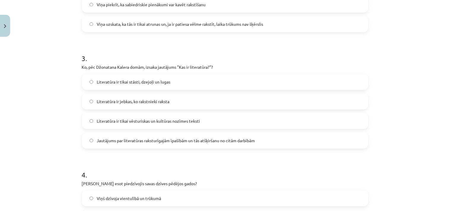
click at [235, 138] on span "Jautājums par literatūras raksturīgajām īpašībām un tās atšķiršanu no citām dar…" at bounding box center [176, 141] width 158 height 6
click at [414, 146] on div "Mācību tēma: Literatūras i - 10. klases 1.ieskaites mācību materiāls #3 Kas ir …" at bounding box center [225, 105] width 450 height 211
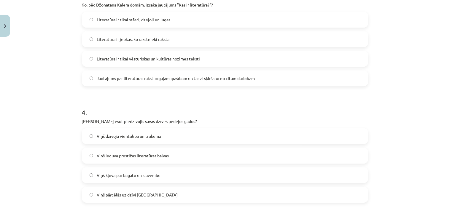
scroll to position [385, 0]
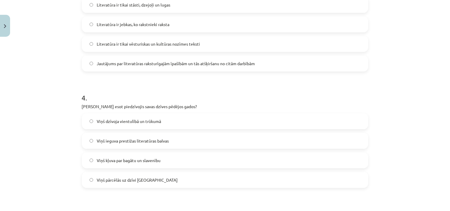
click at [152, 119] on span "Viņš dzīvoja vientulībā un trūkumā" at bounding box center [129, 121] width 64 height 6
click at [408, 155] on div "Mācību tēma: Literatūras i - 10. klases 1.ieskaites mācību materiāls #3 Kas ir …" at bounding box center [225, 105] width 450 height 211
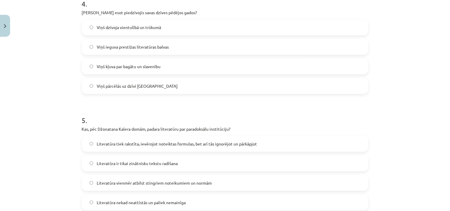
scroll to position [538, 0]
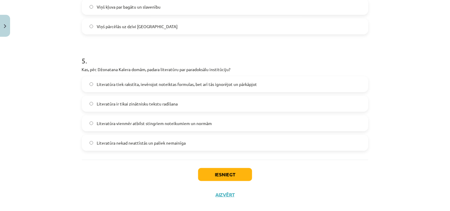
click at [223, 79] on label "Literatūra tiek rakstīta, ievērojot noteiktas formulas, bet arī tās ignorējot u…" at bounding box center [224, 84] width 285 height 15
click at [228, 173] on button "Iesniegt" at bounding box center [225, 174] width 54 height 13
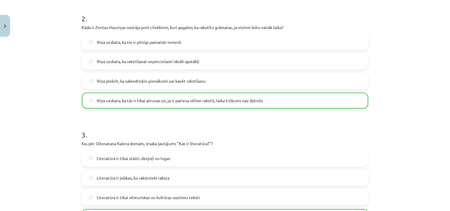
scroll to position [566, 0]
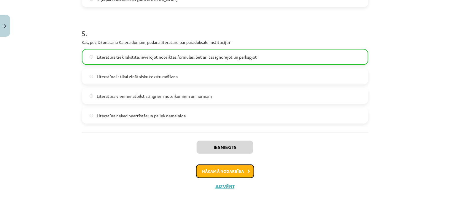
click at [228, 172] on button "Nākamā nodarbība" at bounding box center [225, 172] width 58 height 14
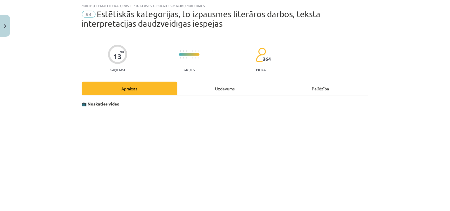
scroll to position [0, 0]
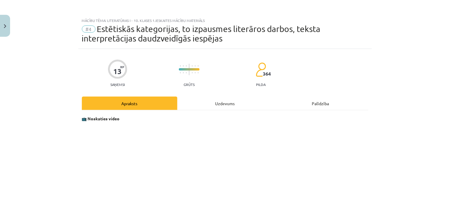
click at [221, 103] on div "Uzdevums" at bounding box center [225, 103] width 96 height 13
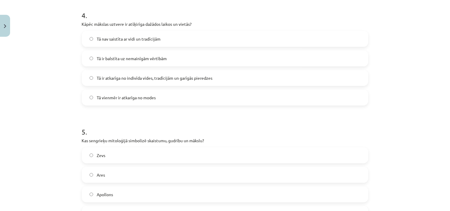
scroll to position [556, 0]
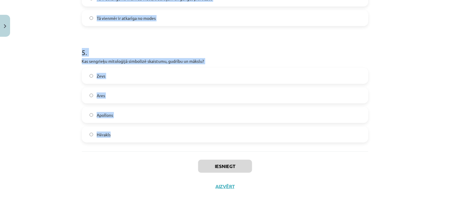
drag, startPoint x: 79, startPoint y: 49, endPoint x: 175, endPoint y: 147, distance: 137.5
copy form "1 . Ko simbolizē [PERSON_NAME] uzvara pār Pītonu? Dievu cīņu par varu Cilvēku u…"
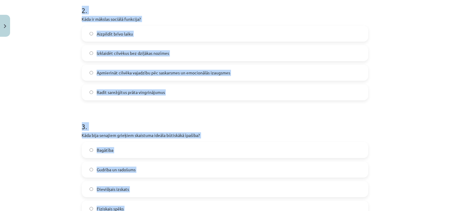
scroll to position [18, 0]
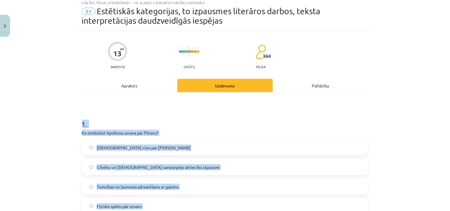
click at [402, 143] on div "Mācību tēma: Literatūras i - 10. klases 1.ieskaites mācību materiāls #4 Estētis…" at bounding box center [225, 105] width 450 height 211
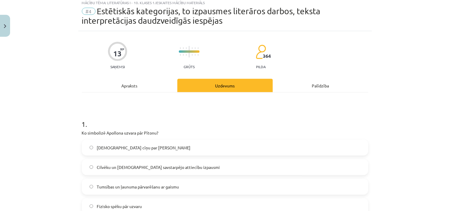
scroll to position [94, 0]
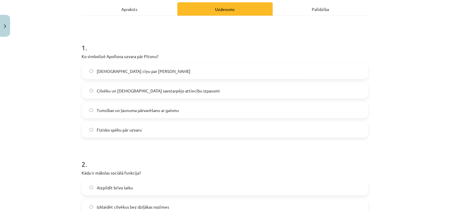
click at [140, 104] on label "Tumsības un ļaunuma pārvarēšanu ar gaismu" at bounding box center [224, 110] width 285 height 15
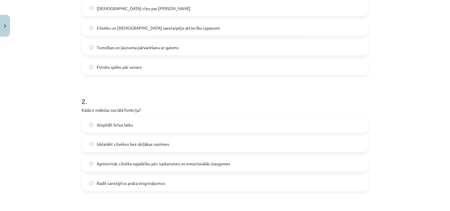
scroll to position [172, 0]
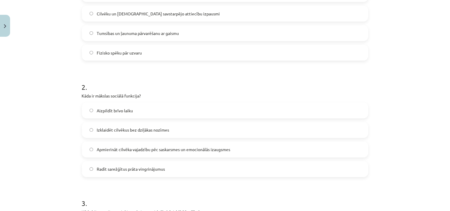
click at [194, 150] on span "Apmierināt cilvēka vajadzību pēc saskarsmes un emocionālās izaugsmes" at bounding box center [164, 150] width 134 height 6
click at [399, 170] on div "Mācību tēma: Literatūras i - 10. klases 1.ieskaites mācību materiāls #4 Estētis…" at bounding box center [225, 105] width 450 height 211
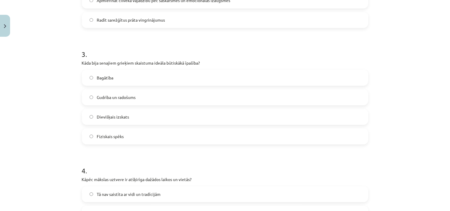
scroll to position [325, 0]
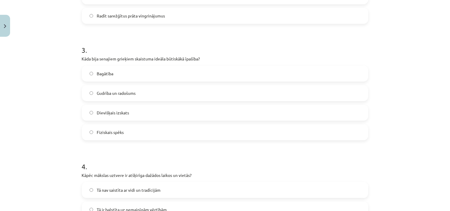
click at [120, 131] on span "Fiziskais spēks" at bounding box center [110, 132] width 27 height 6
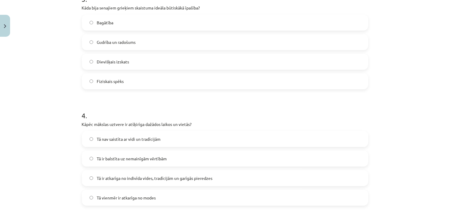
scroll to position [402, 0]
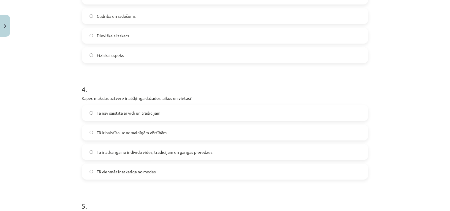
click at [201, 153] on span "Tā ir atkarīga no indivīda vides, tradīcijām un garīgās pieredzes" at bounding box center [155, 152] width 116 height 6
click at [404, 160] on div "Mācību tēma: Literatūras i - 10. klases 1.ieskaites mācību materiāls #4 Estētis…" at bounding box center [225, 105] width 450 height 211
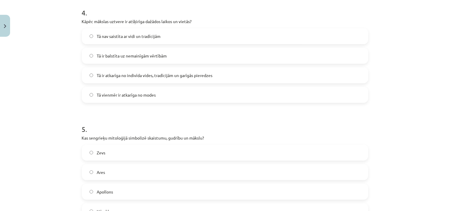
scroll to position [556, 0]
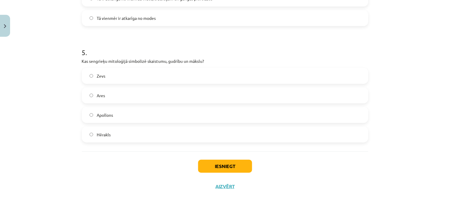
click at [121, 113] on label "Apollons" at bounding box center [224, 115] width 285 height 15
click at [213, 165] on button "Iesniegt" at bounding box center [225, 166] width 54 height 13
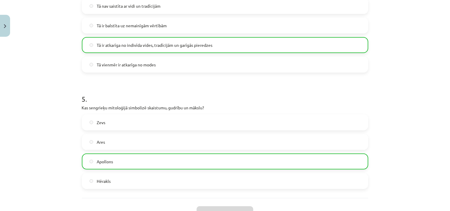
scroll to position [575, 0]
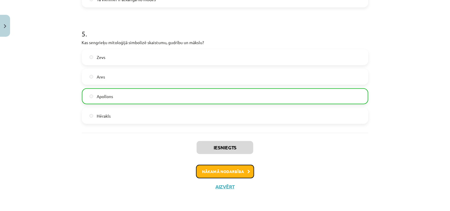
click at [224, 172] on button "Nākamā nodarbība" at bounding box center [225, 172] width 58 height 14
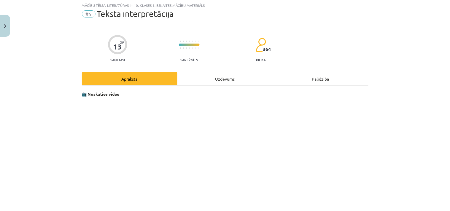
scroll to position [15, 0]
click at [214, 77] on div "Uzdevums" at bounding box center [225, 78] width 96 height 13
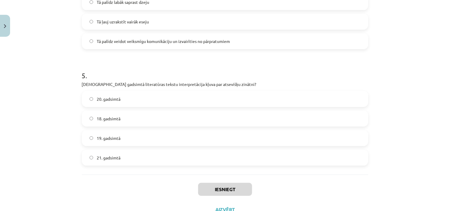
scroll to position [547, 0]
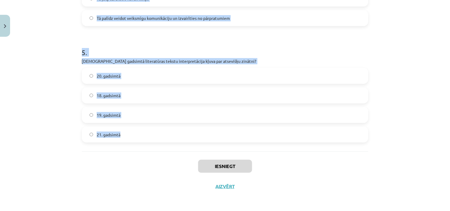
drag, startPoint x: 77, startPoint y: 41, endPoint x: 200, endPoint y: 145, distance: 161.1
copy form "1 . Kas ir interpretācijas process? Mūzikas komponēšana Rakstītāja radošā izpau…"
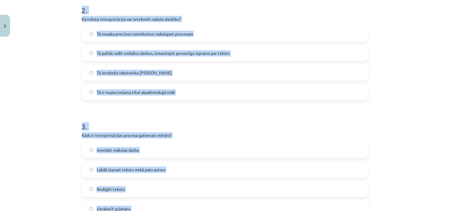
click at [390, 111] on div "Mācību tēma: Literatūras i - 10. klases 1.ieskaites mācību materiāls #5 Teksta …" at bounding box center [225, 105] width 450 height 211
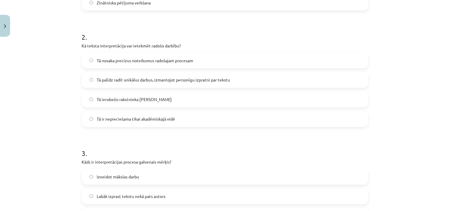
scroll to position [162, 0]
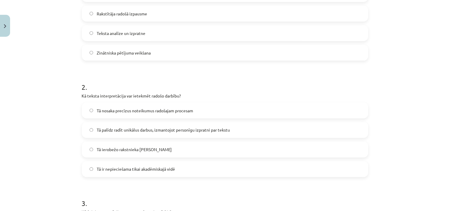
click at [118, 32] on span "Teksta analīze un izpratne" at bounding box center [121, 33] width 49 height 6
click at [192, 135] on label "Tā palīdz radīt unikālus darbus, izmantojot personīgu izpratni par tekstu" at bounding box center [224, 130] width 285 height 15
click at [414, 149] on div "Mācību tēma: Literatūras i - 10. klases 1.ieskaites mācību materiāls #5 Teksta …" at bounding box center [225, 105] width 450 height 211
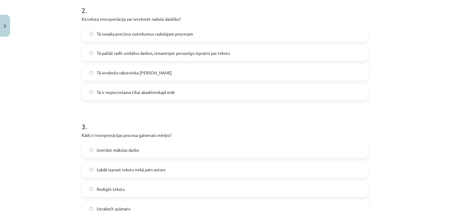
scroll to position [316, 0]
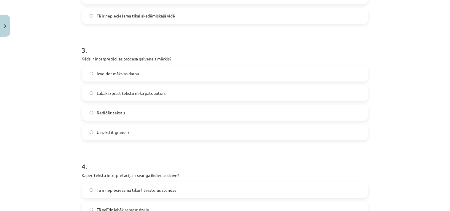
click at [130, 97] on label "Labāk izprast tekstu nekā pats autors" at bounding box center [224, 93] width 285 height 15
click at [386, 129] on div "Mācību tēma: Literatūras i - 10. klases 1.ieskaites mācību materiāls #5 Teksta …" at bounding box center [225, 105] width 450 height 211
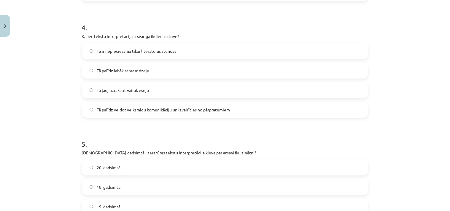
scroll to position [470, 0]
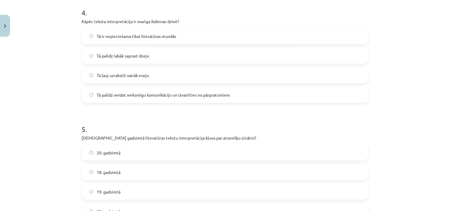
click at [185, 96] on span "Tā palīdz veidot veiksmīgu komunikāciju un izvairīties no pārpratumiem" at bounding box center [163, 95] width 133 height 6
click at [392, 137] on div "Mācību tēma: Literatūras i - 10. klases 1.ieskaites mācību materiāls #5 Teksta …" at bounding box center [225, 105] width 450 height 211
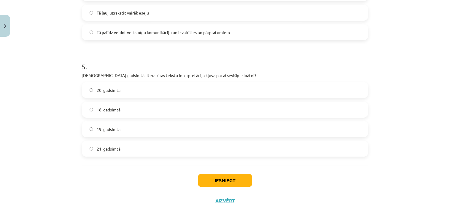
scroll to position [547, 0]
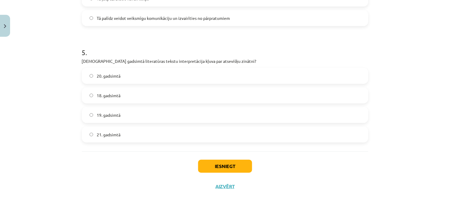
click at [104, 111] on label "19. gadsimtā" at bounding box center [224, 115] width 285 height 15
click at [212, 166] on button "Iesniegt" at bounding box center [225, 166] width 54 height 13
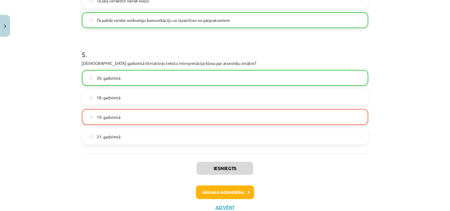
scroll to position [566, 0]
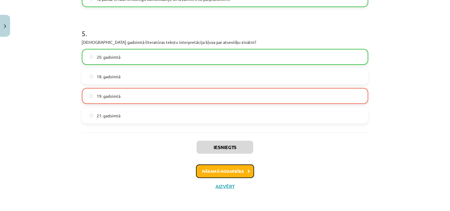
click at [223, 168] on button "Nākamā nodarbība" at bounding box center [225, 172] width 58 height 14
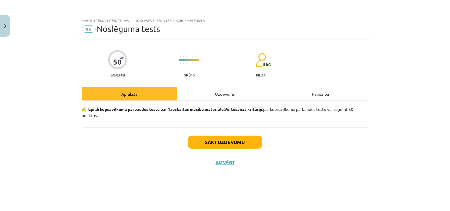
click at [220, 94] on div "Uzdevums" at bounding box center [225, 93] width 96 height 13
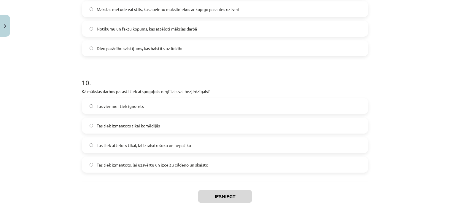
scroll to position [1130, 0]
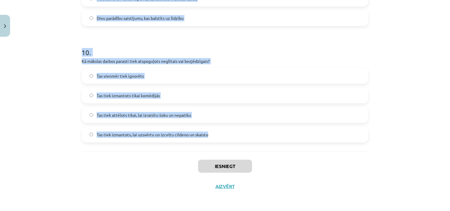
drag, startPoint x: 78, startPoint y: 55, endPoint x: 233, endPoint y: 145, distance: 179.4
copy form "5 . Lorem ipsumdolor sitametcons adipisc elitsedd eiusmod tempor? Incididu ut l…"
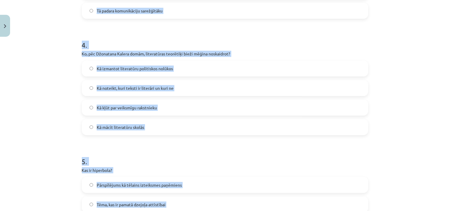
click at [402, 93] on div "Mācību tēma: Literatūras i - 10. klases 1.ieskaites mācību materiāls #6 Noslēgu…" at bounding box center [225, 105] width 450 height 211
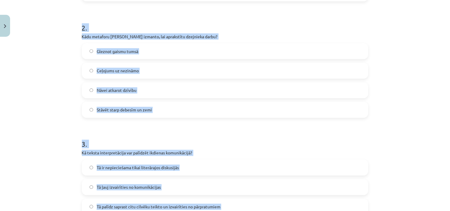
scroll to position [207, 0]
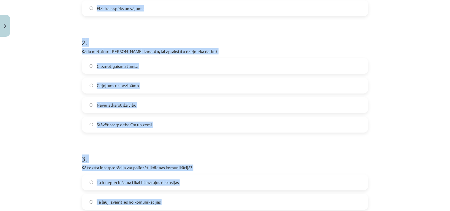
click at [393, 114] on div "Mācību tēma: Literatūras i - 10. klases 1.ieskaites mācību materiāls #6 Noslēgu…" at bounding box center [225, 105] width 450 height 211
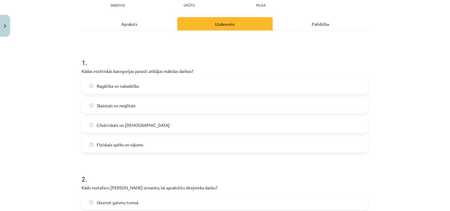
scroll to position [53, 0]
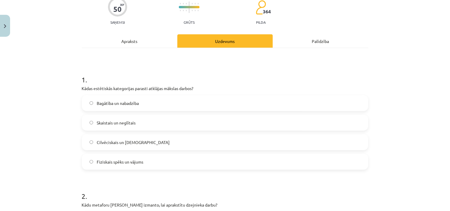
click at [108, 120] on span "Skaistais un neglītais" at bounding box center [116, 123] width 39 height 6
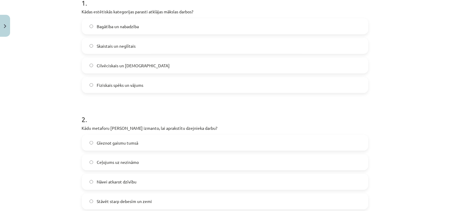
scroll to position [207, 0]
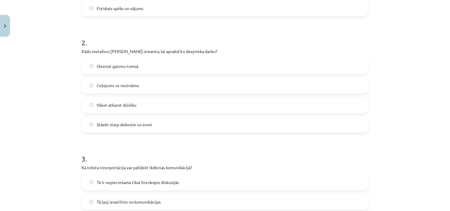
click at [120, 107] on span "Nāvei atkarot dzīvību" at bounding box center [117, 105] width 40 height 6
click at [389, 150] on div "Mācību tēma: Literatūras i - 10. klases 1.ieskaites mācību materiāls #6 Noslēgu…" at bounding box center [225, 105] width 450 height 211
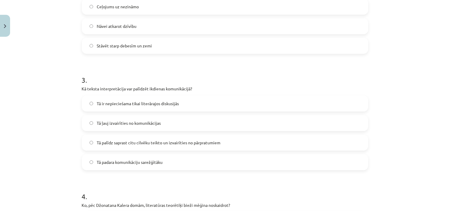
scroll to position [361, 0]
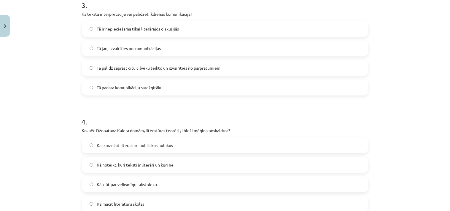
click at [192, 69] on span "Tā palīdz saprast citu cilvēku teikto un izvairīties no pārpratumiem" at bounding box center [159, 68] width 124 height 6
click at [160, 165] on span "Kā noteikt, kuri teksti ir literāri un kuri ne" at bounding box center [135, 165] width 77 height 6
click at [395, 155] on div "Mācību tēma: Literatūras i - 10. klases 1.ieskaites mācību materiāls #6 Noslēgu…" at bounding box center [225, 105] width 450 height 211
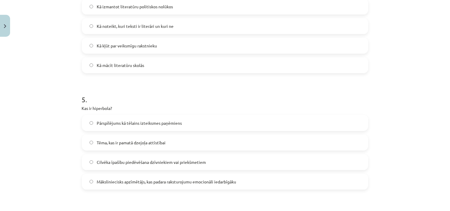
scroll to position [515, 0]
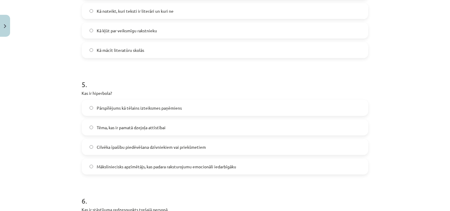
click at [139, 108] on span "Pārspīlējums kā tēlains izteiksmes paņēmiens" at bounding box center [139, 108] width 85 height 6
click at [395, 155] on div "Mācību tēma: Literatūras i - 10. klases 1.ieskaites mācību materiāls #6 Noslēgu…" at bounding box center [225, 105] width 450 height 211
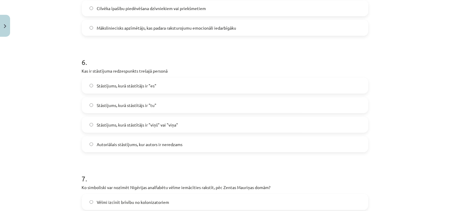
scroll to position [668, 0]
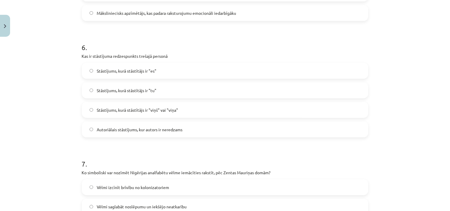
click at [174, 110] on span "Stāstījums, kurā stāstītājs ir "viņš" vai "viņa"" at bounding box center [137, 110] width 81 height 6
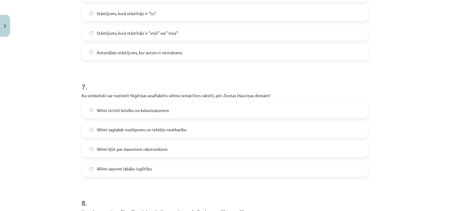
click at [151, 109] on span "Vēlmi izcīnīt brīvību no kolonizatoriem" at bounding box center [133, 110] width 72 height 6
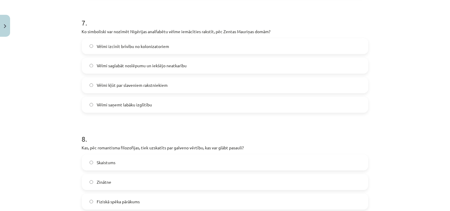
scroll to position [822, 0]
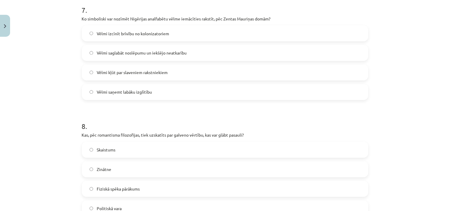
click at [393, 147] on div "Mācību tēma: Literatūras i - 10. klases 1.ieskaites mācību materiāls #6 Noslēgu…" at bounding box center [225, 105] width 450 height 211
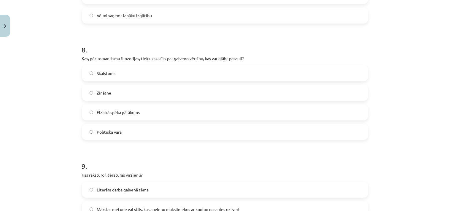
click at [94, 69] on label "Skaistums" at bounding box center [224, 73] width 285 height 15
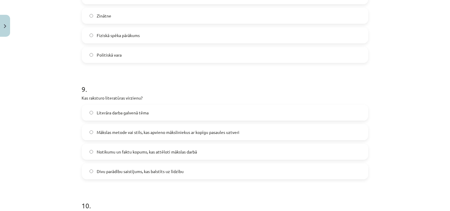
click at [219, 131] on span "Mākslas metode vai stils, kas apvieno māksliniekus ar kopīgu pasaules uztveri" at bounding box center [168, 132] width 143 height 6
click at [411, 145] on div "Mācību tēma: Literatūras i - 10. klases 1.ieskaites mācību materiāls #6 Noslēgu…" at bounding box center [225, 105] width 450 height 211
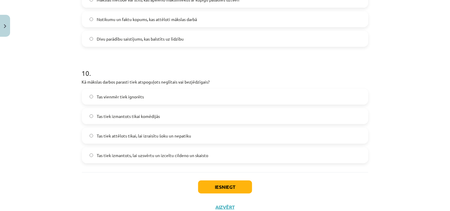
scroll to position [1130, 0]
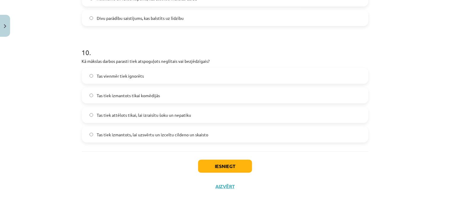
click at [177, 135] on span "Tas tiek izmantots, lai uzsvērtu un izceltu cildeno un skaisto" at bounding box center [153, 135] width 112 height 6
click at [237, 167] on button "Iesniegt" at bounding box center [225, 166] width 54 height 13
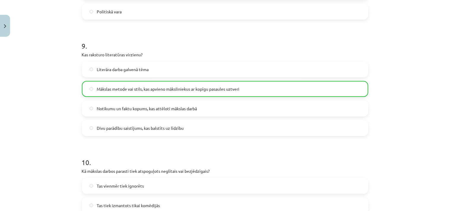
scroll to position [1149, 0]
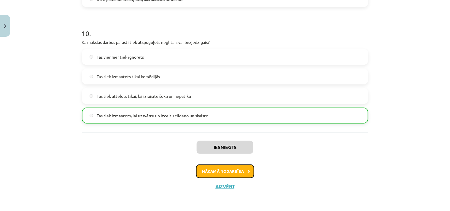
click at [220, 171] on button "Nākamā nodarbība" at bounding box center [225, 172] width 58 height 14
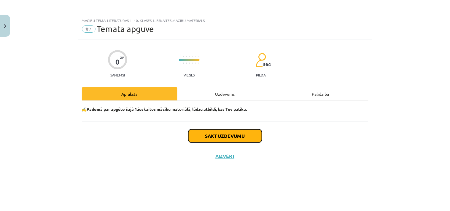
click at [223, 135] on button "Sākt uzdevumu" at bounding box center [225, 136] width 74 height 13
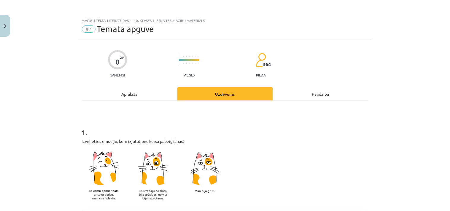
scroll to position [154, 0]
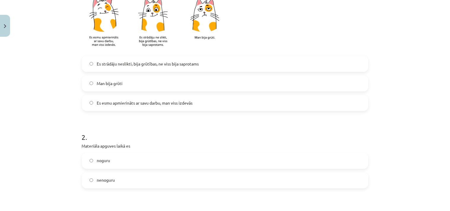
click at [136, 103] on span "Es esmu apmierināts ar savu darbu, man viss izdevās" at bounding box center [145, 103] width 96 height 6
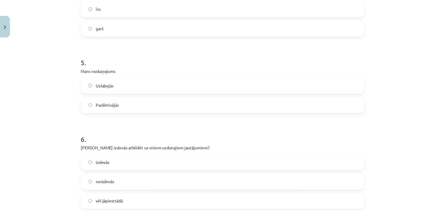
scroll to position [529, 0]
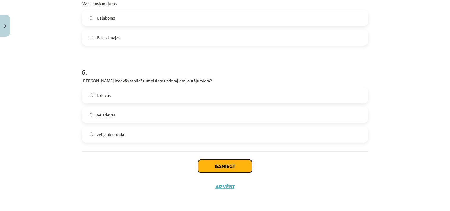
click at [215, 163] on button "Iesniegt" at bounding box center [225, 166] width 54 height 13
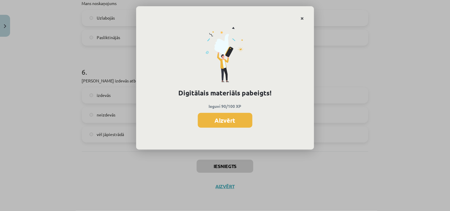
click at [301, 17] on icon "Close" at bounding box center [302, 19] width 3 height 4
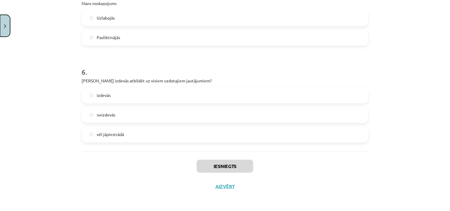
click at [5, 30] on button "Close" at bounding box center [5, 26] width 10 height 22
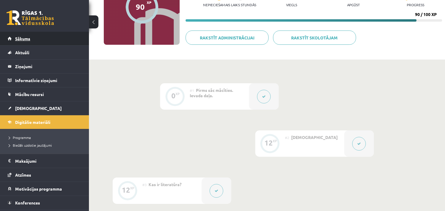
click at [22, 38] on span "Sākums" at bounding box center [22, 38] width 15 height 5
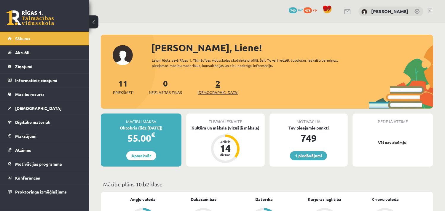
click at [212, 93] on span "[DEMOGRAPHIC_DATA]" at bounding box center [218, 93] width 41 height 6
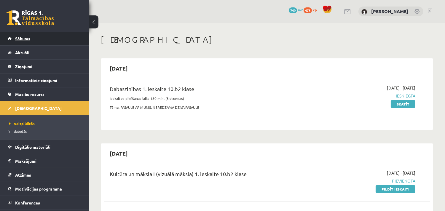
click at [25, 39] on span "Sākums" at bounding box center [22, 38] width 15 height 5
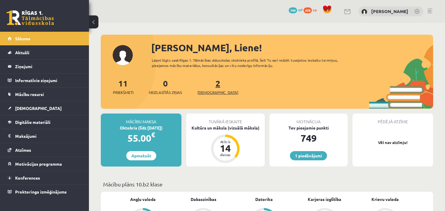
click at [207, 91] on span "[DEMOGRAPHIC_DATA]" at bounding box center [218, 93] width 41 height 6
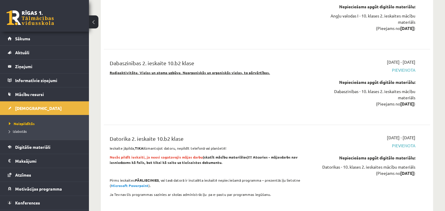
scroll to position [1000, 0]
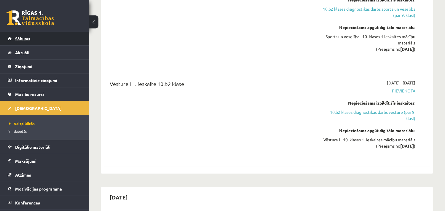
click at [25, 40] on span "Sākums" at bounding box center [22, 38] width 15 height 5
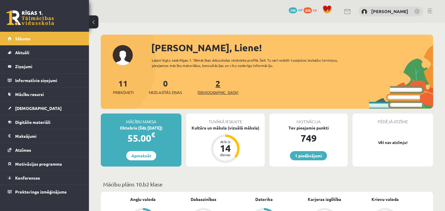
click at [212, 91] on span "[DEMOGRAPHIC_DATA]" at bounding box center [218, 93] width 41 height 6
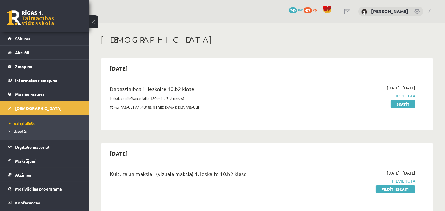
scroll to position [77, 0]
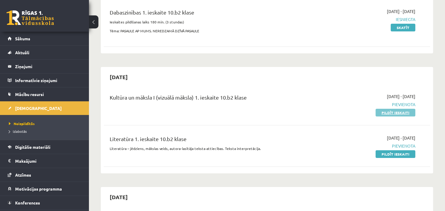
click at [407, 111] on link "Pildīt ieskaiti" at bounding box center [396, 113] width 40 height 8
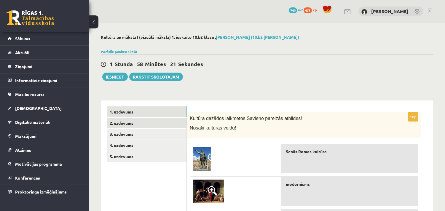
click at [143, 121] on link "2. uzdevums" at bounding box center [147, 123] width 80 height 11
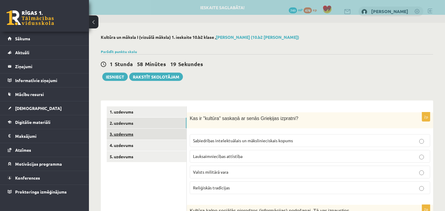
click at [137, 137] on link "3. uzdevums" at bounding box center [147, 134] width 80 height 11
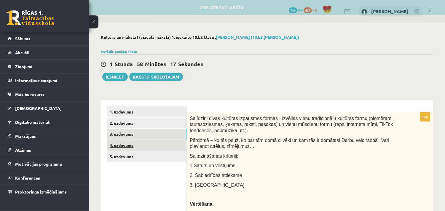
click at [135, 144] on link "4. uzdevums" at bounding box center [147, 145] width 80 height 11
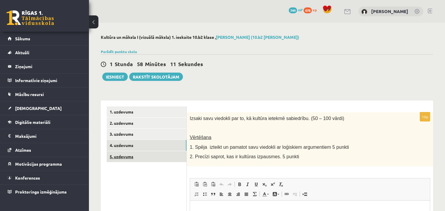
click at [137, 155] on link "5. uzdevums" at bounding box center [147, 156] width 80 height 11
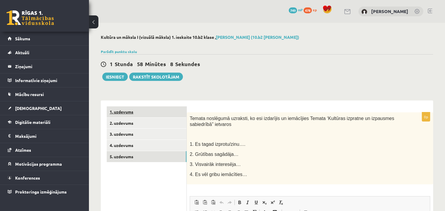
click at [140, 111] on link "1. uzdevums" at bounding box center [147, 112] width 80 height 11
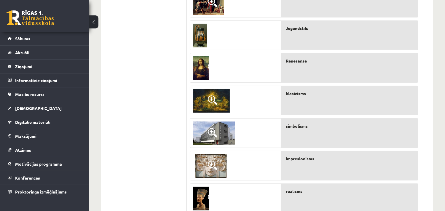
scroll to position [46, 0]
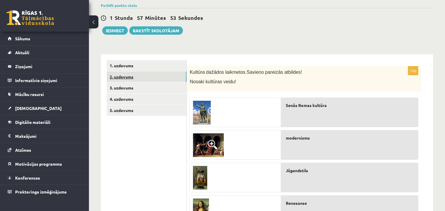
click at [131, 77] on link "2. uzdevums" at bounding box center [147, 77] width 80 height 11
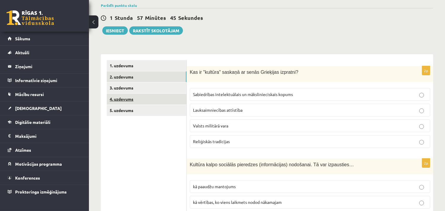
click at [135, 101] on link "4. uzdevums" at bounding box center [147, 99] width 80 height 11
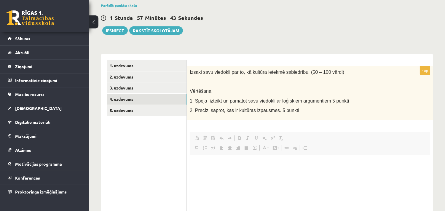
scroll to position [0, 0]
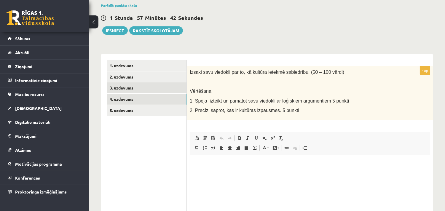
click at [135, 86] on link "3. uzdevums" at bounding box center [147, 87] width 80 height 11
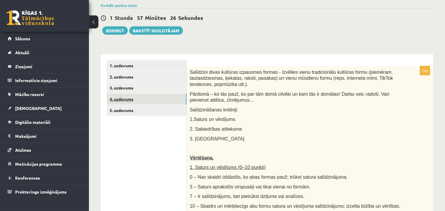
click at [133, 98] on link "4. uzdevums" at bounding box center [147, 99] width 80 height 11
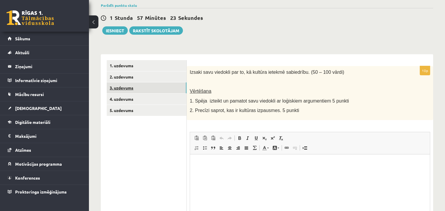
click at [138, 88] on link "3. uzdevums" at bounding box center [147, 87] width 80 height 11
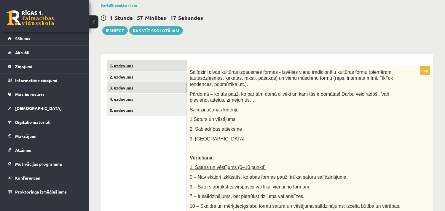
click at [139, 66] on link "1. uzdevums" at bounding box center [147, 65] width 80 height 11
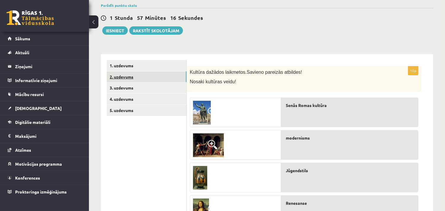
click at [130, 77] on link "2. uzdevums" at bounding box center [147, 77] width 80 height 11
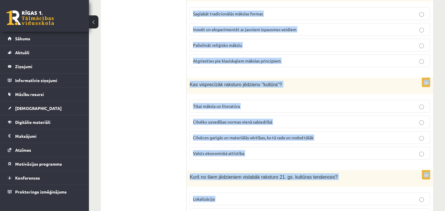
scroll to position [1313, 0]
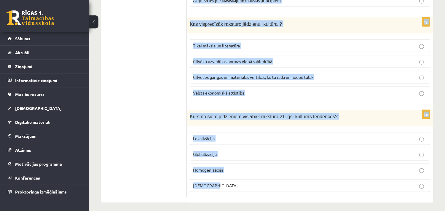
drag, startPoint x: 190, startPoint y: 119, endPoint x: 293, endPoint y: 215, distance: 141.3
copy form "Lor ip "dolorsi" ametcon ad elits Doeiusmod temporin? Utlaboreetd magnaaliquaen…"
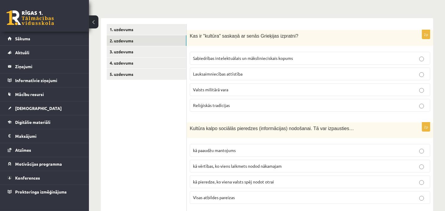
scroll to position [0, 0]
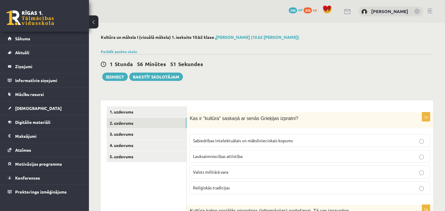
click at [245, 139] on span "Sabiedrības intelektuālais un mākslinieciskais kopums" at bounding box center [243, 140] width 100 height 5
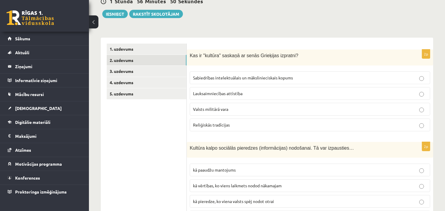
scroll to position [154, 0]
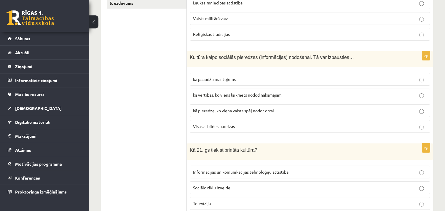
click at [230, 129] on span "Visas atbildes pareizas" at bounding box center [214, 126] width 42 height 5
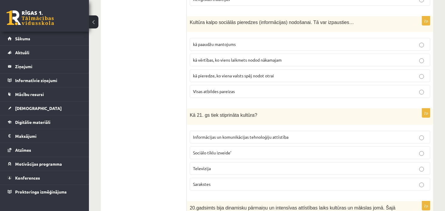
scroll to position [231, 0]
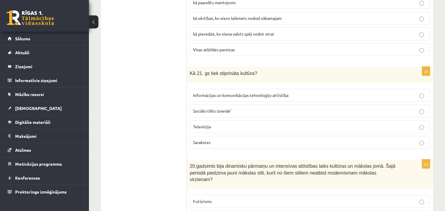
click at [235, 96] on span "Informācijas un komunikācijas tehnoloģiju attīstība" at bounding box center [241, 95] width 96 height 5
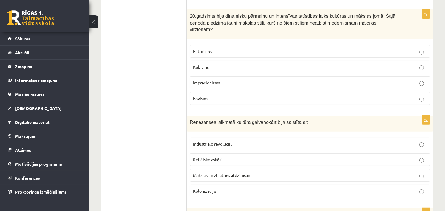
scroll to position [385, 0]
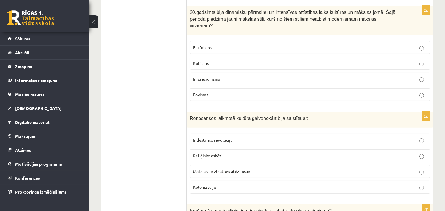
click at [201, 76] on span "Impresionisms" at bounding box center [206, 78] width 27 height 5
click at [227, 169] on p "Mākslas un zinātnes atdzimšanu" at bounding box center [310, 172] width 234 height 6
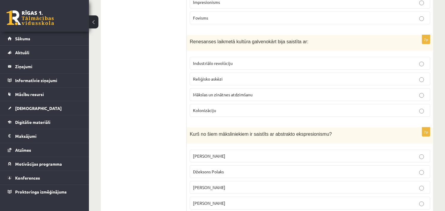
scroll to position [538, 0]
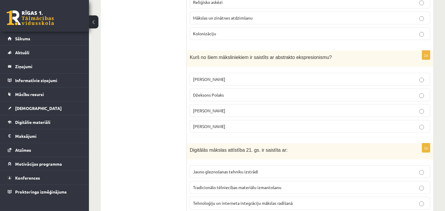
click at [226, 92] on p "Džeksons Polaks" at bounding box center [310, 95] width 234 height 6
click at [209, 201] on span "Tehnoloģiju un interneta integrāciju mākslas radīšanā" at bounding box center [243, 203] width 100 height 5
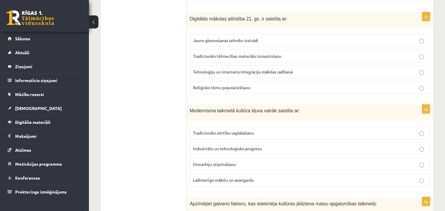
scroll to position [692, 0]
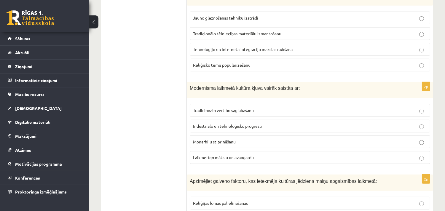
click at [241, 155] on span "Laikmetīgo mākslu un avangardu" at bounding box center [223, 157] width 61 height 5
click at [167, 161] on ul "1. uzdevums 2. uzdevums 3. uzdevums 4. uzdevums 5. uzdevums" at bounding box center [147, 116] width 80 height 1404
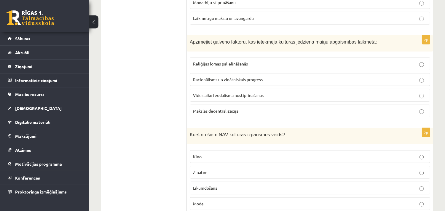
scroll to position [846, 0]
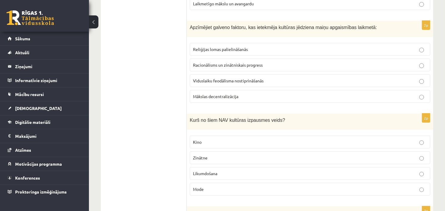
click at [269, 62] on p "Racionālisms un zinātniskais progress" at bounding box center [310, 65] width 234 height 6
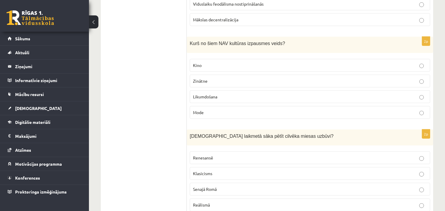
click at [227, 94] on p "Likumdošana" at bounding box center [310, 97] width 234 height 6
drag, startPoint x: 214, startPoint y: 150, endPoint x: 187, endPoint y: 150, distance: 26.7
click at [214, 152] on label "Renesansē" at bounding box center [310, 158] width 241 height 13
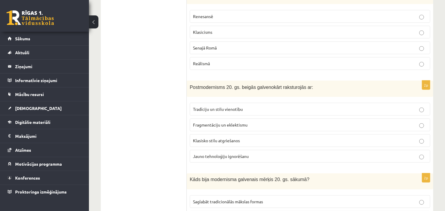
scroll to position [1077, 0]
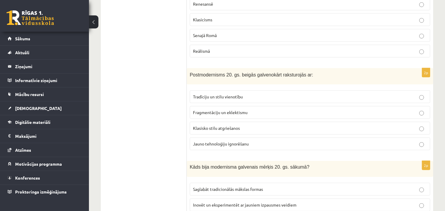
drag, startPoint x: 225, startPoint y: 105, endPoint x: 224, endPoint y: 112, distance: 7.2
click at [225, 110] on p "Fragmentāciju un eklektismu" at bounding box center [310, 113] width 234 height 6
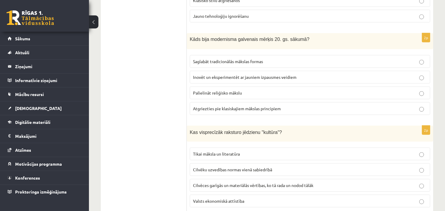
scroll to position [1231, 0]
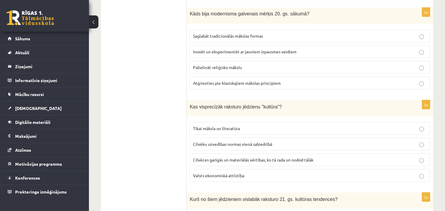
click at [255, 45] on label "Inovēt un eksperimentēt ar jauniem izpausmes veidiem" at bounding box center [310, 51] width 241 height 13
click at [304, 157] on span "Cilvēces garīgās un materiālās vērtības, ko tā rada un nodod tālāk" at bounding box center [253, 159] width 120 height 5
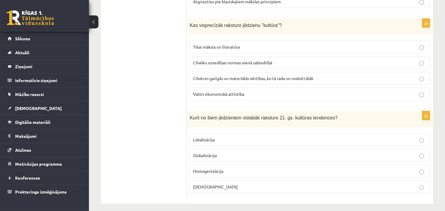
scroll to position [1313, 0]
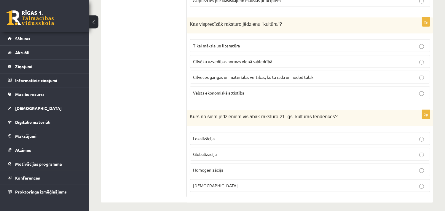
click at [222, 151] on p "Globalizācija" at bounding box center [310, 154] width 234 height 6
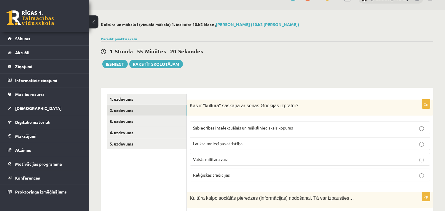
scroll to position [0, 0]
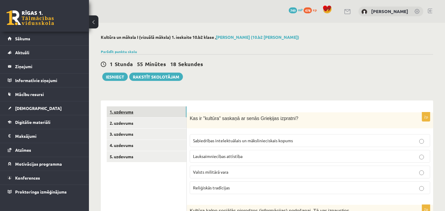
click at [139, 110] on link "1. uzdevums" at bounding box center [147, 112] width 80 height 11
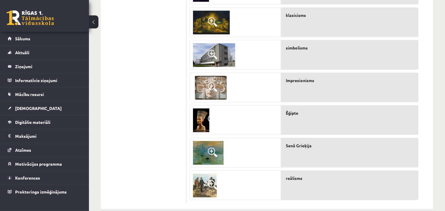
scroll to position [113, 0]
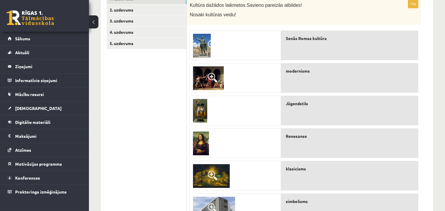
click at [204, 42] on img at bounding box center [202, 46] width 18 height 24
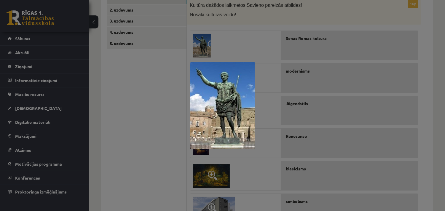
click at [236, 44] on div at bounding box center [222, 105] width 445 height 211
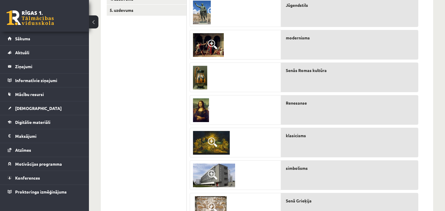
scroll to position [123, 0]
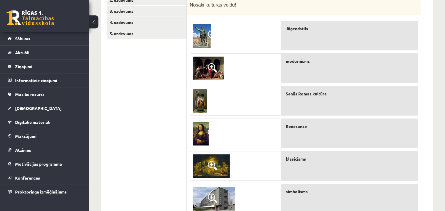
click at [210, 163] on span at bounding box center [212, 165] width 9 height 9
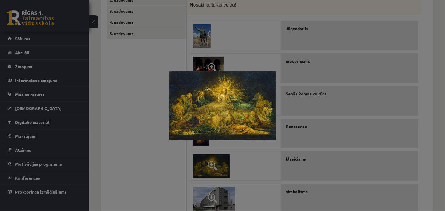
click at [210, 163] on div at bounding box center [222, 105] width 445 height 211
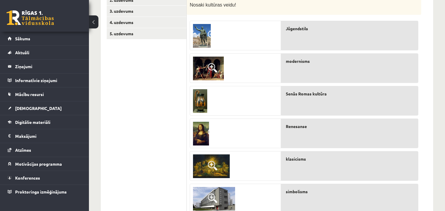
click at [223, 198] on img at bounding box center [214, 199] width 42 height 24
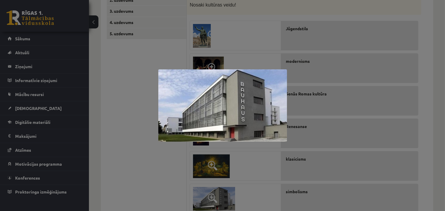
click at [223, 198] on div at bounding box center [222, 105] width 445 height 211
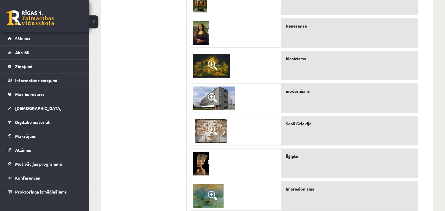
scroll to position [277, 0]
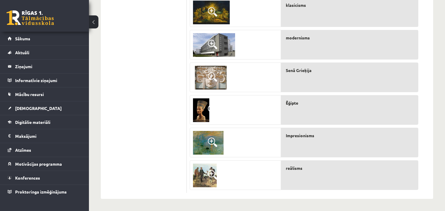
click at [202, 177] on img at bounding box center [205, 176] width 24 height 24
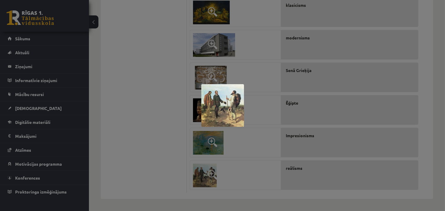
click at [202, 177] on div at bounding box center [222, 105] width 445 height 211
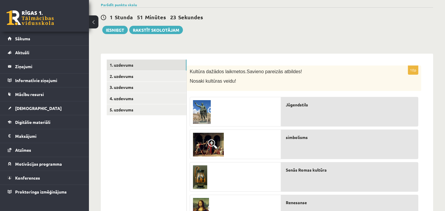
scroll to position [46, 0]
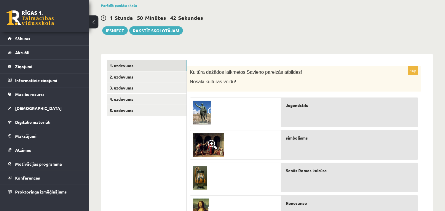
click at [208, 143] on span at bounding box center [212, 144] width 9 height 9
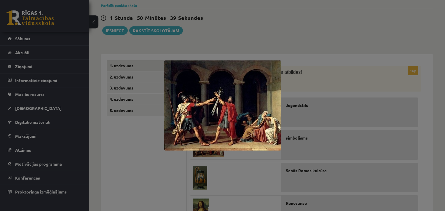
click at [434, 155] on div at bounding box center [222, 105] width 445 height 211
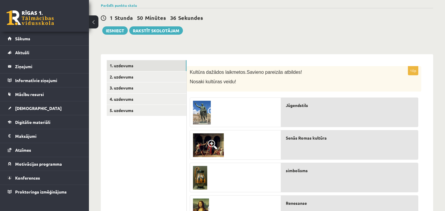
click at [201, 174] on img at bounding box center [200, 178] width 14 height 24
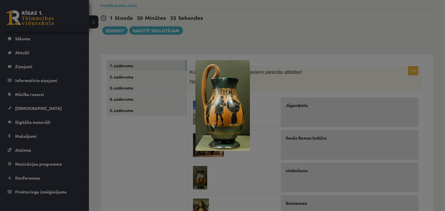
click at [426, 147] on div at bounding box center [222, 105] width 445 height 211
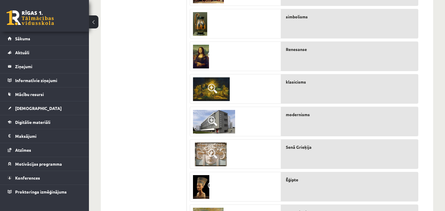
scroll to position [123, 0]
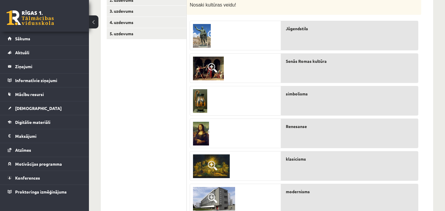
click at [196, 105] on img at bounding box center [200, 101] width 14 height 24
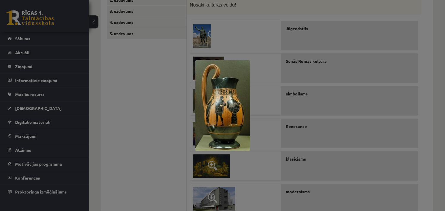
click at [430, 89] on div at bounding box center [222, 105] width 445 height 211
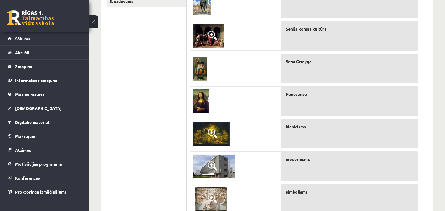
scroll to position [171, 0]
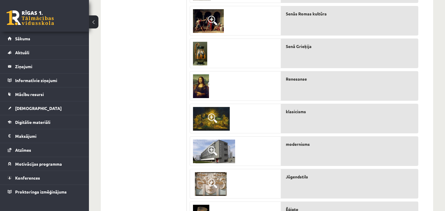
click at [217, 186] on span at bounding box center [212, 183] width 9 height 9
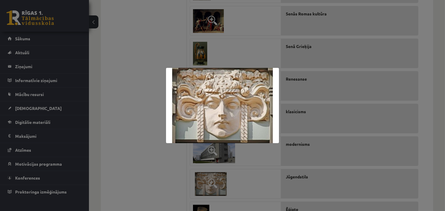
click at [242, 191] on div at bounding box center [222, 105] width 445 height 211
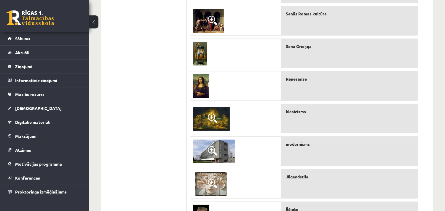
scroll to position [94, 0]
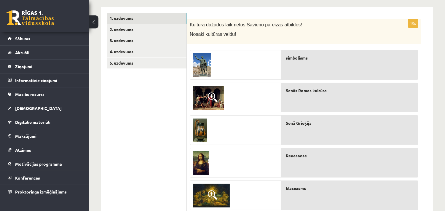
click at [206, 66] on img at bounding box center [202, 65] width 18 height 24
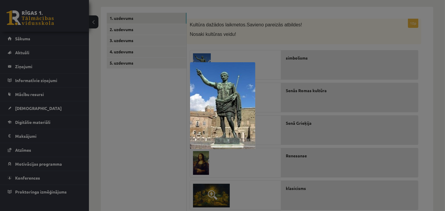
click at [431, 101] on div at bounding box center [222, 105] width 445 height 211
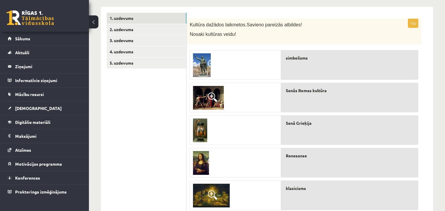
click at [210, 61] on span at bounding box center [212, 64] width 9 height 9
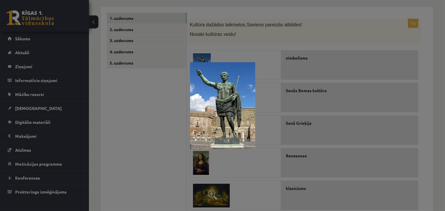
click at [433, 115] on div at bounding box center [222, 105] width 445 height 211
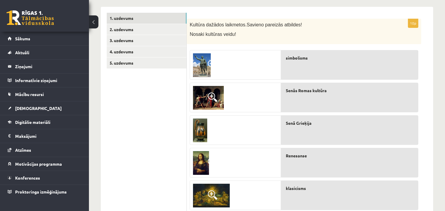
click at [211, 103] on img at bounding box center [208, 98] width 31 height 24
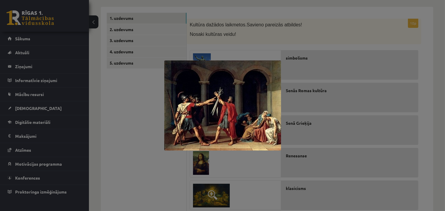
click at [439, 142] on div at bounding box center [222, 105] width 445 height 211
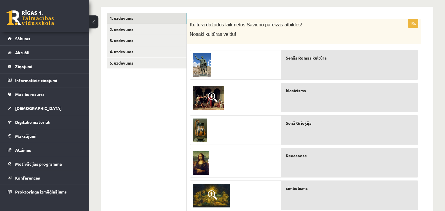
scroll to position [171, 0]
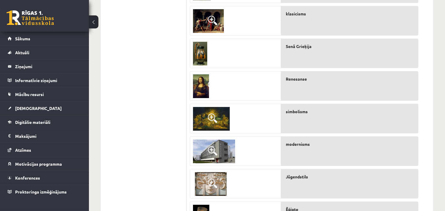
click at [212, 118] on span at bounding box center [212, 118] width 9 height 9
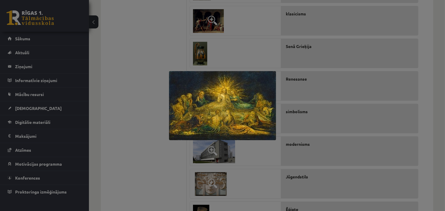
click at [434, 150] on div at bounding box center [222, 105] width 445 height 211
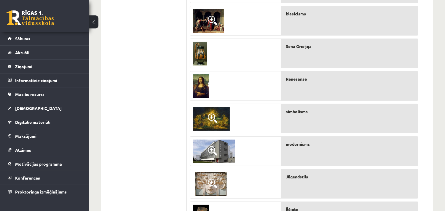
click at [432, 165] on div "10p Kultūra dažādos laikmetos. Savieno pareizās atbildes! Nosaki kultūras veidu…" at bounding box center [310, 118] width 247 height 376
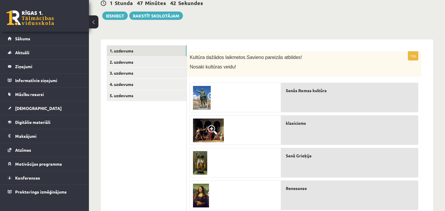
scroll to position [46, 0]
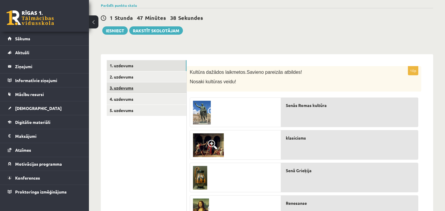
click at [134, 87] on link "3. uzdevums" at bounding box center [147, 87] width 80 height 11
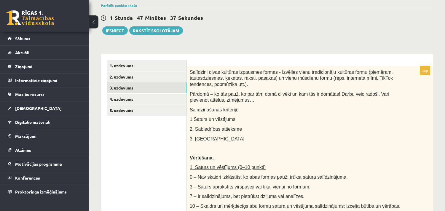
scroll to position [0, 0]
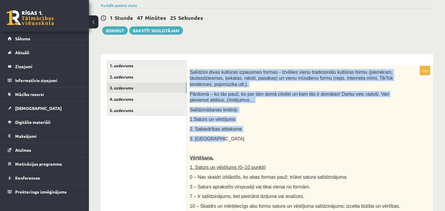
drag, startPoint x: 190, startPoint y: 70, endPoint x: 252, endPoint y: 141, distance: 93.4
copy div "Salīdzini divas kultūras izpausmes formas - Izvēlies vienu tradicionālu kultūra…"
click at [286, 137] on p "3. Auditorija" at bounding box center [295, 139] width 211 height 6
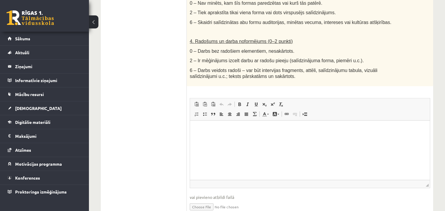
scroll to position [354, 0]
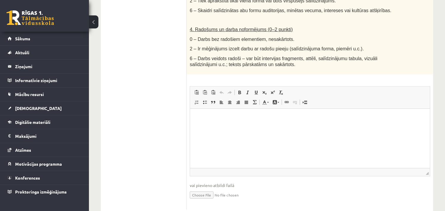
click at [209, 126] on html at bounding box center [310, 118] width 240 height 18
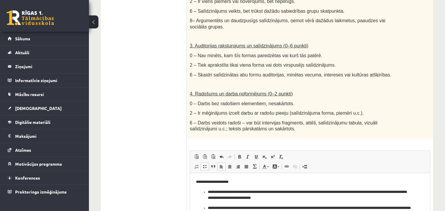
scroll to position [365, 0]
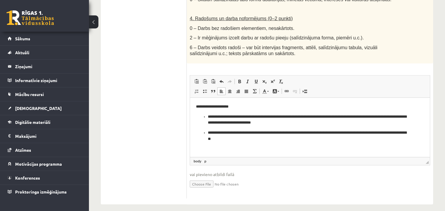
click at [235, 138] on p "**********" at bounding box center [307, 136] width 199 height 12
click at [258, 138] on p "**********" at bounding box center [307, 136] width 199 height 12
click at [207, 133] on ul "**********" at bounding box center [310, 128] width 228 height 28
click at [208, 116] on p "**********" at bounding box center [307, 120] width 199 height 12
click at [207, 132] on ul "**********" at bounding box center [310, 136] width 228 height 12
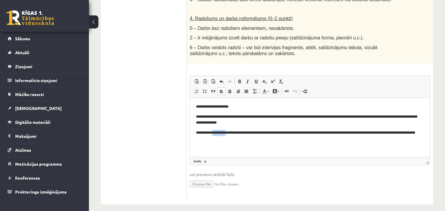
drag, startPoint x: 228, startPoint y: 133, endPoint x: 215, endPoint y: 133, distance: 13.1
click at [215, 133] on p "**********" at bounding box center [307, 136] width 223 height 12
drag, startPoint x: 413, startPoint y: 115, endPoint x: 405, endPoint y: 115, distance: 7.4
click at [405, 115] on p "**********" at bounding box center [307, 120] width 223 height 12
click at [238, 141] on p "**********" at bounding box center [307, 136] width 223 height 12
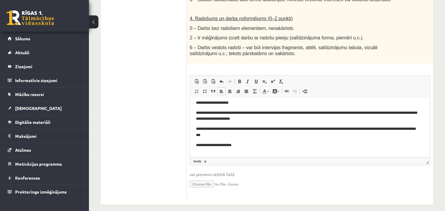
scroll to position [20, 0]
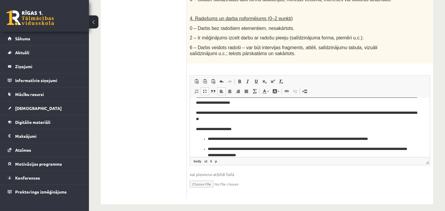
click at [207, 137] on ul "**********" at bounding box center [310, 147] width 228 height 22
click at [207, 148] on ul "**********" at bounding box center [310, 152] width 228 height 12
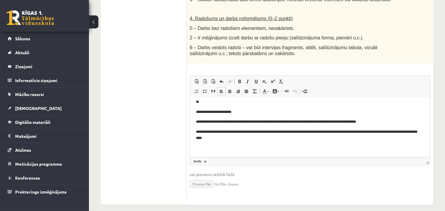
click at [246, 137] on p "**********" at bounding box center [307, 135] width 223 height 12
click at [246, 138] on p "**********" at bounding box center [307, 135] width 223 height 12
click at [247, 137] on p "**********" at bounding box center [307, 135] width 223 height 12
drag, startPoint x: 266, startPoint y: 131, endPoint x: 263, endPoint y: 131, distance: 3.3
click at [263, 131] on p "**********" at bounding box center [307, 135] width 223 height 12
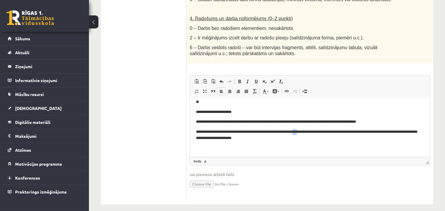
drag, startPoint x: 311, startPoint y: 132, endPoint x: 307, endPoint y: 131, distance: 4.5
click at [307, 131] on p "**********" at bounding box center [307, 135] width 223 height 12
click at [223, 137] on p "**********" at bounding box center [307, 135] width 223 height 12
drag, startPoint x: 259, startPoint y: 138, endPoint x: 242, endPoint y: 137, distance: 17.3
click at [242, 137] on p "**********" at bounding box center [307, 135] width 223 height 12
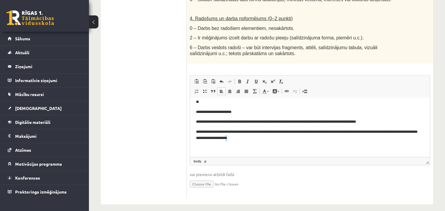
click at [274, 137] on p "**********" at bounding box center [307, 135] width 223 height 12
click at [282, 140] on p "**********" at bounding box center [307, 135] width 223 height 12
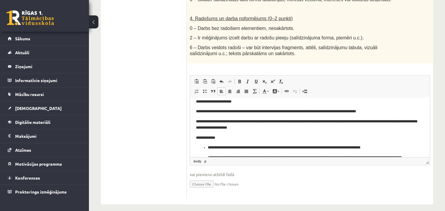
scroll to position [56, 0]
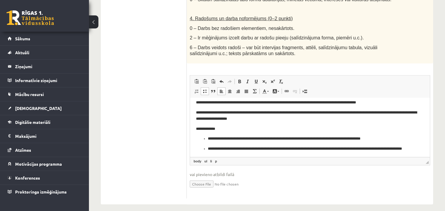
click at [208, 137] on p "**********" at bounding box center [307, 139] width 199 height 6
click at [207, 148] on ul "**********" at bounding box center [310, 152] width 228 height 12
drag, startPoint x: 418, startPoint y: 149, endPoint x: 405, endPoint y: 146, distance: 13.0
click at [405, 146] on p "**********" at bounding box center [307, 149] width 223 height 6
drag, startPoint x: 417, startPoint y: 147, endPoint x: 377, endPoint y: 147, distance: 39.5
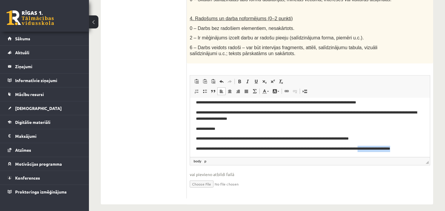
click at [377, 147] on p "**********" at bounding box center [307, 149] width 223 height 6
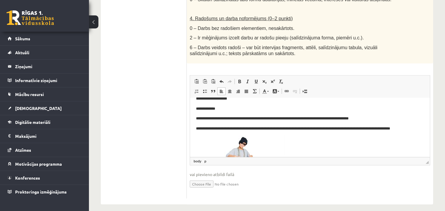
scroll to position [63, 0]
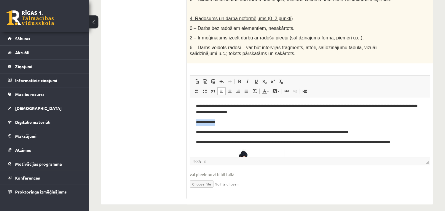
drag, startPoint x: 217, startPoint y: 122, endPoint x: 188, endPoint y: 119, distance: 28.9
click at [190, 119] on html "**********" at bounding box center [310, 134] width 240 height 199
click at [242, 78] on link "Treknraksts Klaviatūras saīsne vadīšanas taustiņš+B" at bounding box center [240, 82] width 8 height 8
click at [228, 122] on p "**********" at bounding box center [307, 122] width 223 height 6
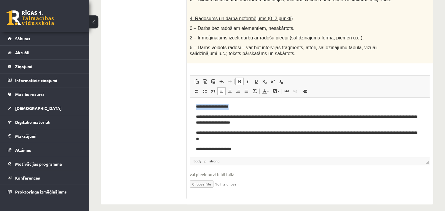
drag, startPoint x: 235, startPoint y: 107, endPoint x: 194, endPoint y: 106, distance: 41.5
click at [194, 106] on html "**********" at bounding box center [310, 197] width 240 height 199
click at [238, 79] on span at bounding box center [239, 81] width 5 height 5
drag, startPoint x: 244, startPoint y: 149, endPoint x: 194, endPoint y: 148, distance: 49.9
click at [194, 148] on html "**********" at bounding box center [310, 197] width 240 height 199
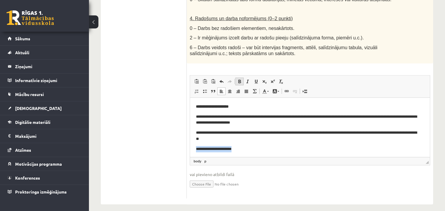
click at [240, 79] on span at bounding box center [239, 81] width 5 height 5
click at [253, 150] on p "**********" at bounding box center [307, 149] width 223 height 6
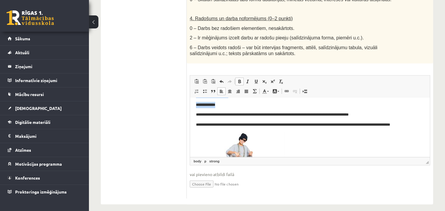
scroll to position [78, 0]
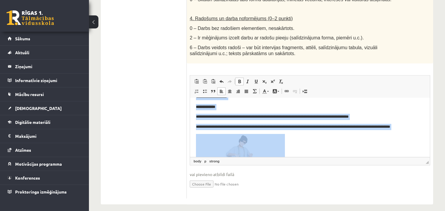
drag, startPoint x: 194, startPoint y: 106, endPoint x: 408, endPoint y: 132, distance: 215.5
click at [408, 132] on html "**********" at bounding box center [310, 118] width 240 height 199
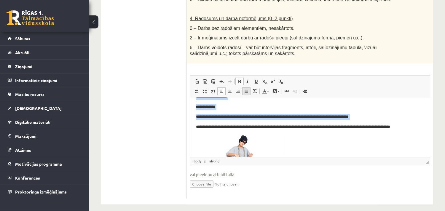
click at [246, 89] on span at bounding box center [246, 91] width 5 height 5
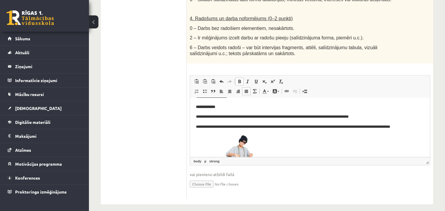
click at [318, 147] on p "Bagātinātā teksta redaktors, wiswyg-editor-user-answer-47025002109400" at bounding box center [310, 168] width 228 height 69
drag, startPoint x: 315, startPoint y: 117, endPoint x: 310, endPoint y: 117, distance: 5.1
click at [310, 117] on p "**********" at bounding box center [307, 117] width 223 height 6
drag, startPoint x: 274, startPoint y: 126, endPoint x: 267, endPoint y: 126, distance: 6.5
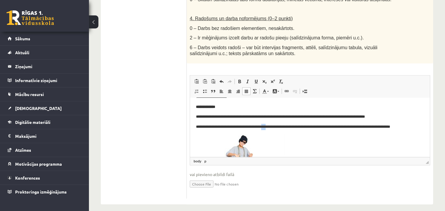
click at [267, 126] on p "**********" at bounding box center [307, 127] width 223 height 6
drag, startPoint x: 275, startPoint y: 127, endPoint x: 261, endPoint y: 126, distance: 13.7
click at [261, 126] on p "**********" at bounding box center [307, 127] width 223 height 6
drag, startPoint x: 399, startPoint y: 127, endPoint x: 391, endPoint y: 127, distance: 8.6
click at [391, 127] on p "**********" at bounding box center [307, 127] width 223 height 6
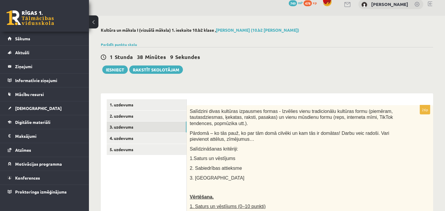
scroll to position [0, 0]
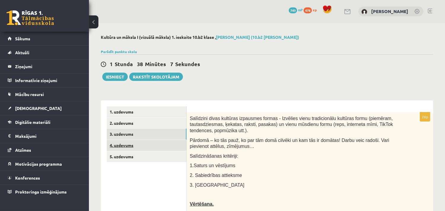
click at [150, 146] on link "4. uzdevums" at bounding box center [147, 145] width 80 height 11
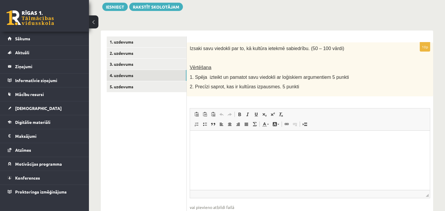
scroll to position [77, 0]
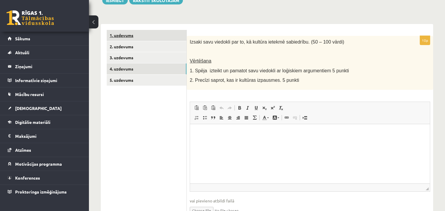
drag, startPoint x: 294, startPoint y: 82, endPoint x: 186, endPoint y: 39, distance: 116.3
click at [186, 39] on div "**********" at bounding box center [267, 127] width 333 height 207
click at [166, 109] on ul "1. uzdevums 2. uzdevums 3. uzdevums 4. uzdevums 5. uzdevums" at bounding box center [147, 127] width 80 height 195
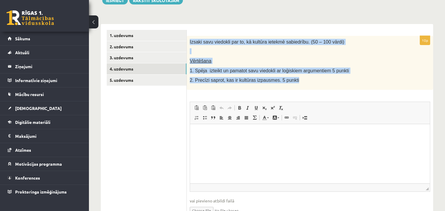
drag, startPoint x: 190, startPoint y: 40, endPoint x: 310, endPoint y: 81, distance: 126.7
click at [310, 81] on div "Izsaki savu viedokli par to, kā kultūra ietekmē sabiedrību. (50 – 100 vārdi) Vē…" at bounding box center [310, 63] width 247 height 54
copy div "Izsaki savu viedokli par to, kā kultūra ietekmē sabiedrību. (50 – 100 vārdi) Vē…"
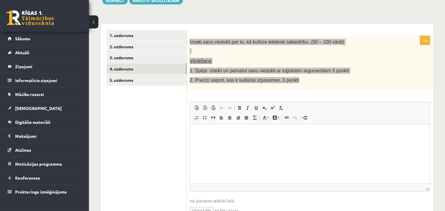
click at [204, 132] on p "Bagātinātā teksta redaktors, wiswyg-editor-user-answer-47024817430200" at bounding box center [310, 133] width 228 height 6
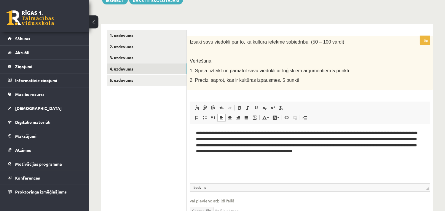
click at [330, 96] on div "10p Izsaki savu viedokli par to, kā kultūra ietekmē sabiedrību. (50 – 100 vārdi…" at bounding box center [310, 130] width 247 height 189
click at [235, 152] on p "**********" at bounding box center [310, 142] width 228 height 25
drag, startPoint x: 349, startPoint y: 152, endPoint x: 346, endPoint y: 153, distance: 3.1
click at [346, 153] on p "**********" at bounding box center [310, 142] width 228 height 25
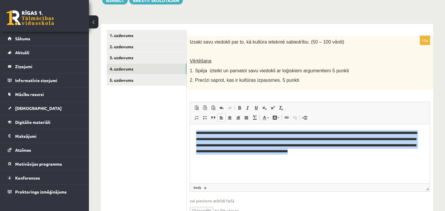
drag, startPoint x: 419, startPoint y: 152, endPoint x: 188, endPoint y: 133, distance: 231.7
click at [190, 133] on html "**********" at bounding box center [310, 142] width 240 height 37
click at [246, 115] on link "Izlīdzināt malas" at bounding box center [246, 118] width 8 height 8
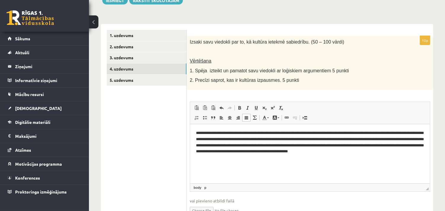
click at [404, 161] on html "**********" at bounding box center [310, 142] width 240 height 37
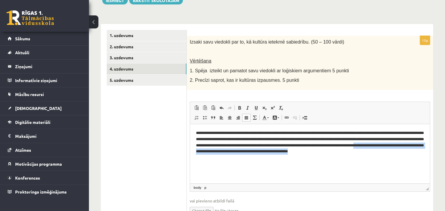
drag, startPoint x: 232, startPoint y: 150, endPoint x: 416, endPoint y: 155, distance: 184.0
click at [416, 155] on html "**********" at bounding box center [310, 142] width 240 height 37
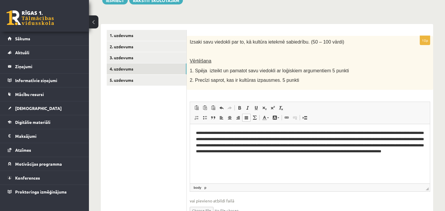
click at [357, 151] on p "**********" at bounding box center [310, 145] width 228 height 31
drag, startPoint x: 357, startPoint y: 151, endPoint x: 350, endPoint y: 151, distance: 7.1
click at [350, 151] on p "**********" at bounding box center [310, 145] width 228 height 31
click at [356, 151] on p "**********" at bounding box center [310, 145] width 228 height 31
click at [305, 159] on p "**********" at bounding box center [310, 145] width 228 height 31
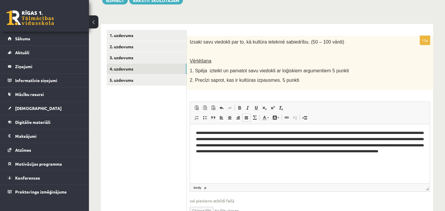
click at [331, 133] on p "**********" at bounding box center [310, 145] width 228 height 31
click at [128, 58] on link "3. uzdevums" at bounding box center [147, 57] width 80 height 11
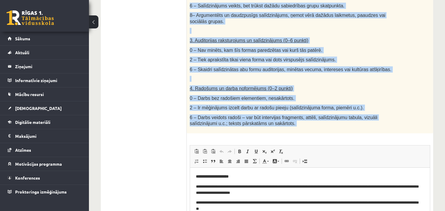
scroll to position [352, 0]
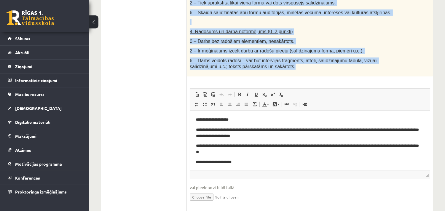
drag, startPoint x: 189, startPoint y: 49, endPoint x: 296, endPoint y: 68, distance: 108.2
copy div "Vērtēšana. 1. Saturs un vēstījums (0–10 punkti) 0 – Nav skaidri izklāstīts, ko …"
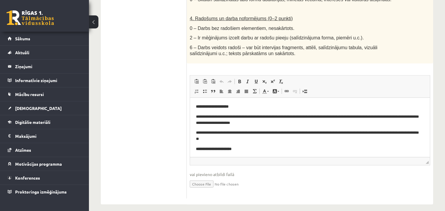
scroll to position [77, 0]
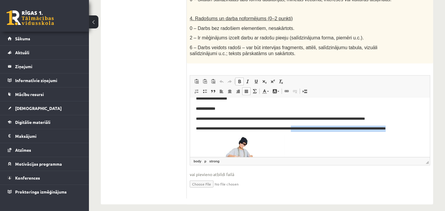
drag, startPoint x: 410, startPoint y: 127, endPoint x: 299, endPoint y: 128, distance: 111.3
click at [299, 128] on p "**********" at bounding box center [307, 129] width 223 height 6
drag, startPoint x: 305, startPoint y: 128, endPoint x: 298, endPoint y: 130, distance: 7.3
click at [298, 130] on p "**********" at bounding box center [307, 129] width 223 height 6
click at [405, 128] on p "**********" at bounding box center [307, 129] width 223 height 6
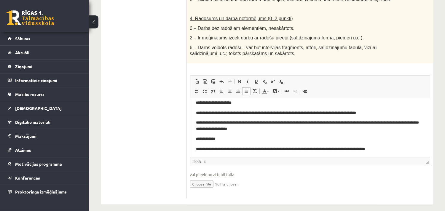
scroll to position [39, 0]
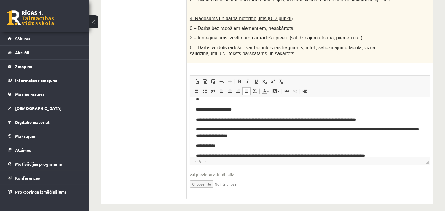
click at [285, 135] on p "**********" at bounding box center [307, 132] width 223 height 12
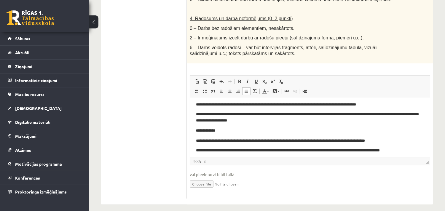
scroll to position [77, 0]
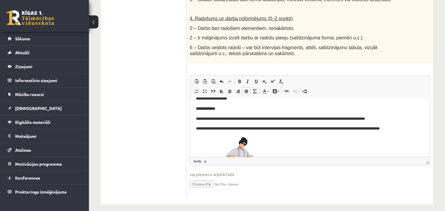
click at [406, 130] on p "**********" at bounding box center [307, 129] width 223 height 6
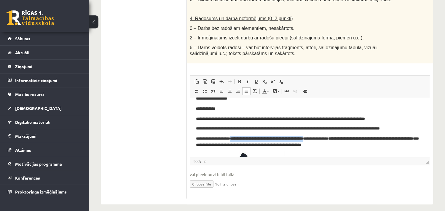
drag, startPoint x: 236, startPoint y: 139, endPoint x: 337, endPoint y: 136, distance: 100.3
click at [337, 136] on p "**********" at bounding box center [307, 142] width 223 height 12
click at [241, 79] on span at bounding box center [239, 81] width 5 height 5
click at [369, 145] on p "**********" at bounding box center [307, 142] width 223 height 12
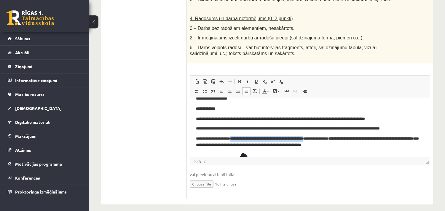
drag, startPoint x: 336, startPoint y: 137, endPoint x: 236, endPoint y: 138, distance: 100.0
click at [236, 138] on p "**********" at bounding box center [307, 142] width 223 height 12
click at [238, 79] on span at bounding box center [239, 81] width 5 height 5
click at [384, 145] on p "**********" at bounding box center [307, 142] width 223 height 12
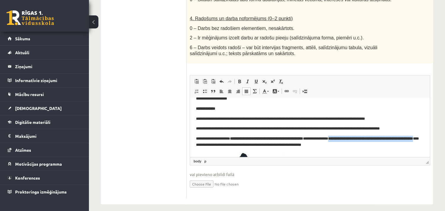
drag, startPoint x: 363, startPoint y: 139, endPoint x: 245, endPoint y: 142, distance: 118.1
click at [245, 142] on p "**********" at bounding box center [307, 142] width 223 height 12
click at [239, 79] on span at bounding box center [239, 81] width 5 height 5
click at [395, 152] on p "Bagātinātā teksta redaktors, wiswyg-editor-user-answer-47024783428700" at bounding box center [310, 186] width 228 height 69
drag, startPoint x: 226, startPoint y: 138, endPoint x: 201, endPoint y: 136, distance: 24.7
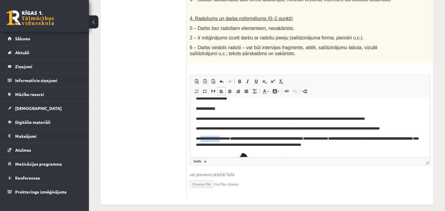
click at [201, 136] on p "**********" at bounding box center [307, 142] width 223 height 12
click at [238, 79] on span at bounding box center [239, 81] width 5 height 5
click at [239, 79] on span at bounding box center [239, 81] width 5 height 5
drag, startPoint x: 237, startPoint y: 139, endPoint x: 247, endPoint y: 137, distance: 10.8
click at [247, 137] on strong "**********" at bounding box center [266, 139] width 73 height 4
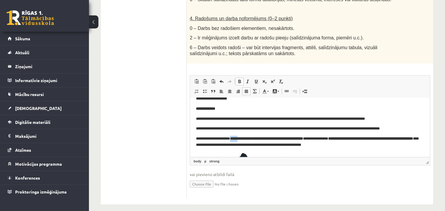
click at [239, 79] on span at bounding box center [239, 81] width 5 height 5
click at [377, 147] on p "**********" at bounding box center [307, 142] width 223 height 12
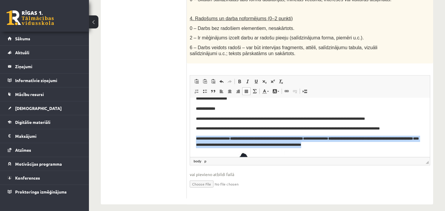
drag, startPoint x: 377, startPoint y: 146, endPoint x: 194, endPoint y: 137, distance: 183.0
click at [194, 137] on html "**********" at bounding box center [310, 129] width 240 height 216
click at [240, 79] on span at bounding box center [239, 81] width 5 height 5
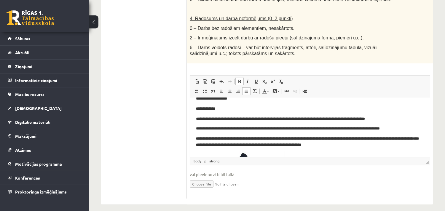
click at [240, 79] on span at bounding box center [239, 81] width 5 height 5
click at [377, 143] on p "**********" at bounding box center [307, 142] width 223 height 12
drag, startPoint x: 237, startPoint y: 138, endPoint x: 258, endPoint y: 137, distance: 21.7
click at [258, 137] on p "**********" at bounding box center [307, 142] width 223 height 12
click at [257, 138] on p "**********" at bounding box center [307, 142] width 223 height 12
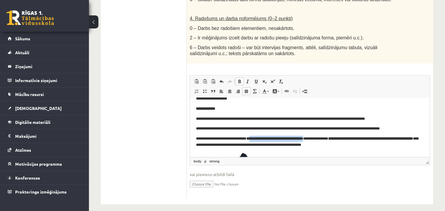
drag, startPoint x: 261, startPoint y: 138, endPoint x: 335, endPoint y: 137, distance: 74.8
click at [303, 137] on strong "**********" at bounding box center [274, 139] width 57 height 4
drag, startPoint x: 241, startPoint y: 75, endPoint x: 111, endPoint y: 4, distance: 147.8
click at [241, 79] on span at bounding box center [239, 81] width 5 height 5
click at [347, 139] on p "**********" at bounding box center [307, 142] width 223 height 12
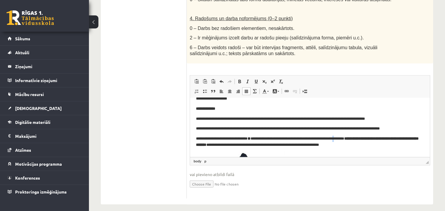
drag, startPoint x: 362, startPoint y: 138, endPoint x: 359, endPoint y: 138, distance: 3.0
click at [359, 138] on p "**********" at bounding box center [307, 142] width 223 height 12
drag, startPoint x: 400, startPoint y: 139, endPoint x: 422, endPoint y: 139, distance: 22.6
click at [422, 139] on html "**********" at bounding box center [310, 129] width 240 height 216
click at [423, 143] on html "**********" at bounding box center [310, 129] width 240 height 216
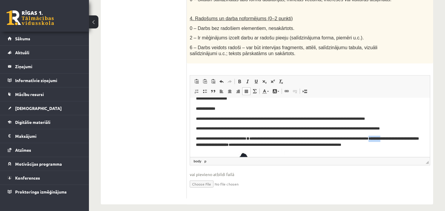
drag, startPoint x: 401, startPoint y: 138, endPoint x: 419, endPoint y: 138, distance: 18.7
click at [419, 138] on html "**********" at bounding box center [310, 129] width 240 height 216
click at [239, 79] on span at bounding box center [239, 81] width 5 height 5
drag, startPoint x: 240, startPoint y: 144, endPoint x: 214, endPoint y: 145, distance: 26.7
click at [214, 145] on strong "**********" at bounding box center [307, 142] width 223 height 10
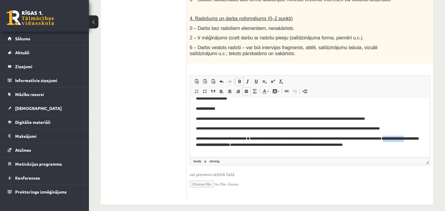
drag, startPoint x: 240, startPoint y: 145, endPoint x: 214, endPoint y: 146, distance: 26.4
click at [214, 146] on strong "**********" at bounding box center [307, 142] width 223 height 10
click at [239, 79] on span at bounding box center [239, 81] width 5 height 5
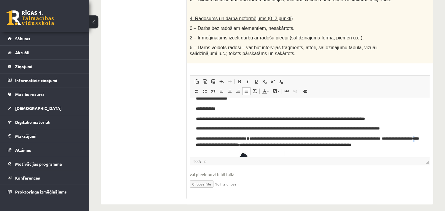
click at [220, 144] on strong "**********" at bounding box center [307, 142] width 223 height 10
click at [240, 79] on span at bounding box center [239, 81] width 5 height 5
click at [238, 79] on span at bounding box center [239, 81] width 5 height 5
click at [239, 145] on p "**********" at bounding box center [307, 145] width 223 height 18
click at [241, 79] on span at bounding box center [239, 81] width 5 height 5
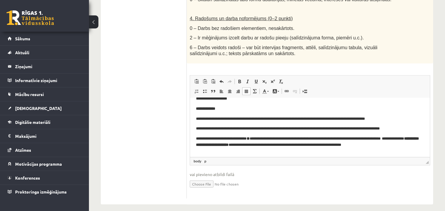
click at [244, 151] on p "**********" at bounding box center [307, 145] width 223 height 18
drag, startPoint x: 241, startPoint y: 145, endPoint x: 300, endPoint y: 144, distance: 59.1
click at [300, 144] on strong "**********" at bounding box center [307, 142] width 223 height 10
click at [241, 79] on span at bounding box center [239, 81] width 5 height 5
click at [217, 150] on p "**********" at bounding box center [307, 145] width 223 height 18
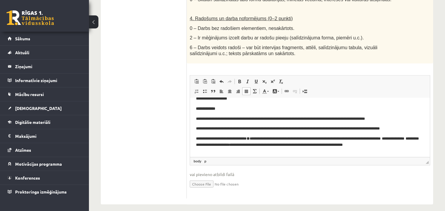
click at [230, 145] on p "**********" at bounding box center [307, 145] width 223 height 18
click at [246, 153] on p "**********" at bounding box center [307, 145] width 223 height 18
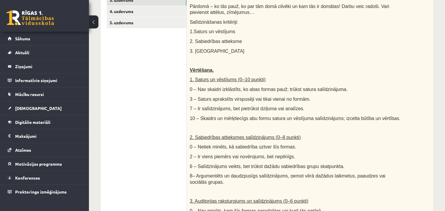
scroll to position [57, 0]
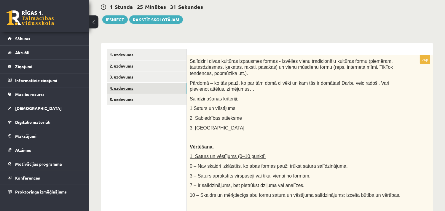
click at [129, 88] on link "4. uzdevums" at bounding box center [147, 88] width 80 height 11
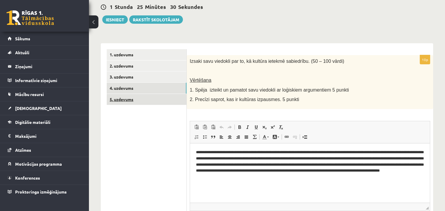
scroll to position [0, 0]
click at [128, 100] on link "5. uzdevums" at bounding box center [147, 99] width 80 height 11
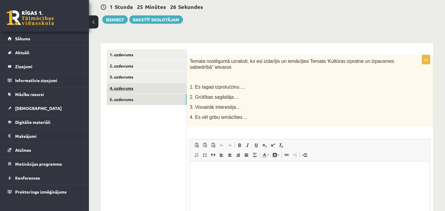
click at [134, 88] on link "4. uzdevums" at bounding box center [147, 88] width 80 height 11
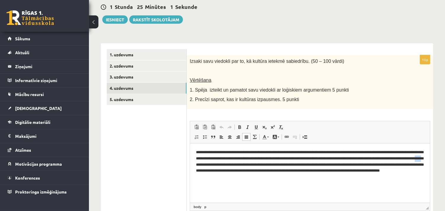
drag, startPoint x: 264, startPoint y: 165, endPoint x: 257, endPoint y: 164, distance: 7.8
click at [257, 164] on p "**********" at bounding box center [310, 164] width 228 height 31
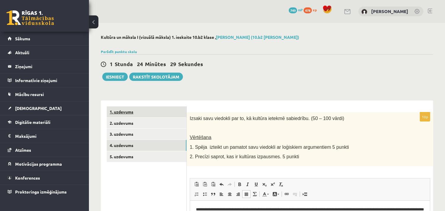
click at [133, 112] on link "1. uzdevums" at bounding box center [147, 112] width 80 height 11
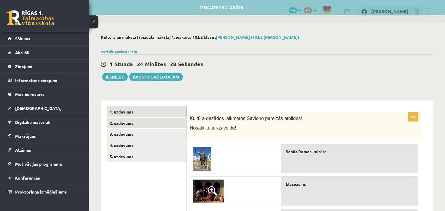
click at [134, 122] on link "2. uzdevums" at bounding box center [147, 123] width 80 height 11
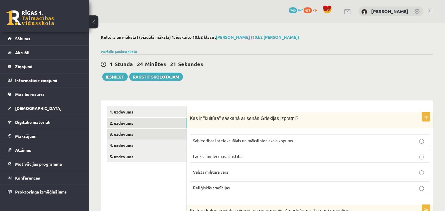
click at [128, 135] on link "3. uzdevums" at bounding box center [147, 134] width 80 height 11
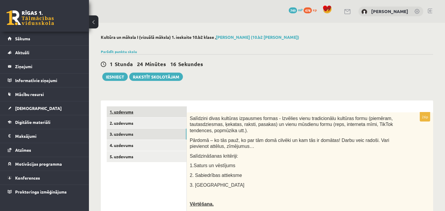
click at [134, 113] on link "1. uzdevums" at bounding box center [147, 112] width 80 height 11
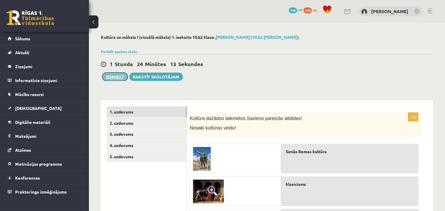
click at [109, 78] on button "Iesniegt" at bounding box center [115, 77] width 26 height 8
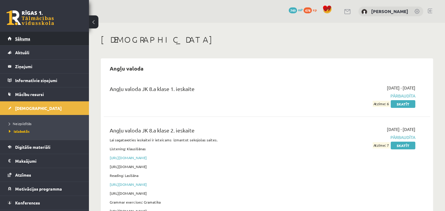
click at [30, 39] on span "Sākums" at bounding box center [22, 38] width 15 height 5
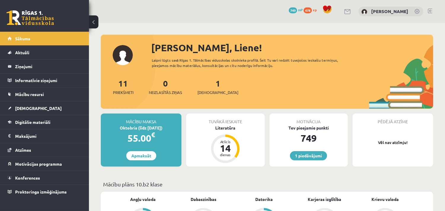
click at [431, 10] on link at bounding box center [430, 11] width 4 height 5
